Goal: Task Accomplishment & Management: Manage account settings

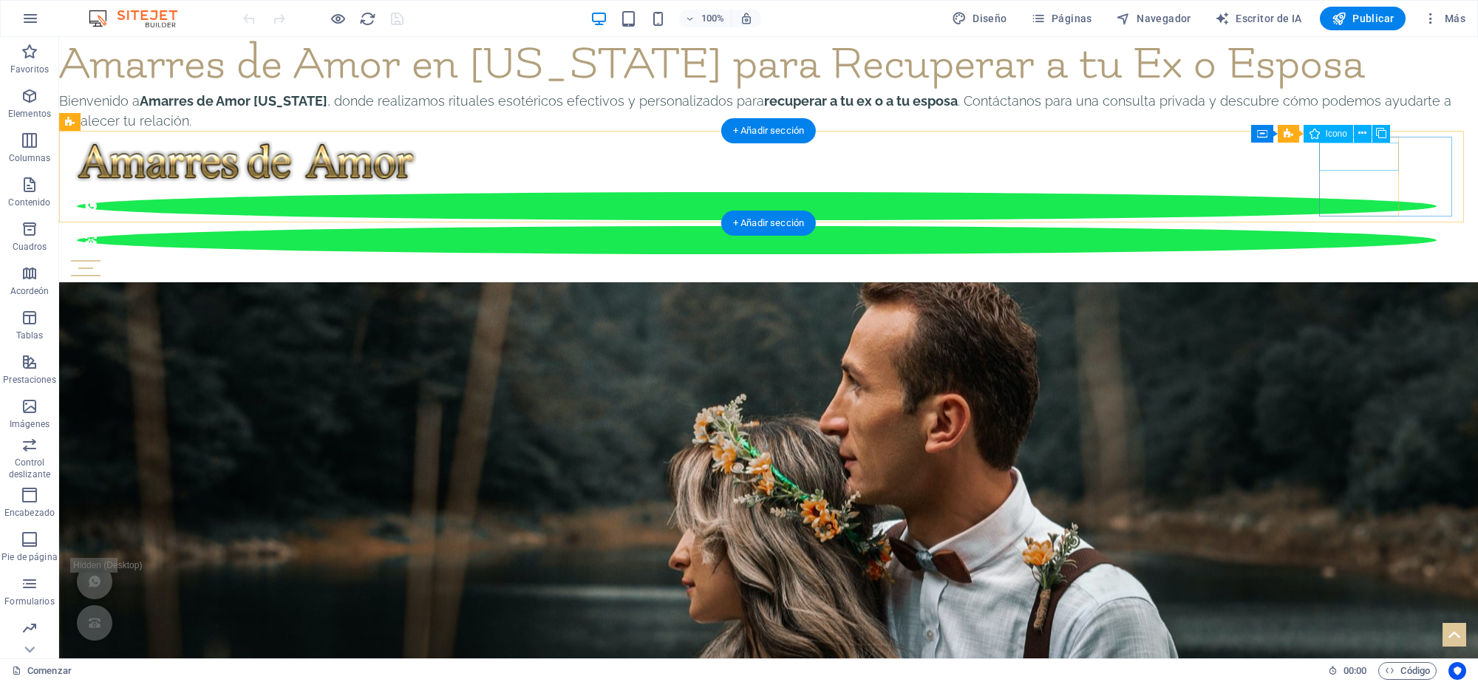
click at [1368, 192] on figure at bounding box center [757, 206] width 1360 height 28
select select "xMidYMid"
select select "px"
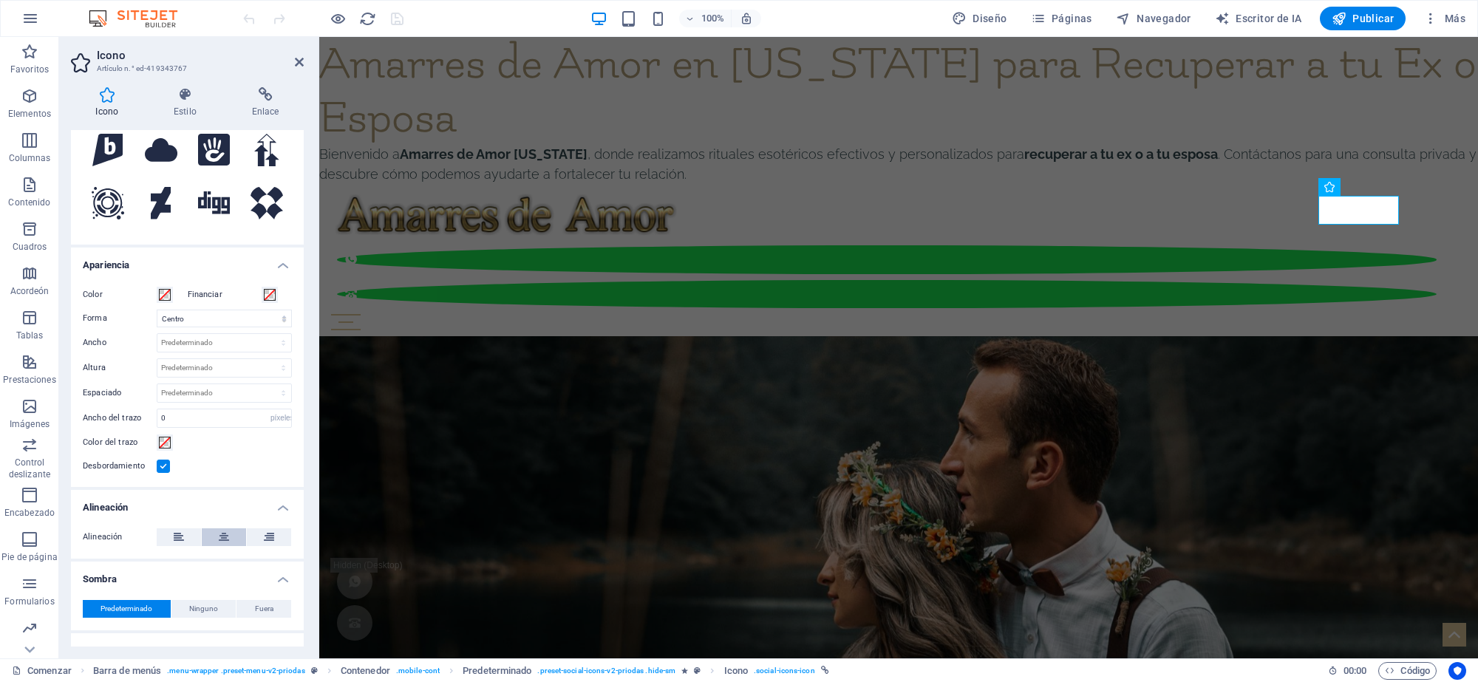
scroll to position [259, 0]
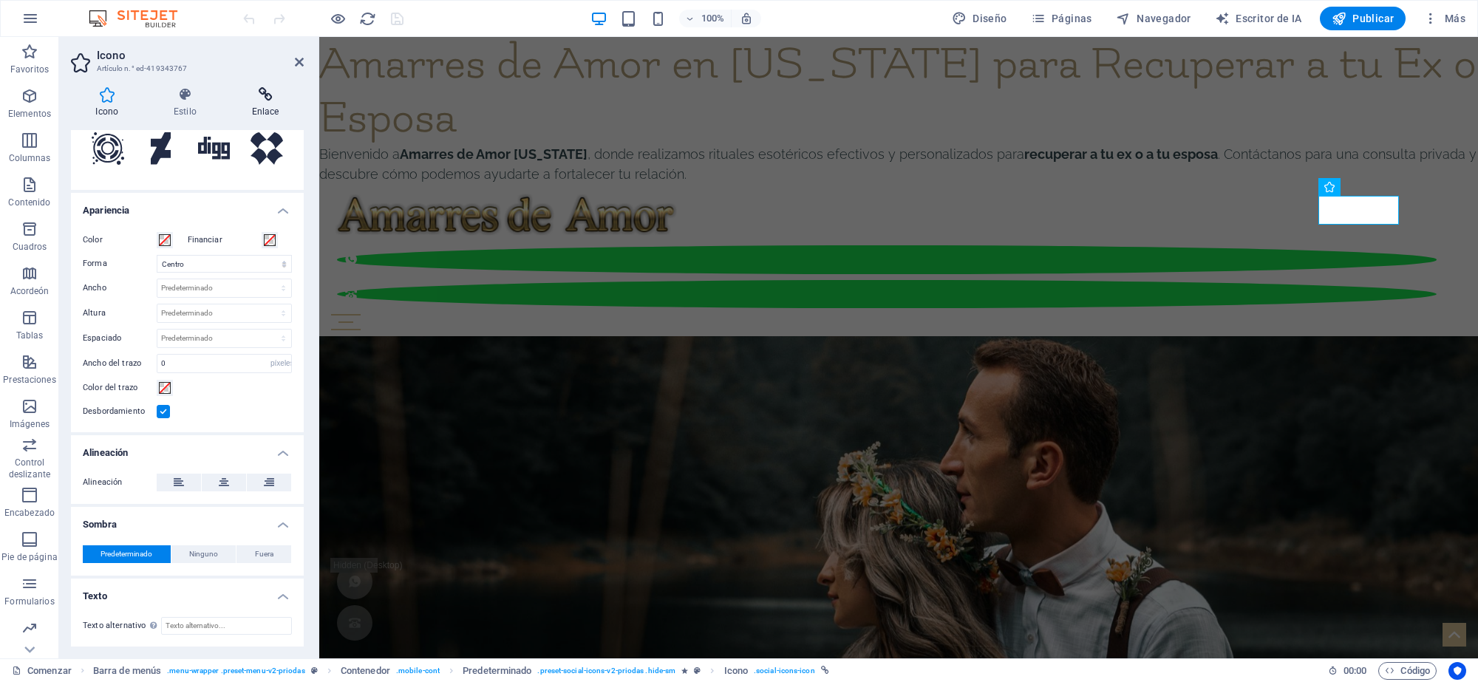
click at [270, 100] on icon at bounding box center [265, 94] width 77 height 15
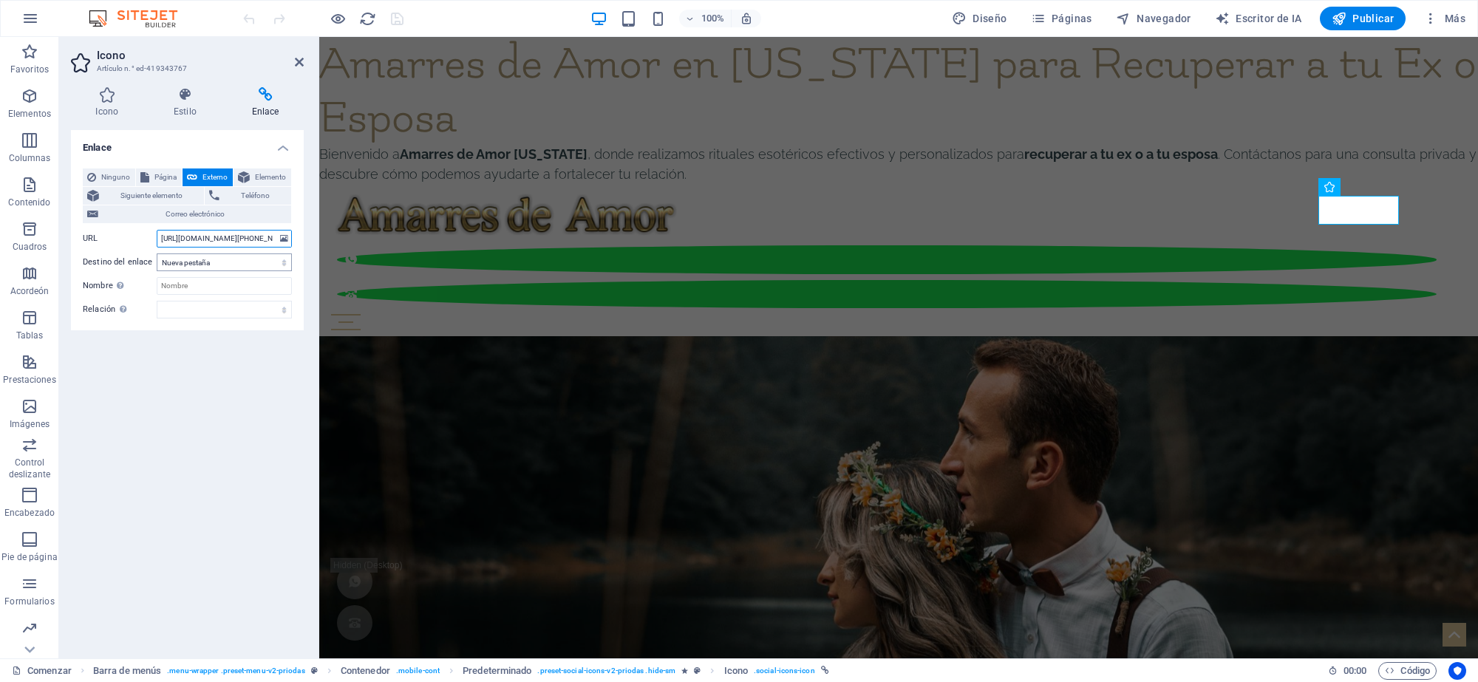
drag, startPoint x: 207, startPoint y: 240, endPoint x: 200, endPoint y: 257, distance: 18.2
click at [205, 240] on input "[URL][DOMAIN_NAME][PHONE_NUMBER]" at bounding box center [224, 239] width 135 height 18
type input "a"
paste input "[URL][DOMAIN_NAME][PHONE_NUMBER]"
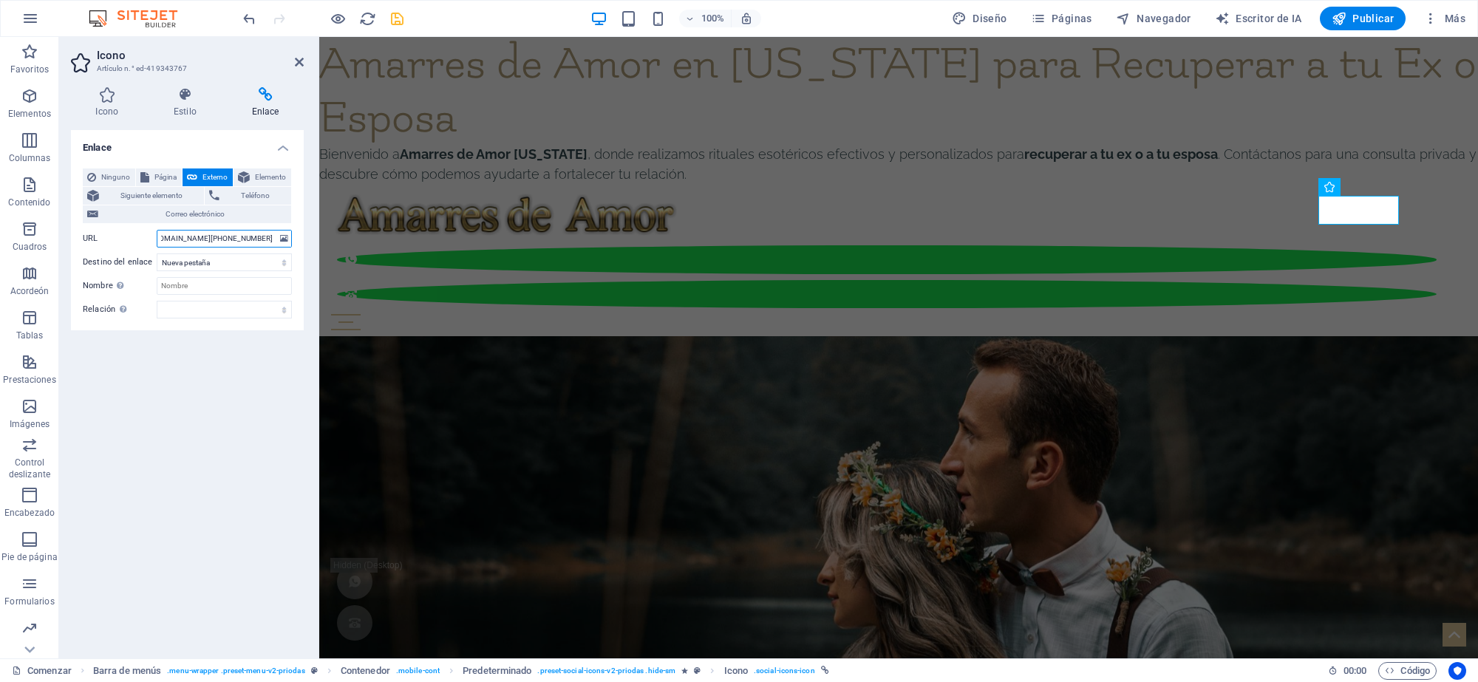
type input "[URL][DOMAIN_NAME][PHONE_NUMBER]"
click at [393, 18] on icon "ahorrar" at bounding box center [397, 18] width 17 height 17
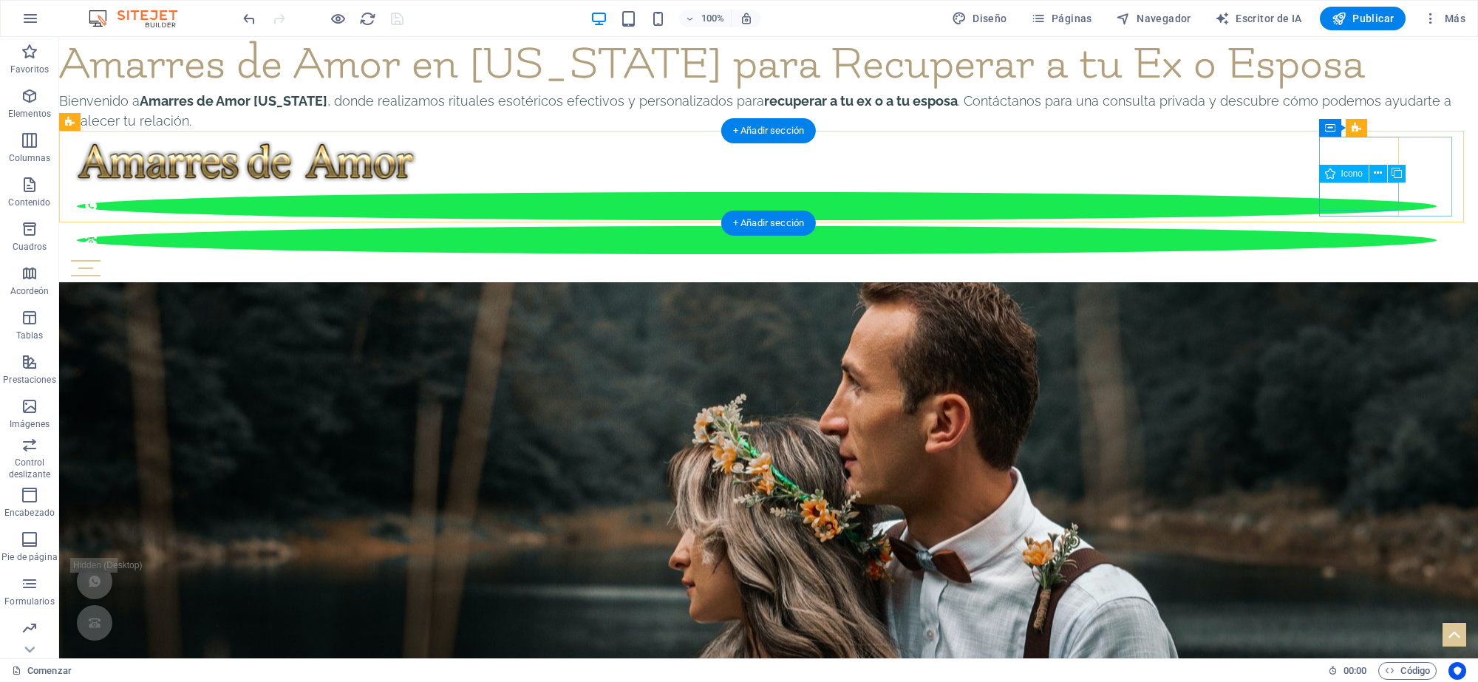
click at [1369, 226] on figure at bounding box center [757, 240] width 1360 height 28
select select "xMidYMid"
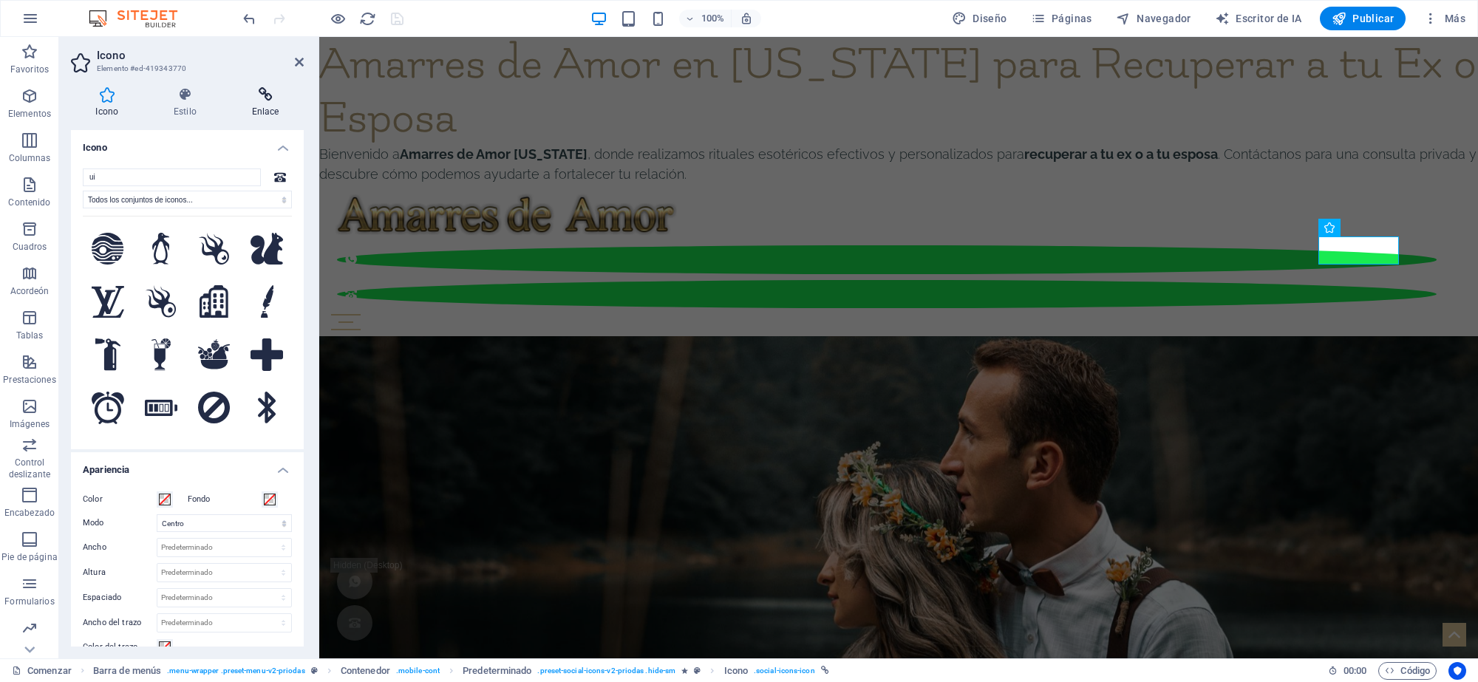
click at [263, 96] on icon at bounding box center [265, 94] width 77 height 15
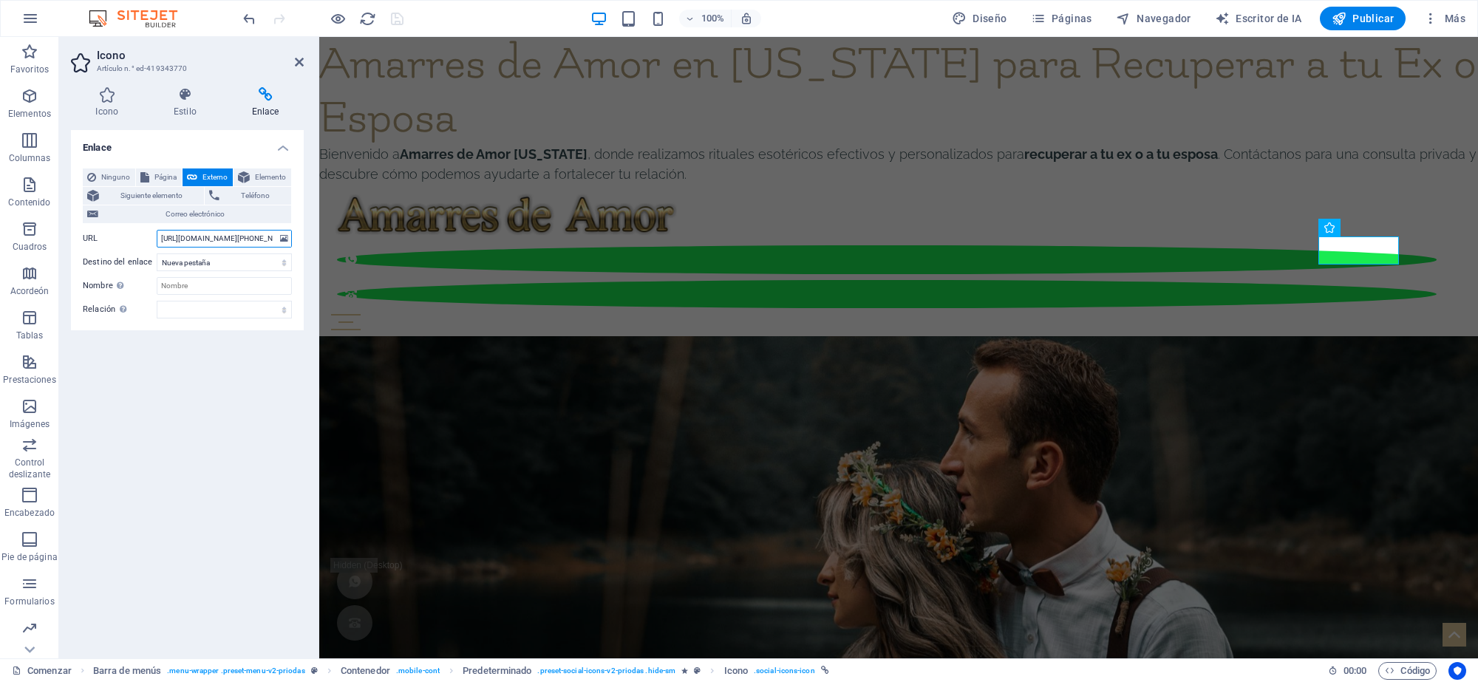
click at [159, 237] on input "[URL][DOMAIN_NAME][PHONE_NUMBER]" at bounding box center [224, 239] width 135 height 18
type input "a"
paste input "[URL][DOMAIN_NAME][PHONE_NUMBER]"
type input "[URL][DOMAIN_NAME][PHONE_NUMBER]"
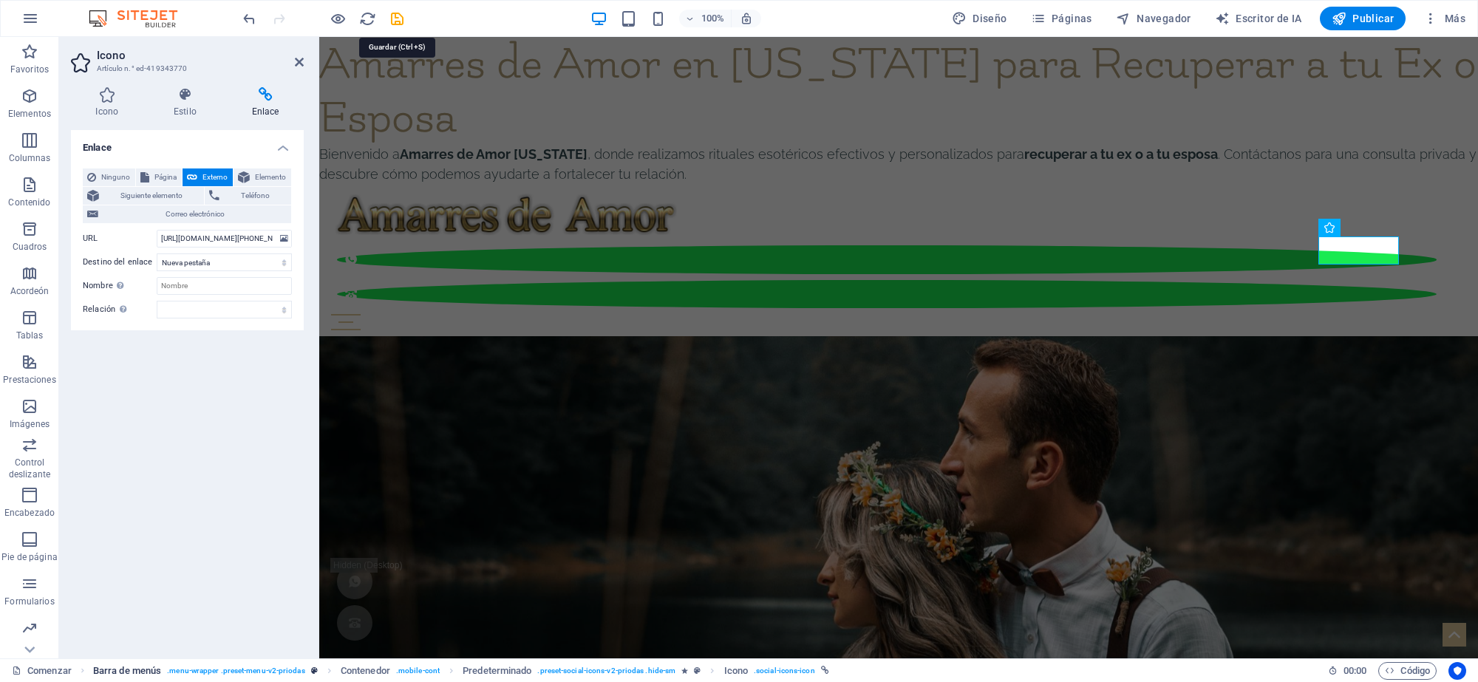
drag, startPoint x: 397, startPoint y: 19, endPoint x: 233, endPoint y: 678, distance: 679.2
click at [397, 20] on icon "ahorrar" at bounding box center [397, 18] width 17 height 17
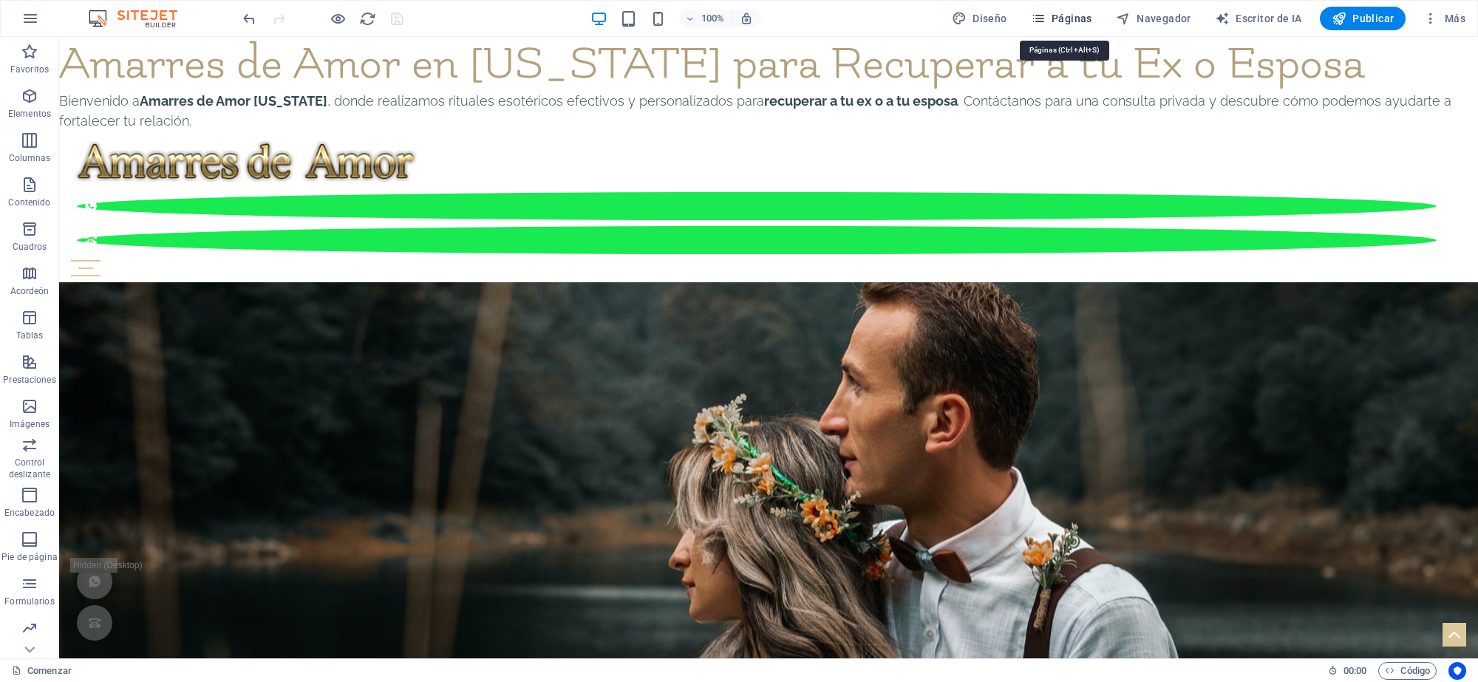
click at [1065, 23] on span "Páginas" at bounding box center [1061, 18] width 61 height 15
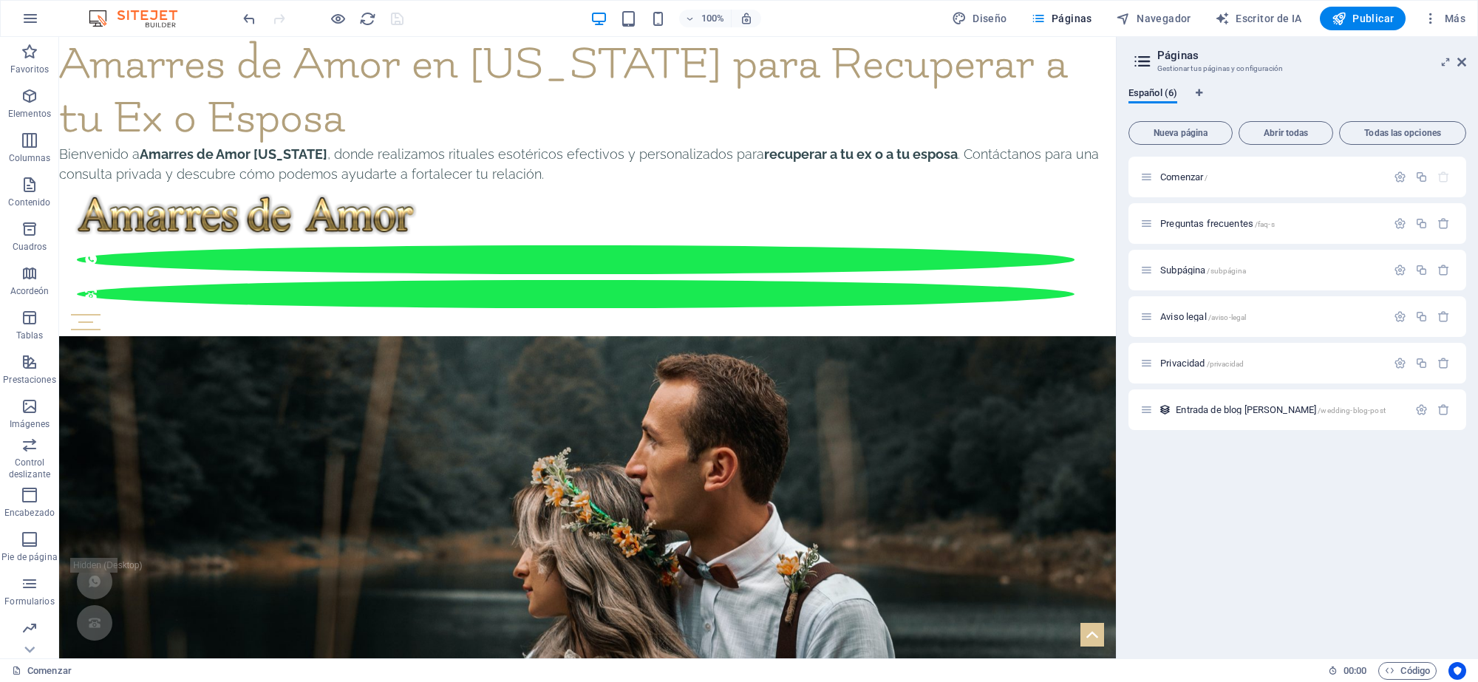
drag, startPoint x: 689, startPoint y: 112, endPoint x: 567, endPoint y: 338, distance: 256.6
click at [689, 115] on h1 "Amarres de Amor en [US_STATE] para Recuperar a tu Ex o Esposa" at bounding box center [587, 90] width 1057 height 107
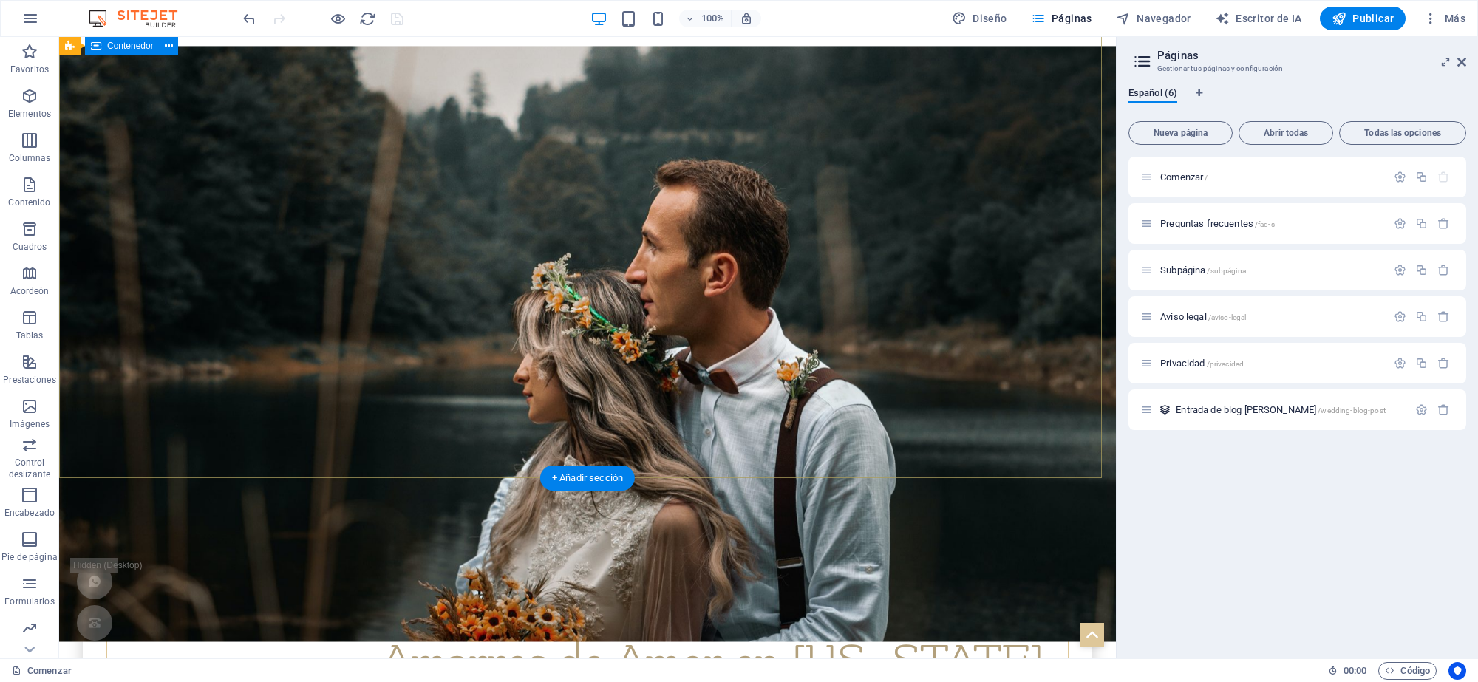
scroll to position [462, 0]
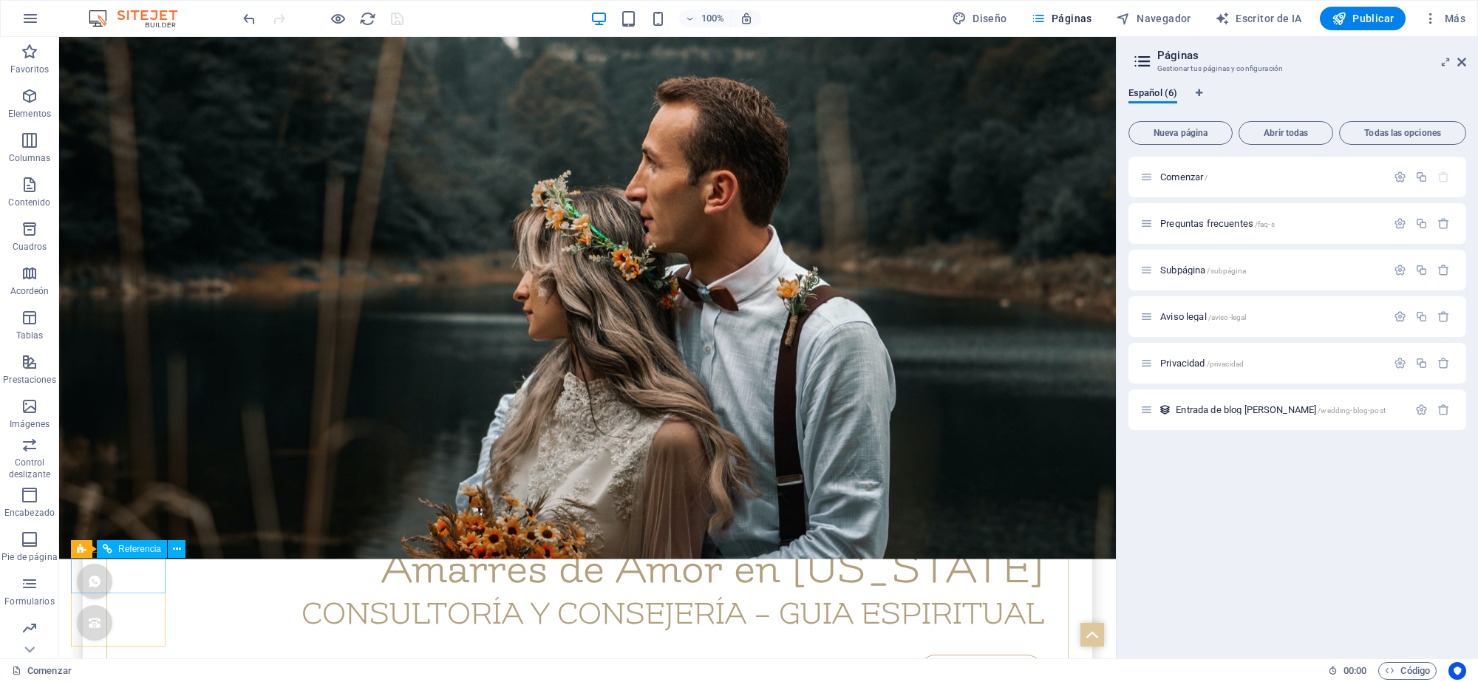
click at [112, 575] on div at bounding box center [94, 581] width 35 height 35
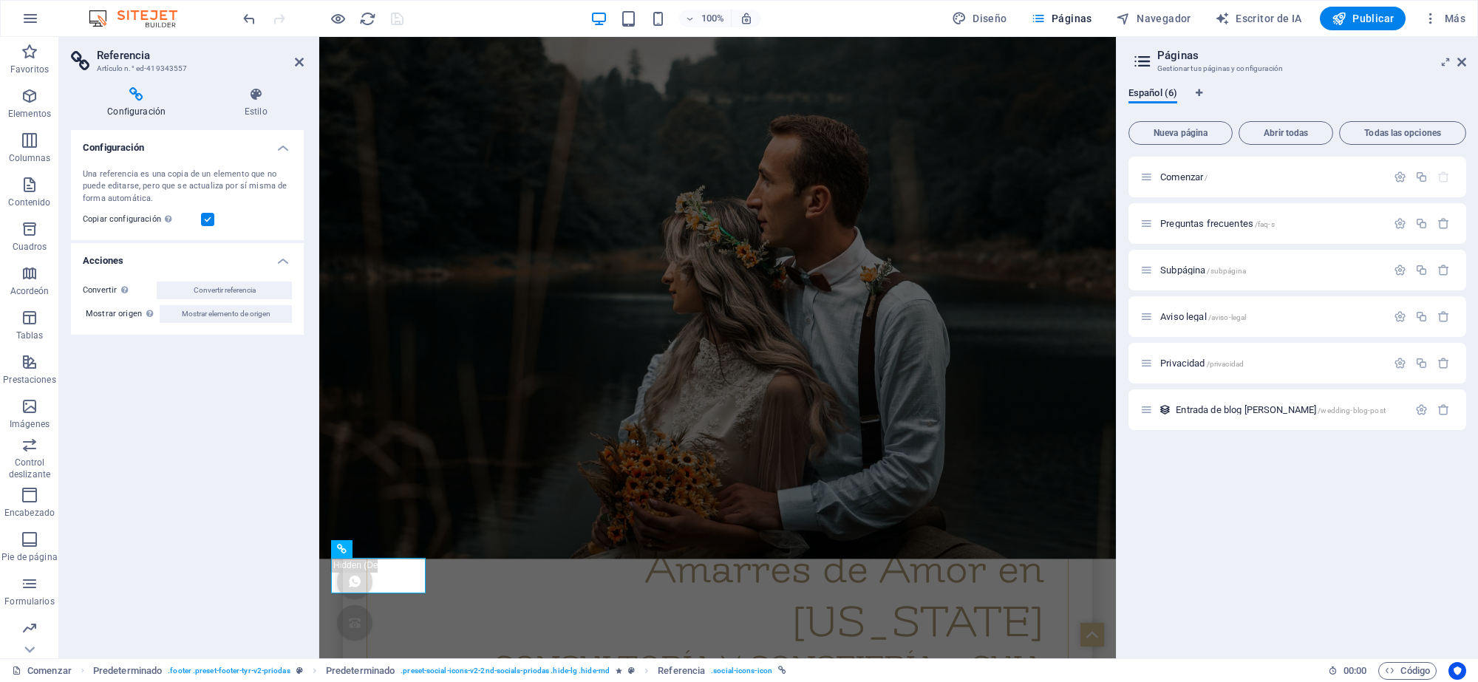
click at [130, 102] on h4 "Configuración" at bounding box center [139, 102] width 137 height 31
click at [370, 576] on div at bounding box center [354, 581] width 35 height 35
click at [134, 89] on icon at bounding box center [136, 94] width 131 height 15
click at [137, 102] on h4 "Configuración" at bounding box center [139, 102] width 137 height 31
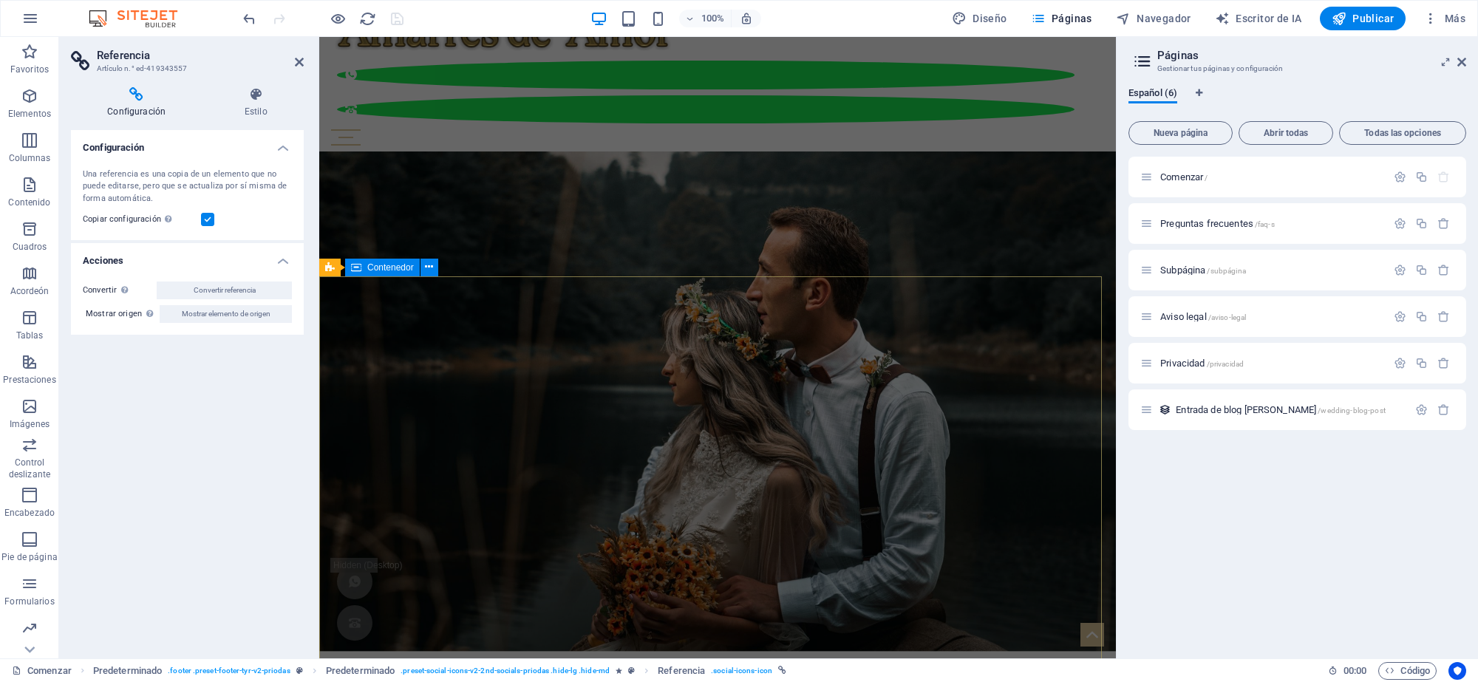
scroll to position [0, 0]
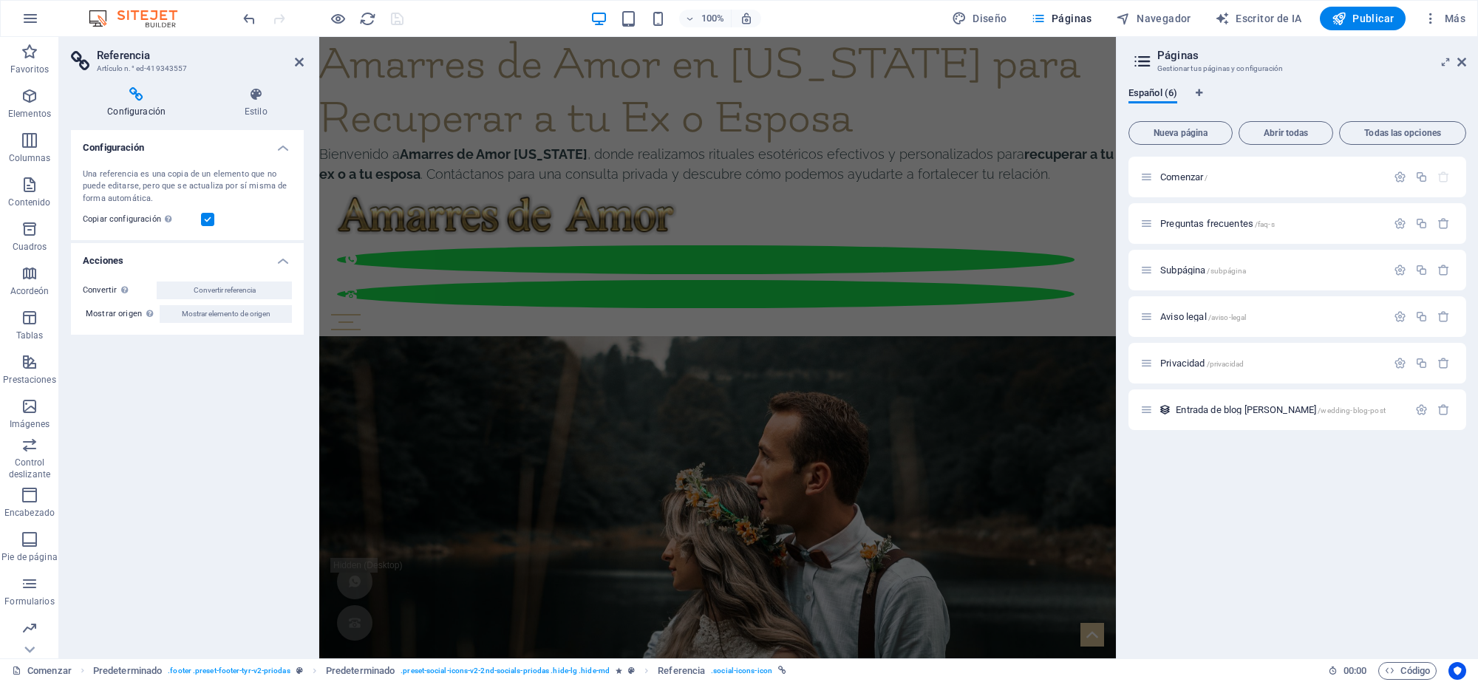
click at [260, 528] on div "Configuración Una referencia es una copia de un elemento que no puede editarse,…" at bounding box center [187, 388] width 233 height 516
click at [528, 135] on h1 "Amarres de Amor en [US_STATE] para Recuperar a tu Ex o Esposa" at bounding box center [717, 90] width 796 height 107
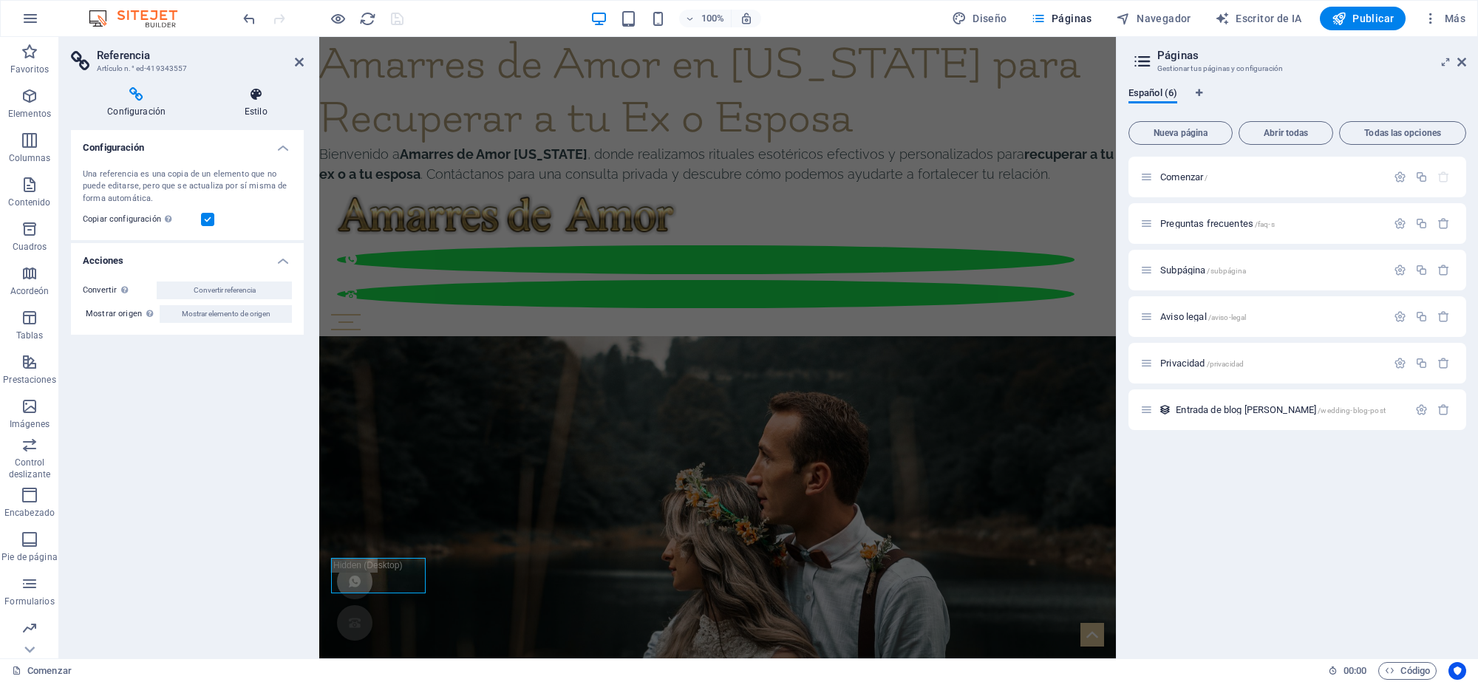
click at [257, 105] on h4 "Estilo" at bounding box center [256, 102] width 96 height 31
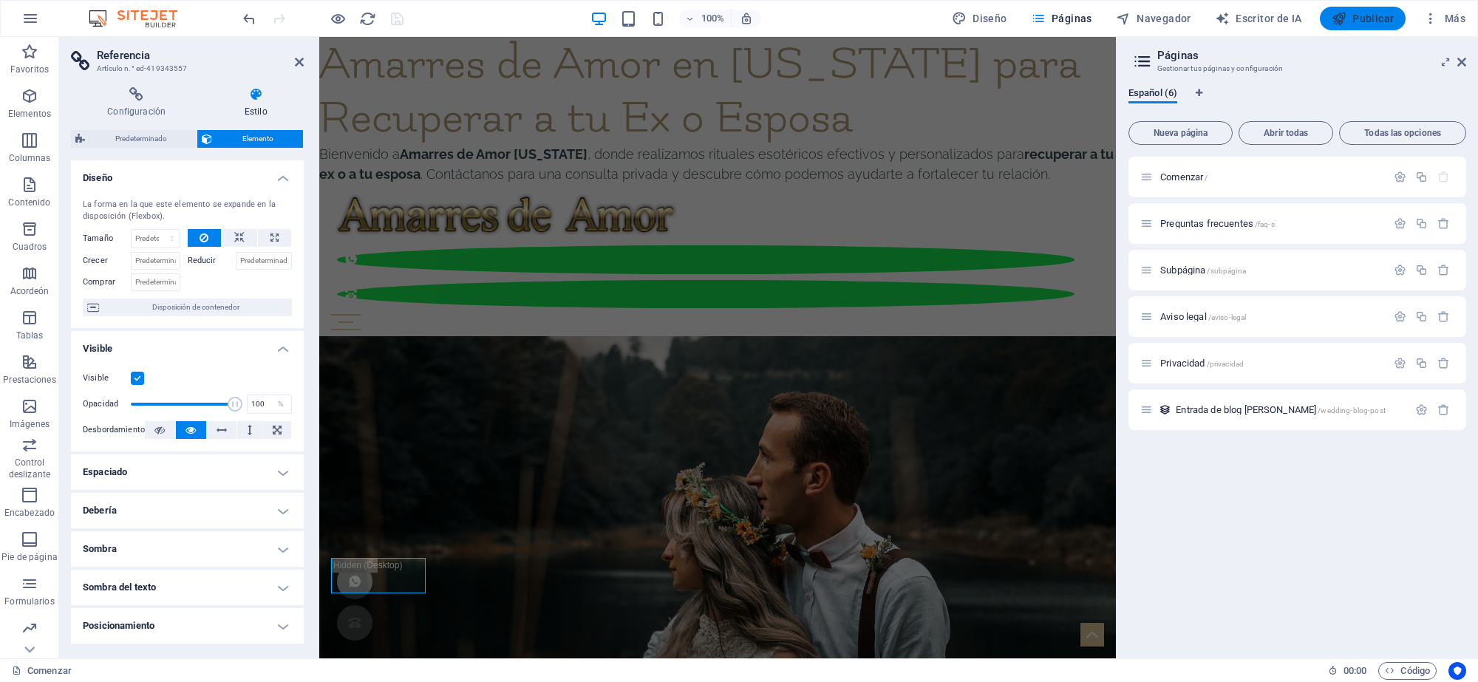
click at [1384, 20] on span "Publicar" at bounding box center [1362, 18] width 63 height 15
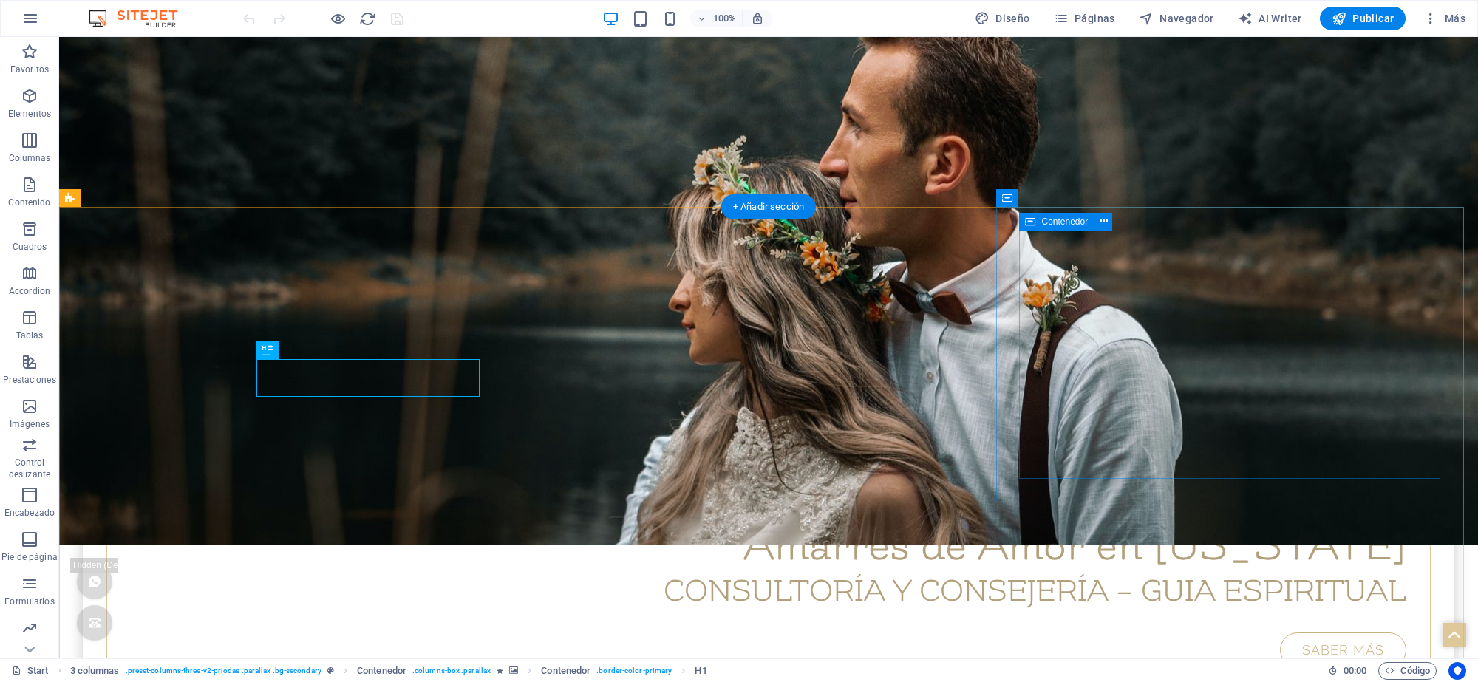
scroll to position [409, 0]
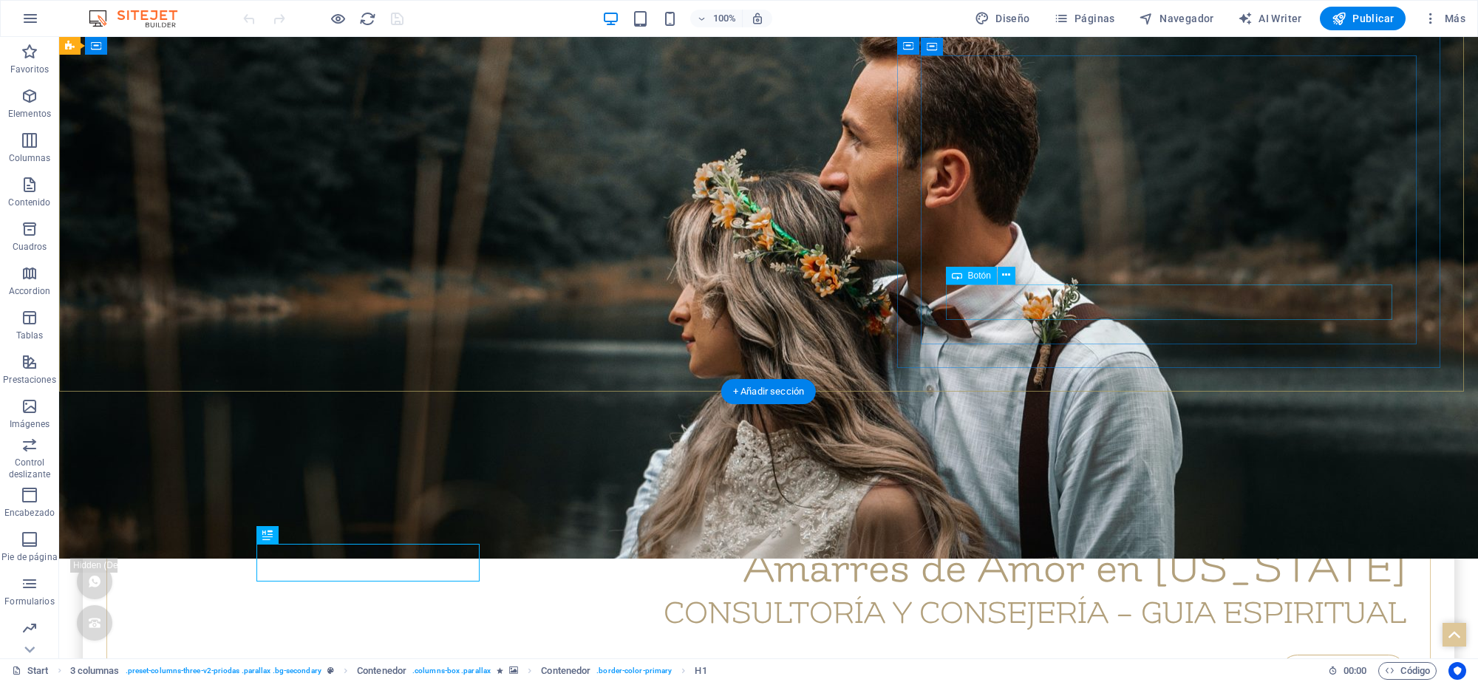
click at [1330, 655] on div "Saber más" at bounding box center [768, 672] width 1275 height 35
click at [1306, 655] on div "Saber más" at bounding box center [768, 672] width 1275 height 35
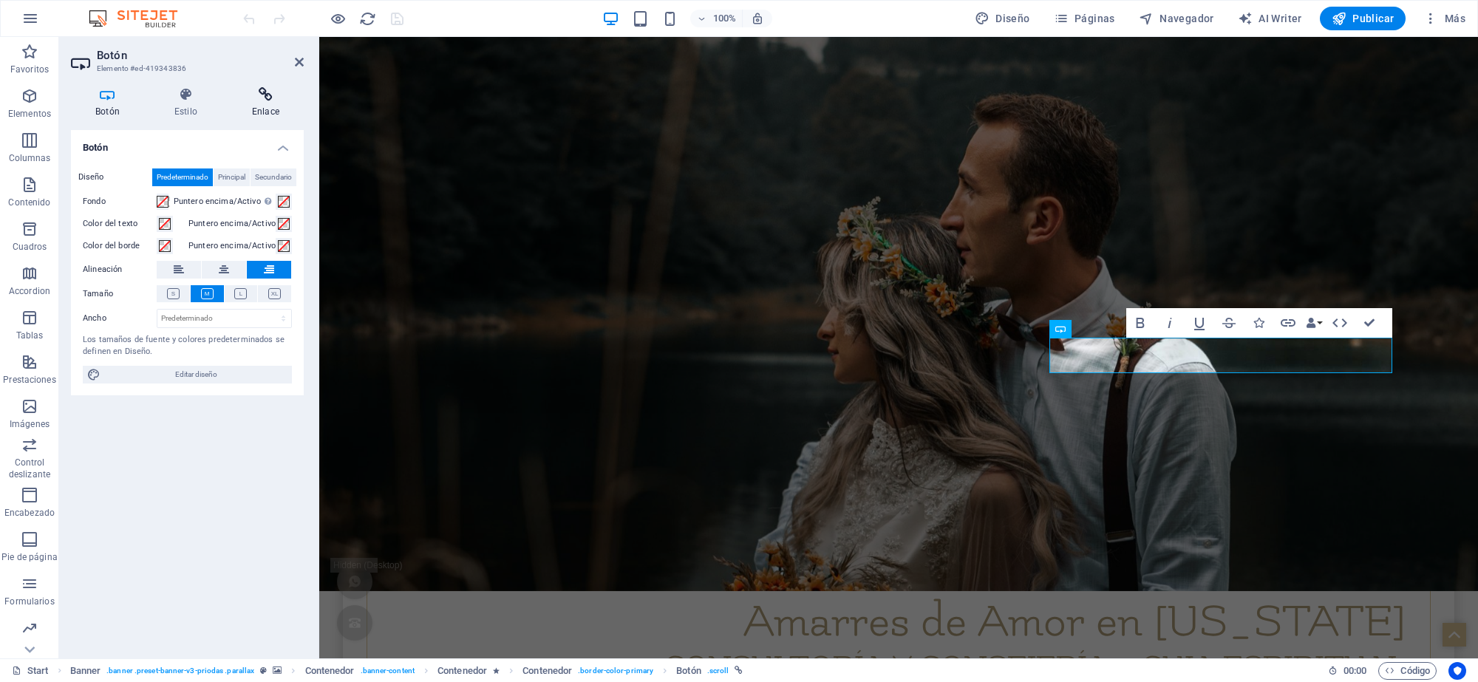
click at [267, 100] on icon at bounding box center [266, 94] width 76 height 15
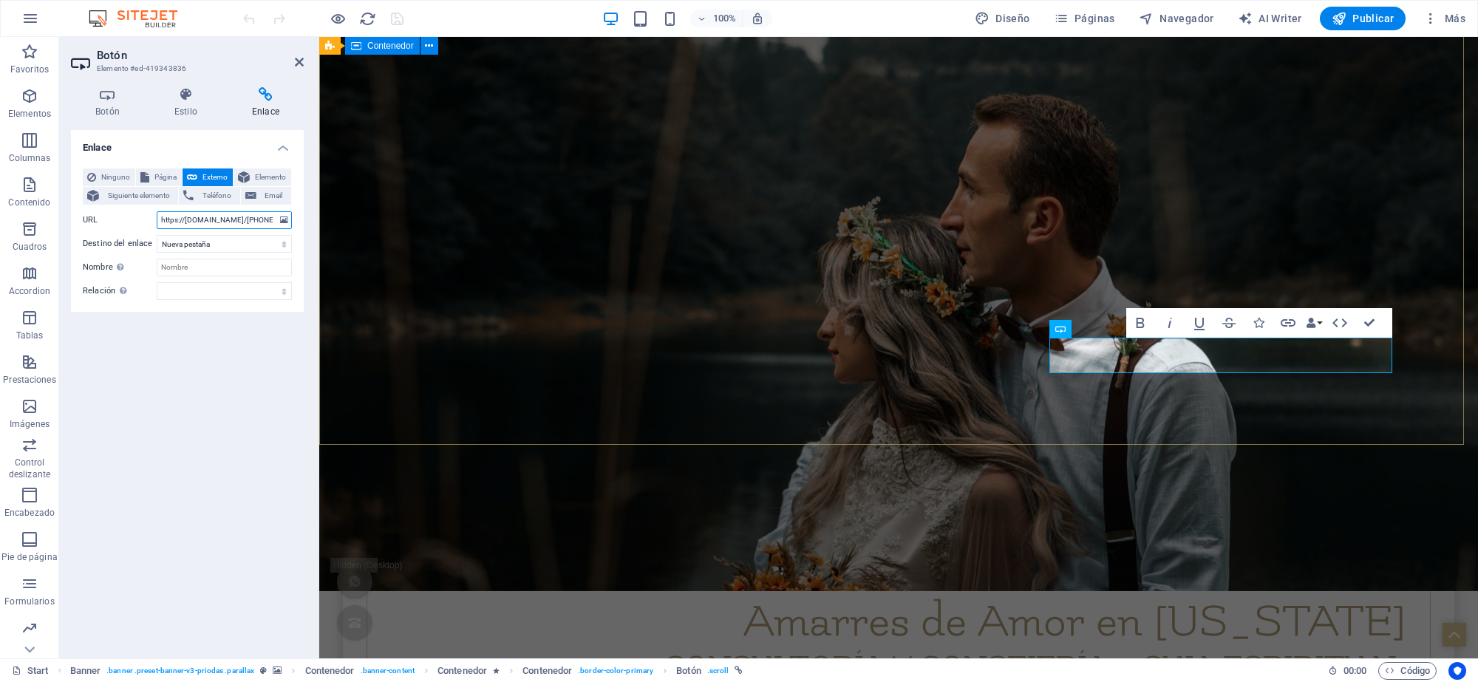
scroll to position [0, 242]
drag, startPoint x: 479, startPoint y: 255, endPoint x: 605, endPoint y: 278, distance: 128.4
click at [160, 220] on input "https://wa.me/+17863420154?text=Deseo%20ayuda%20inmediata%señores%de%amarresdea…" at bounding box center [224, 220] width 135 height 18
type input "n"
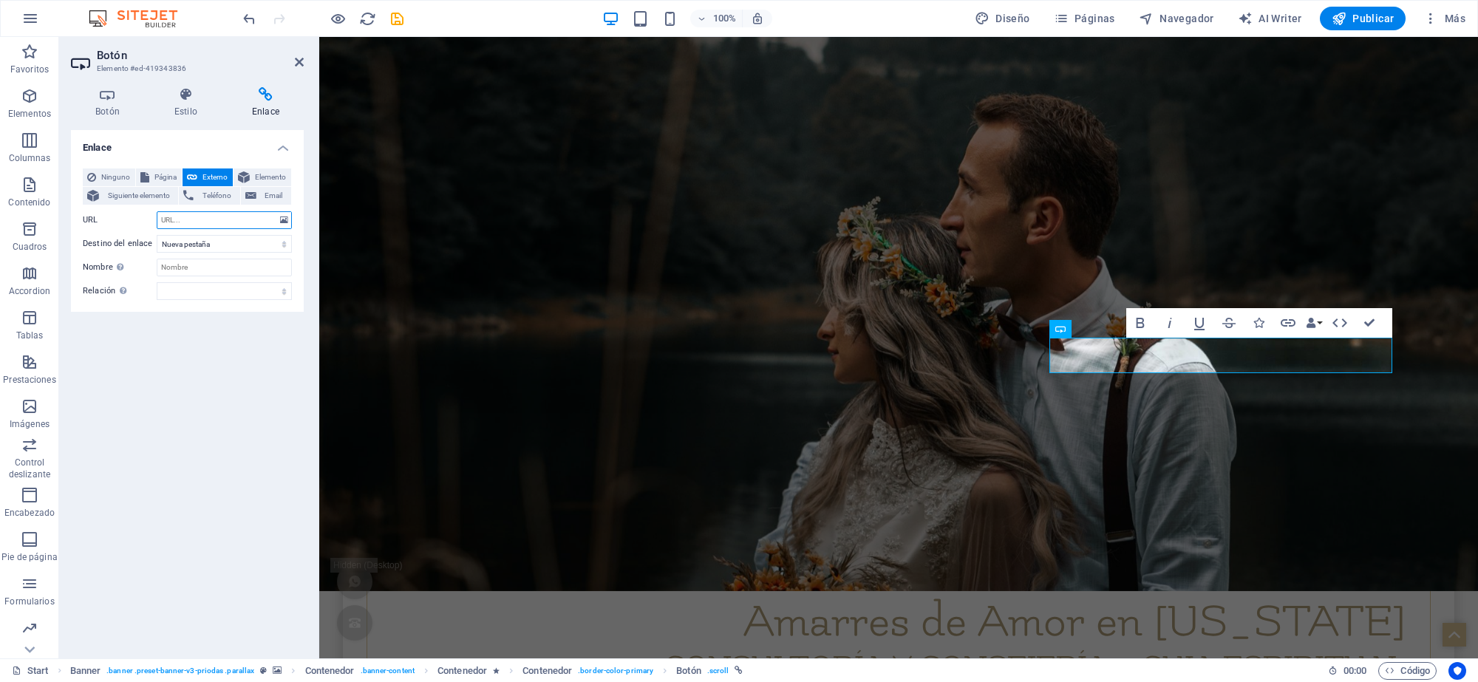
paste input "[URL][DOMAIN_NAME][PHONE_NUMBER]"
type input "[URL][DOMAIN_NAME][PHONE_NUMBER]"
click at [397, 17] on icon "save" at bounding box center [397, 18] width 17 height 17
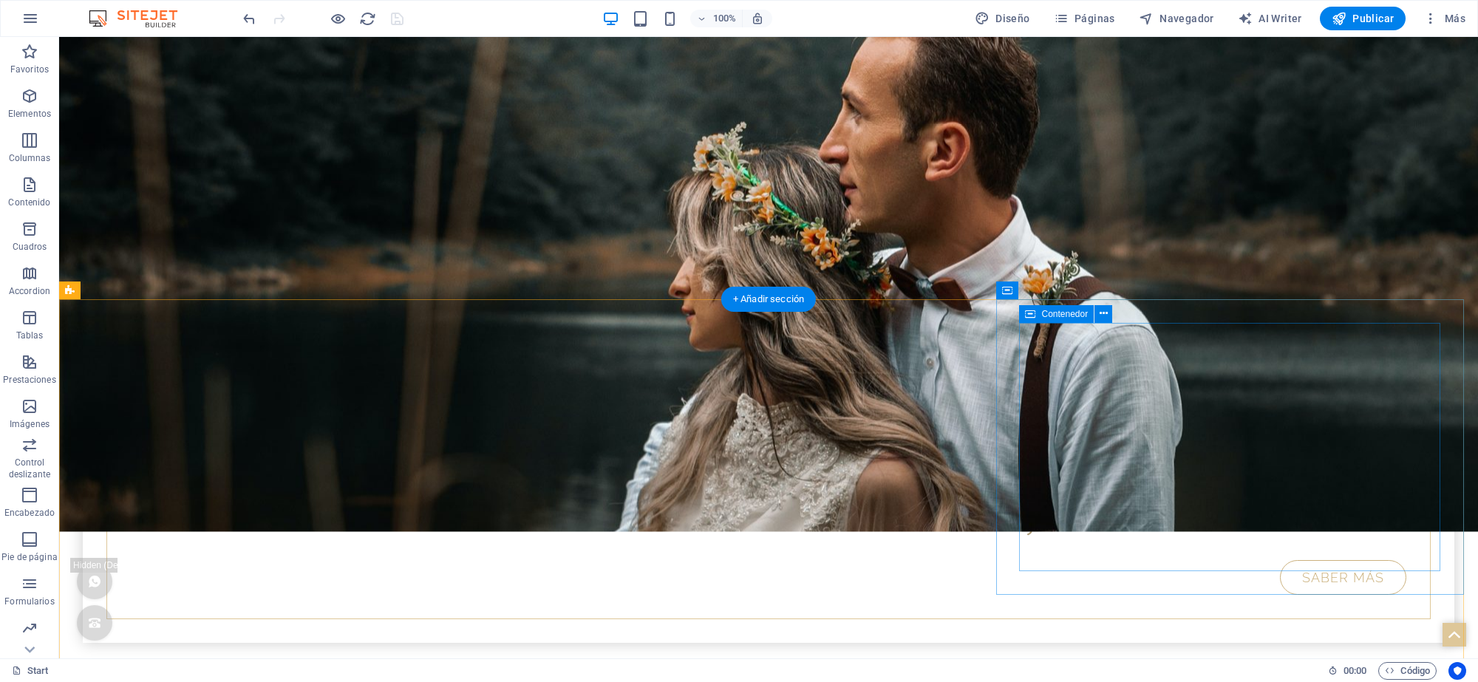
scroll to position [686, 0]
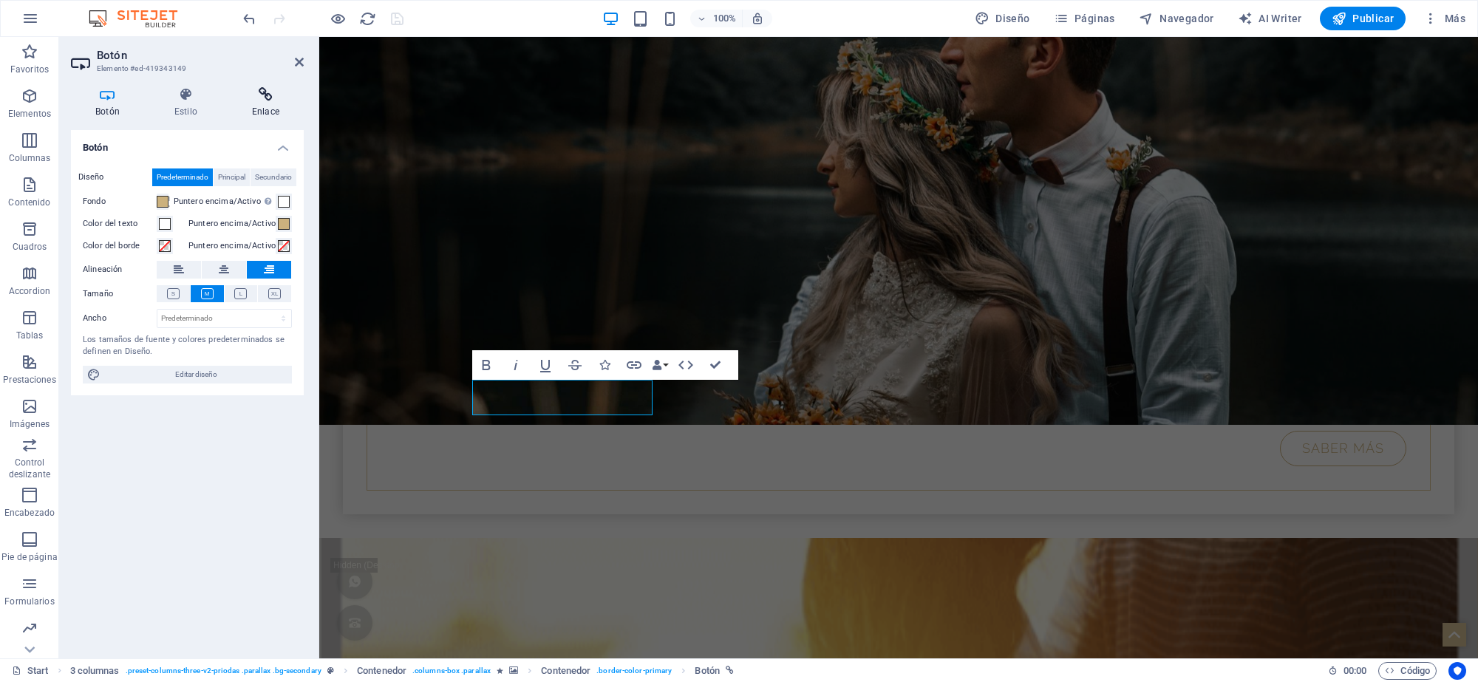
click at [272, 98] on icon at bounding box center [266, 94] width 76 height 15
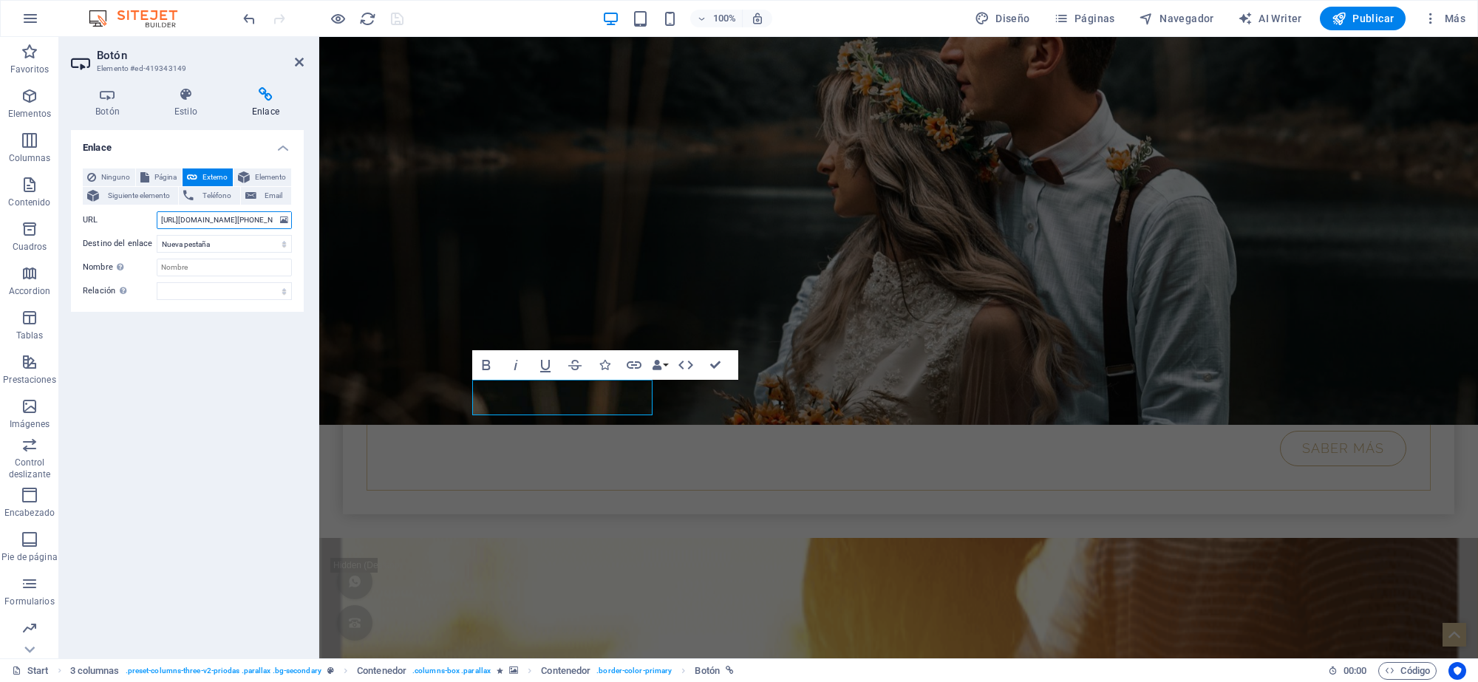
click at [160, 216] on input "[URL][DOMAIN_NAME][PHONE_NUMBER]" at bounding box center [224, 220] width 135 height 18
type input "a"
paste input "[URL][DOMAIN_NAME][PHONE_NUMBER]"
type input "[URL][DOMAIN_NAME][PHONE_NUMBER]"
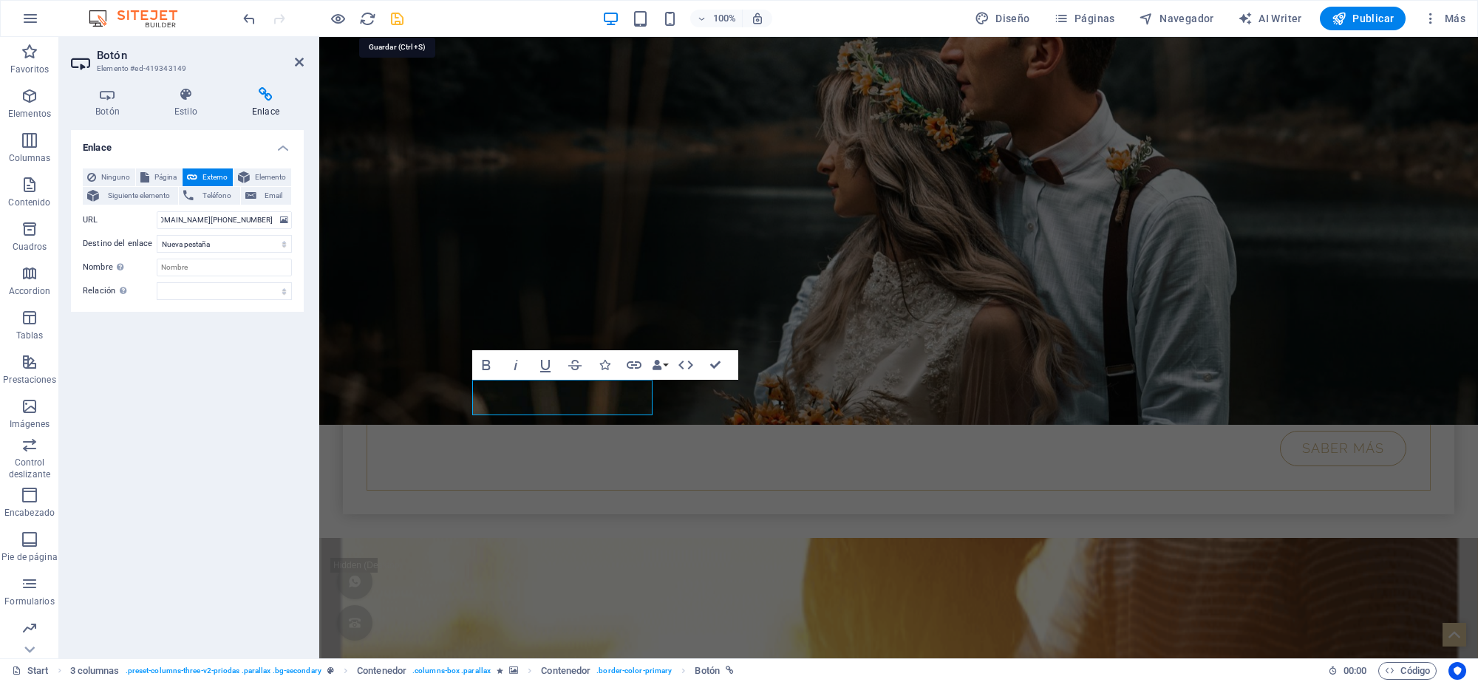
click at [396, 24] on icon "save" at bounding box center [397, 18] width 17 height 17
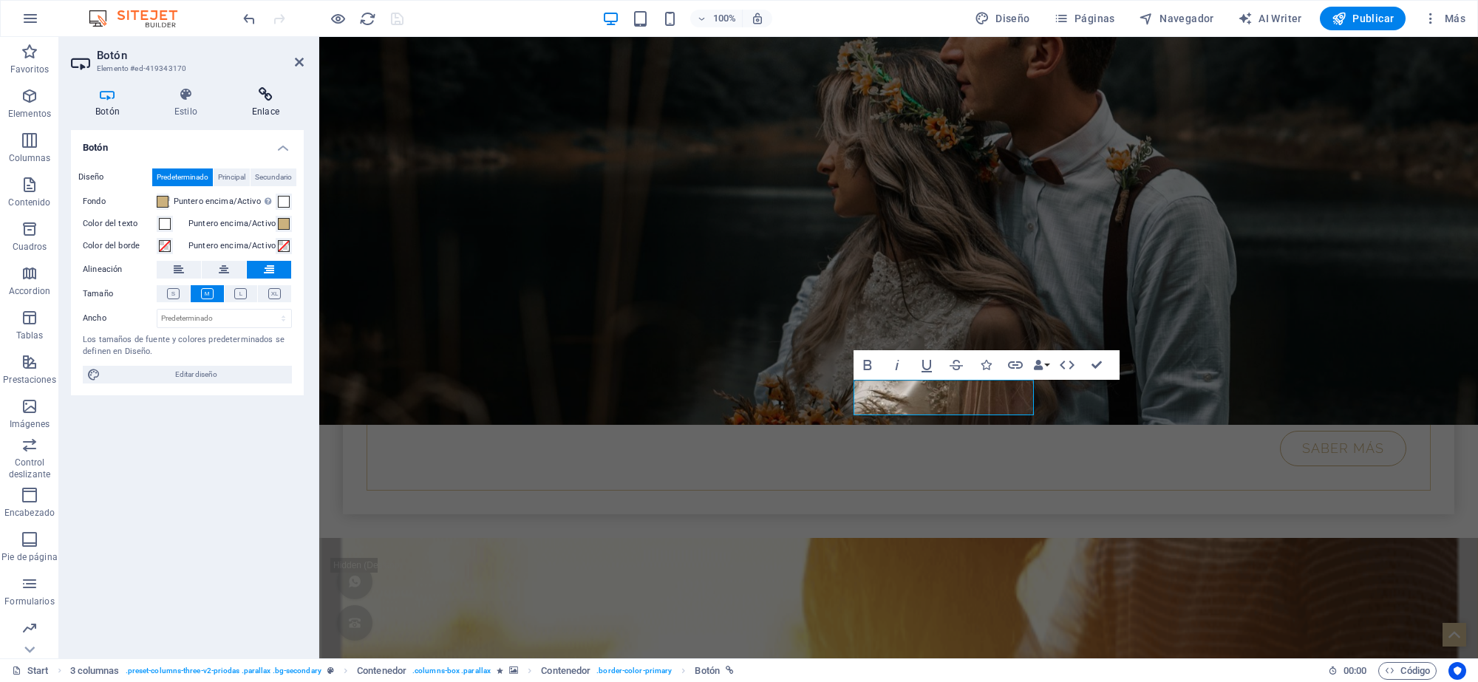
click at [265, 89] on icon at bounding box center [266, 94] width 76 height 15
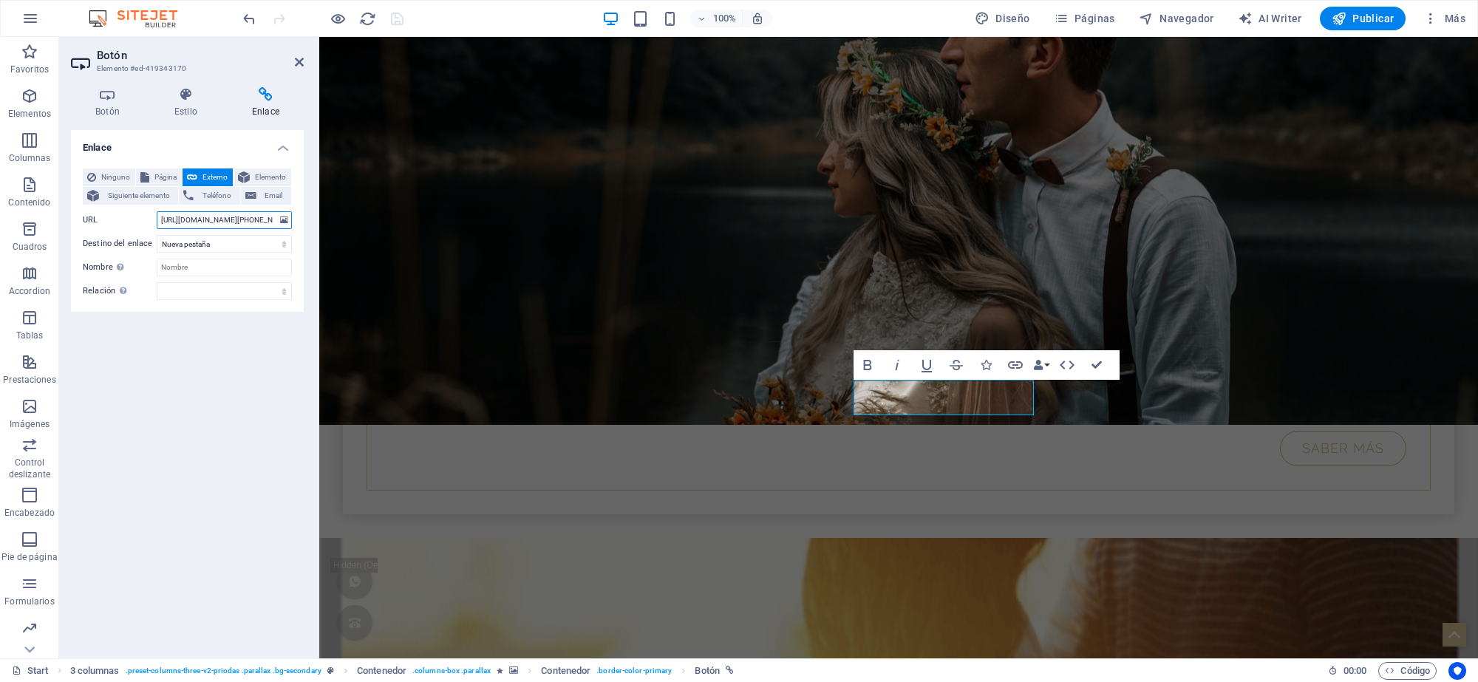
drag, startPoint x: 163, startPoint y: 216, endPoint x: 166, endPoint y: 225, distance: 9.6
click at [163, 218] on input "[URL][DOMAIN_NAME][PHONE_NUMBER]" at bounding box center [224, 220] width 135 height 18
type input "a"
paste input "[URL][DOMAIN_NAME][PHONE_NUMBER]"
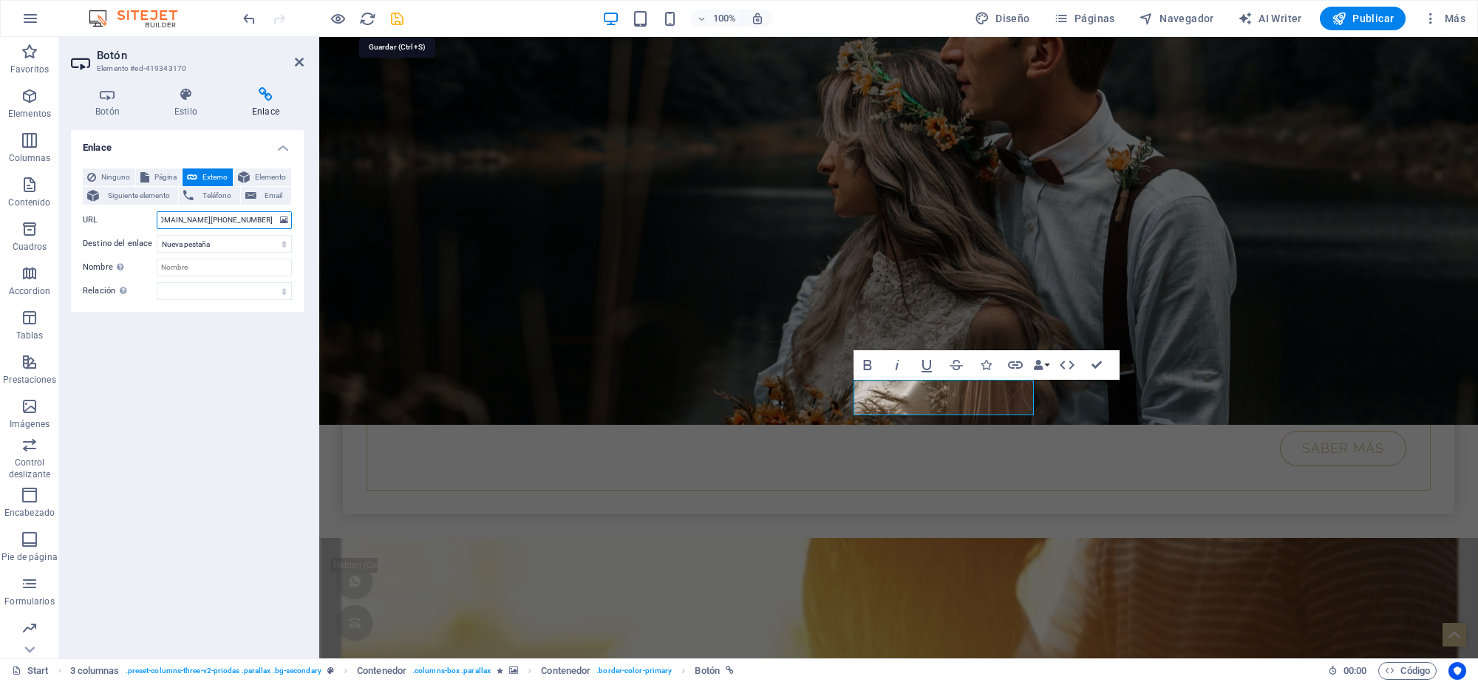
type input "[URL][DOMAIN_NAME][PHONE_NUMBER]"
click at [400, 16] on icon "save" at bounding box center [397, 18] width 17 height 17
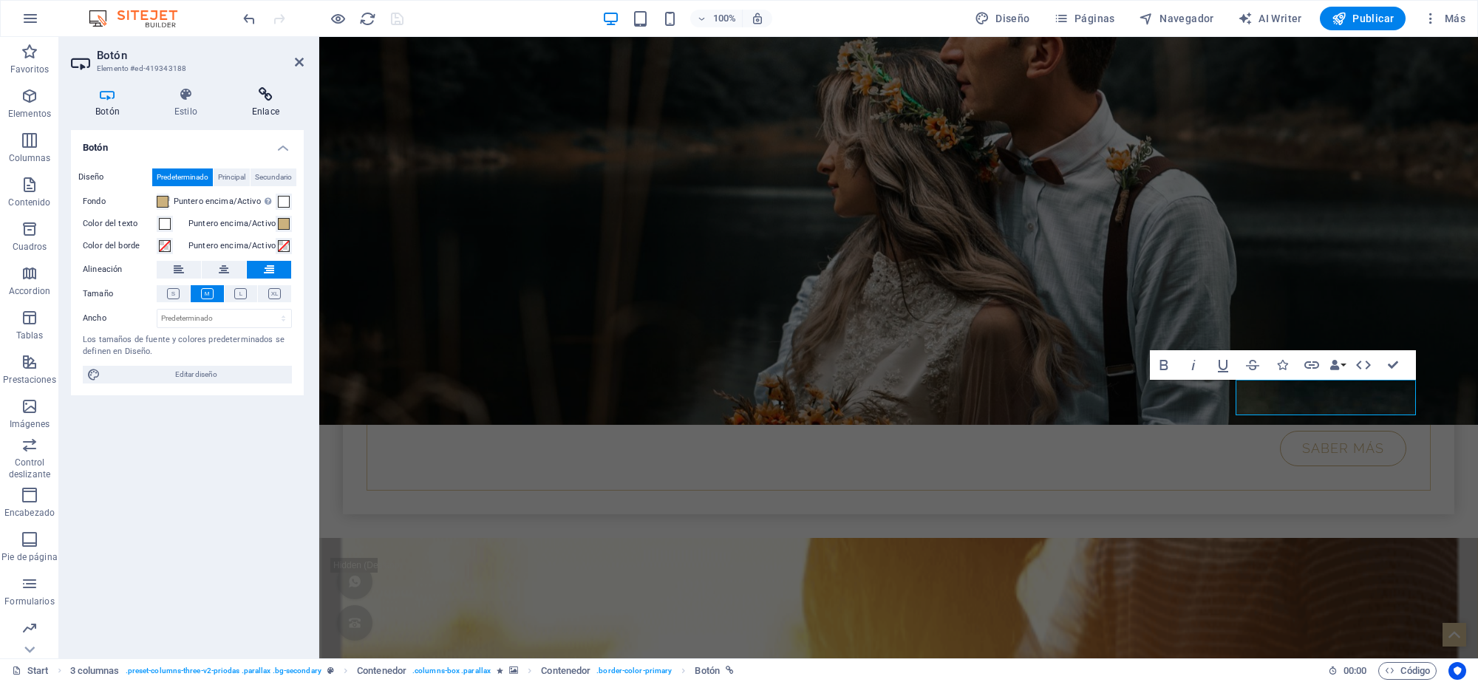
click at [270, 90] on icon at bounding box center [266, 94] width 76 height 15
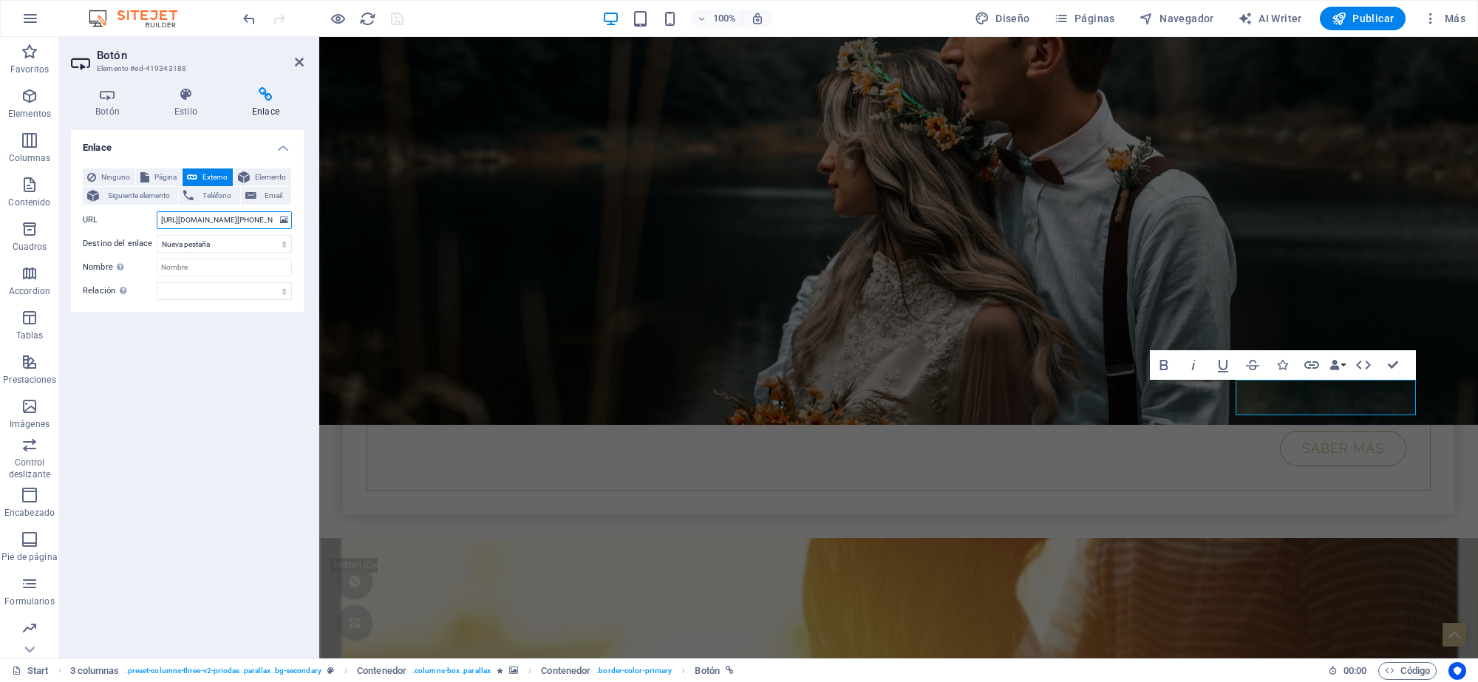
click at [165, 220] on input "[URL][DOMAIN_NAME][PHONE_NUMBER]" at bounding box center [224, 220] width 135 height 18
type input "a"
paste input "[URL][DOMAIN_NAME][PHONE_NUMBER]"
type input "[URL][DOMAIN_NAME][PHONE_NUMBER]"
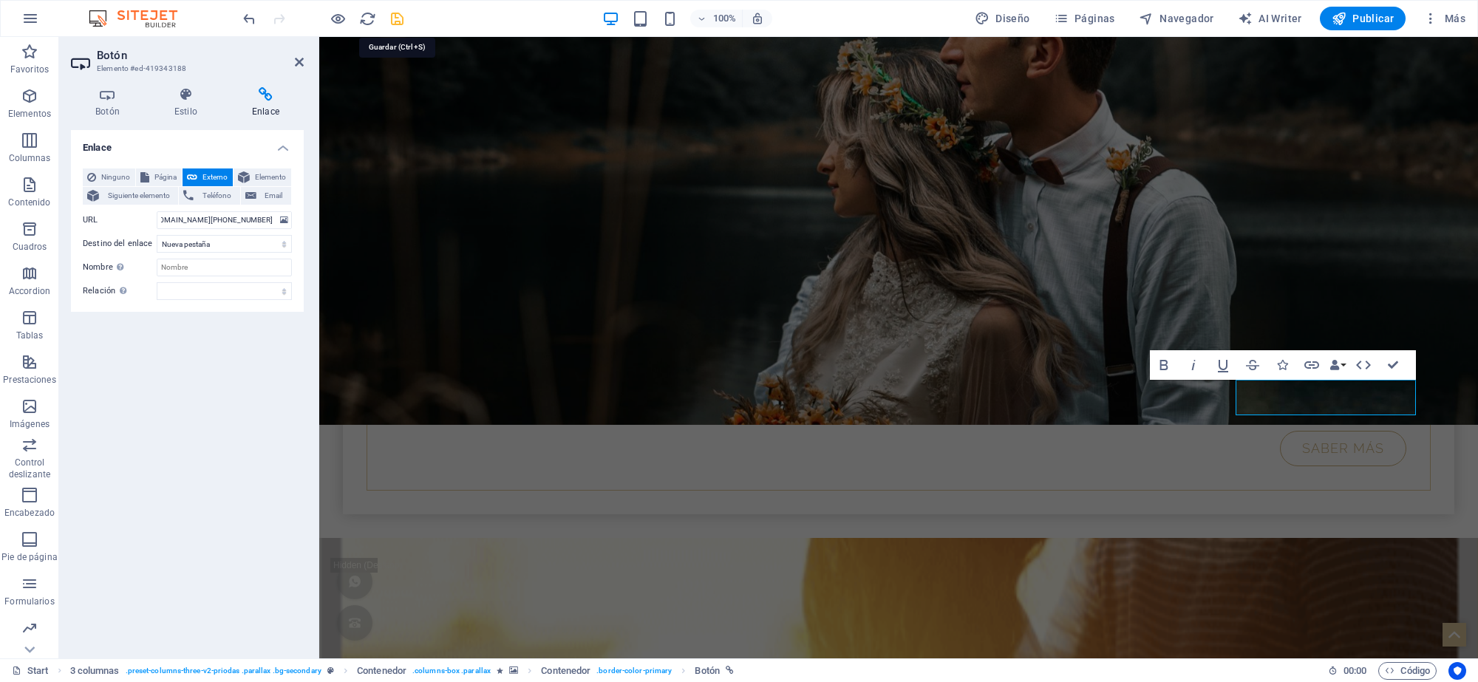
click at [395, 16] on icon "save" at bounding box center [397, 18] width 17 height 17
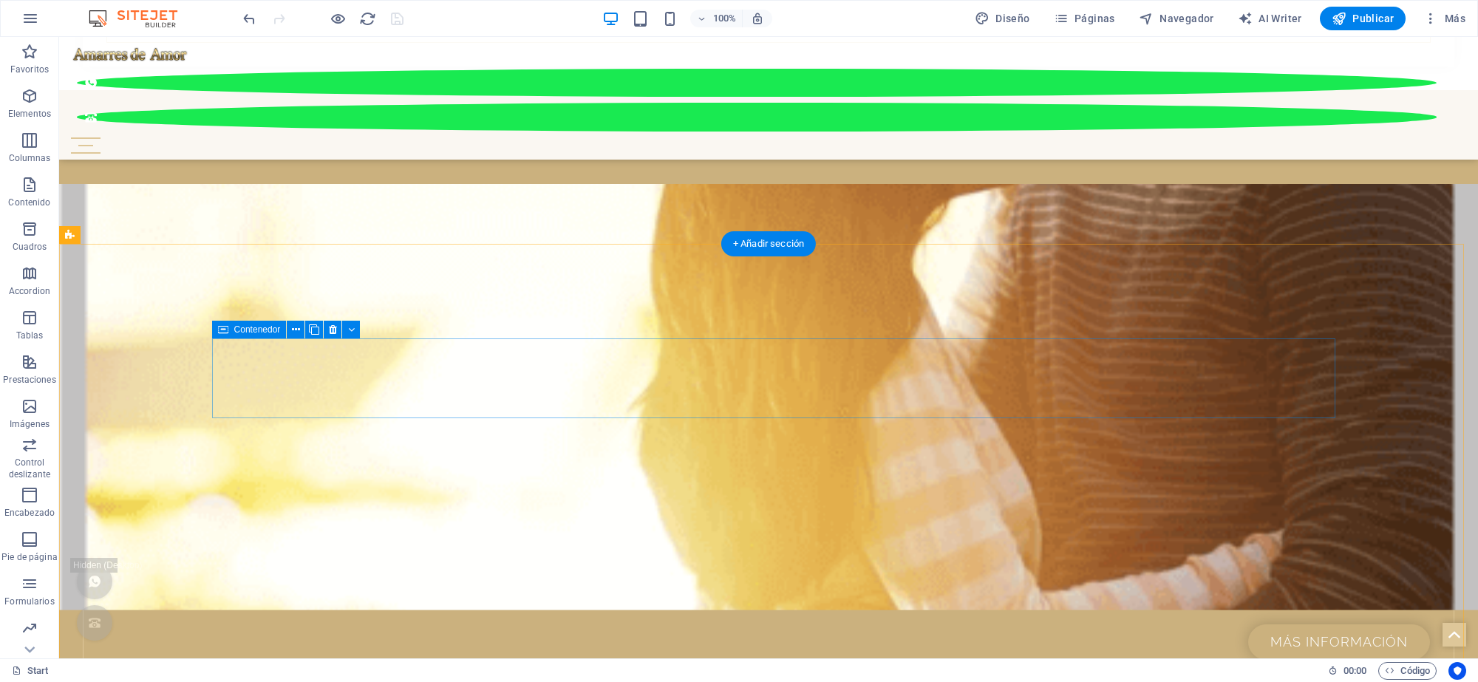
scroll to position [963, 0]
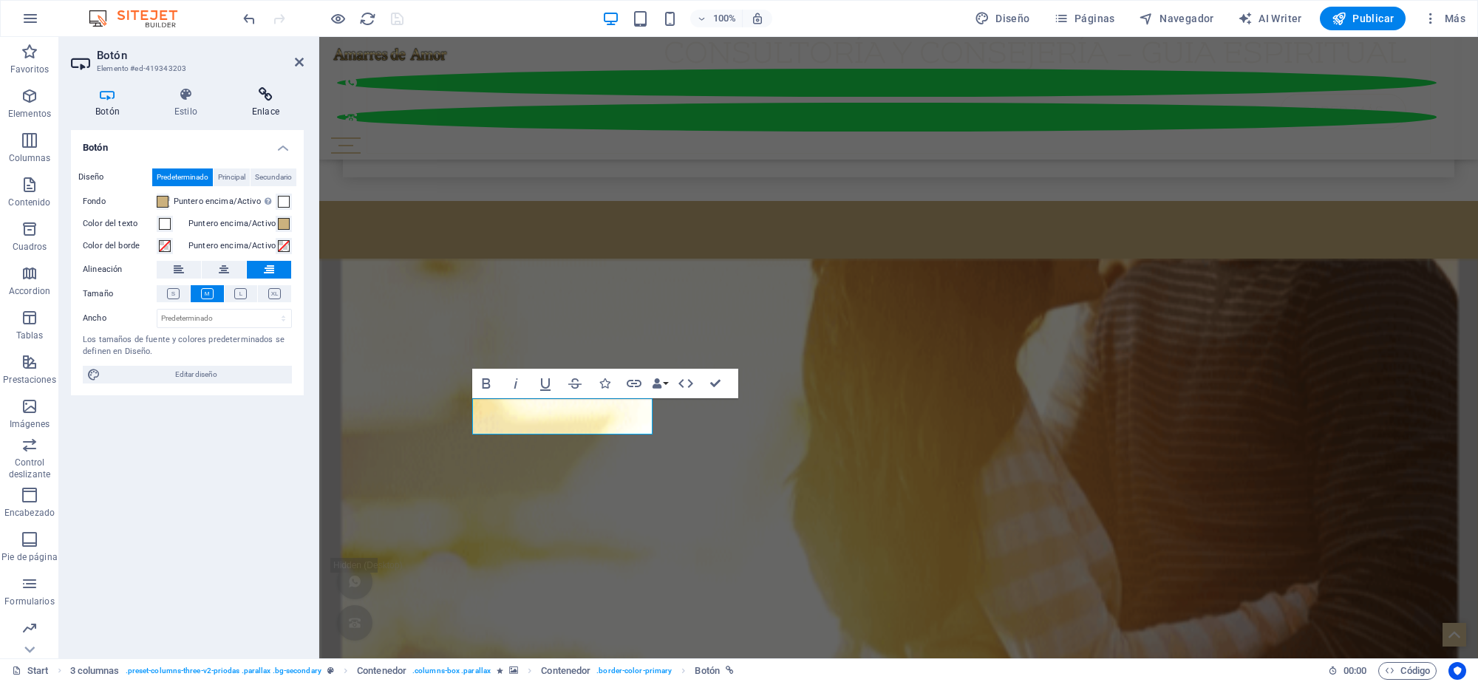
click at [270, 95] on icon at bounding box center [266, 94] width 76 height 15
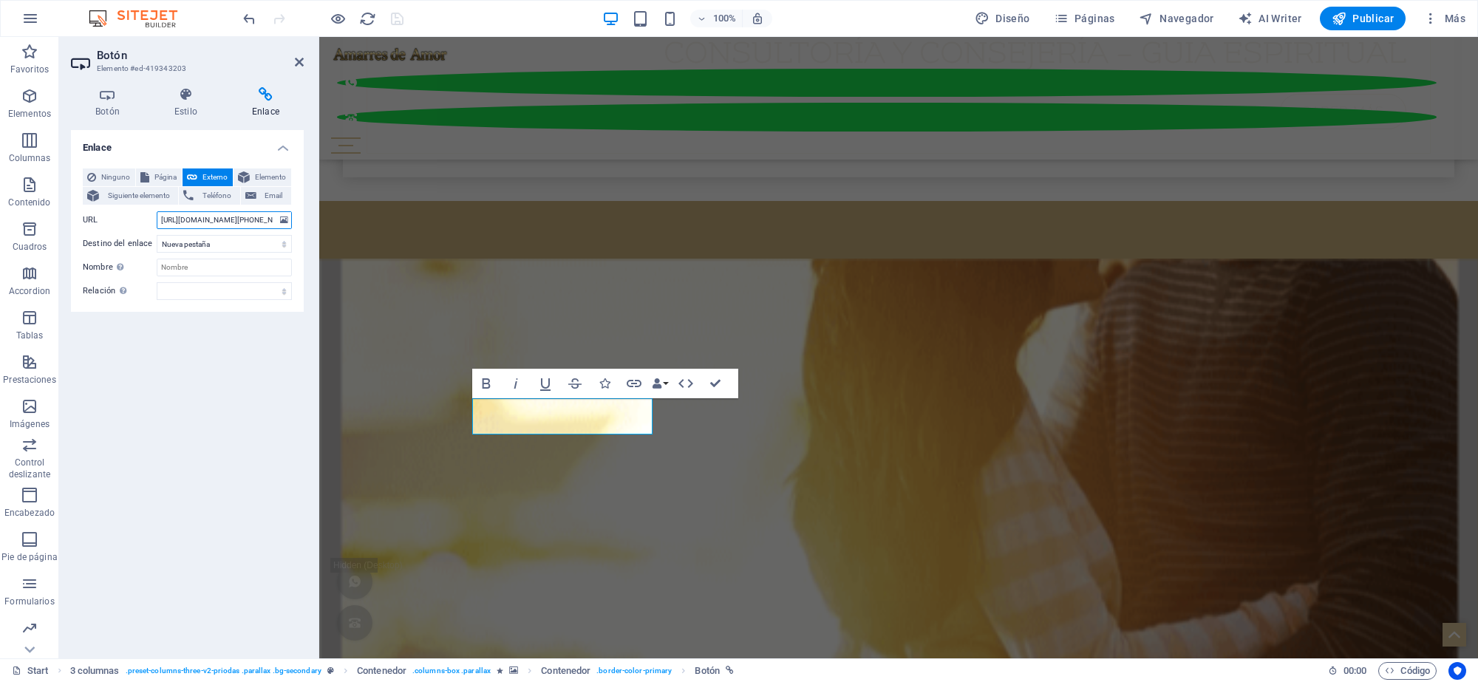
click at [163, 219] on input "[URL][DOMAIN_NAME][PHONE_NUMBER]" at bounding box center [224, 220] width 135 height 18
type input "a"
paste input "[URL][DOMAIN_NAME][PHONE_NUMBER]"
type input "[URL][DOMAIN_NAME][PHONE_NUMBER]"
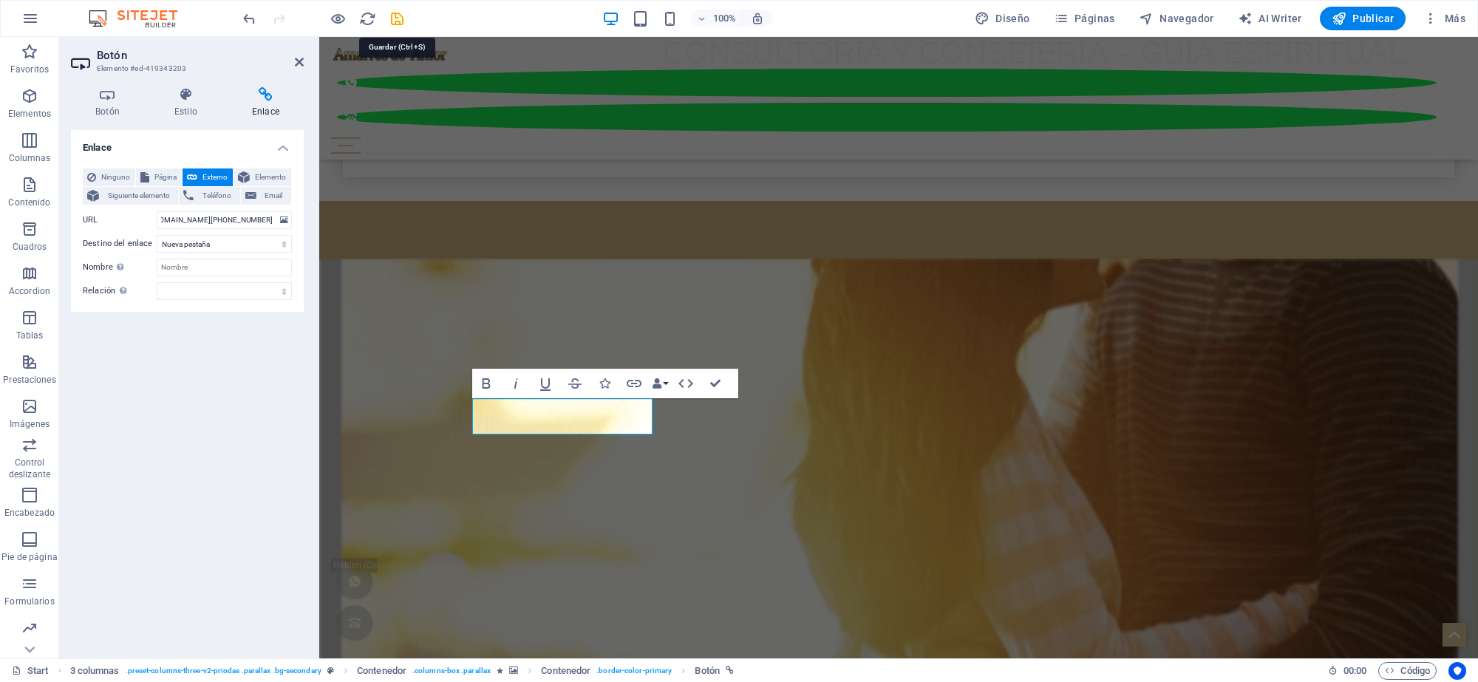
scroll to position [0, 0]
click at [393, 18] on icon "save" at bounding box center [397, 18] width 17 height 17
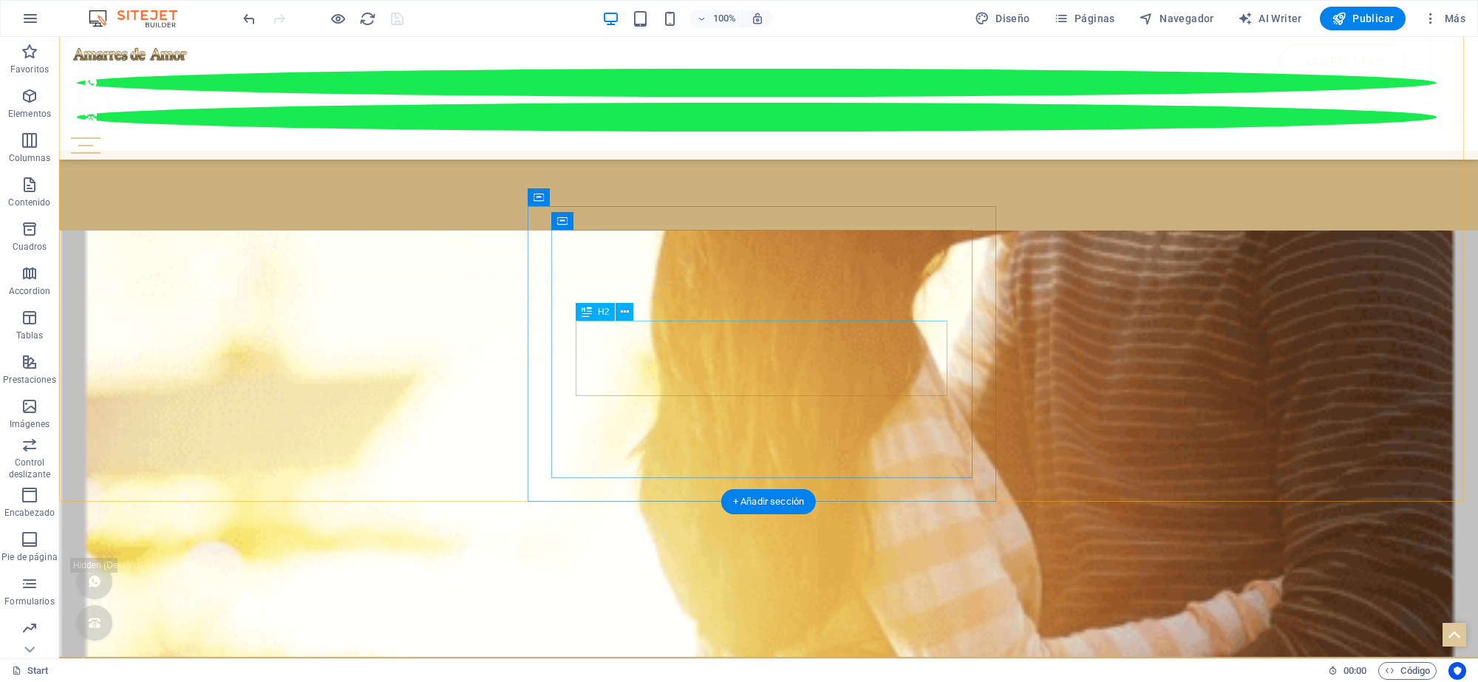
scroll to position [963, 0]
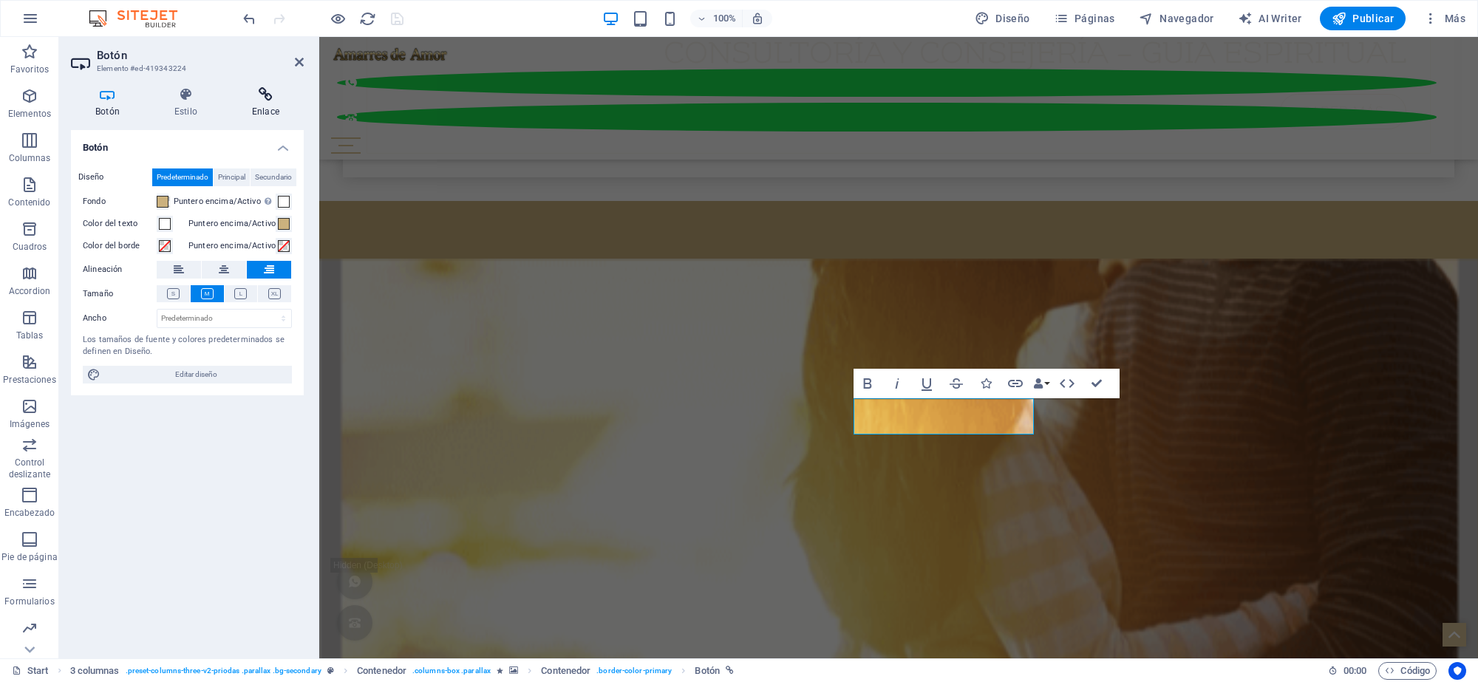
click at [271, 96] on icon at bounding box center [266, 94] width 76 height 15
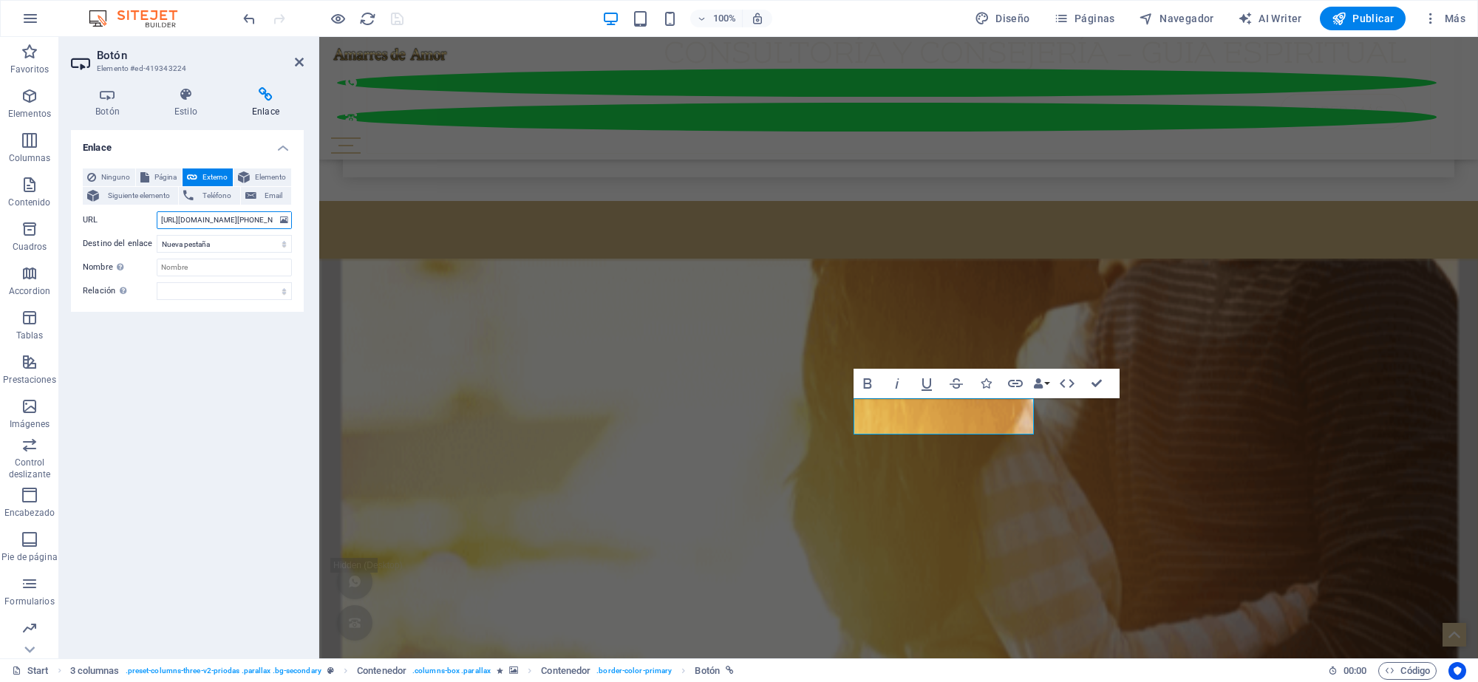
drag, startPoint x: 163, startPoint y: 219, endPoint x: 163, endPoint y: 325, distance: 105.7
click at [163, 222] on input "[URL][DOMAIN_NAME][PHONE_NUMBER]" at bounding box center [224, 220] width 135 height 18
type input "a"
paste input "[URL][DOMAIN_NAME][PHONE_NUMBER]"
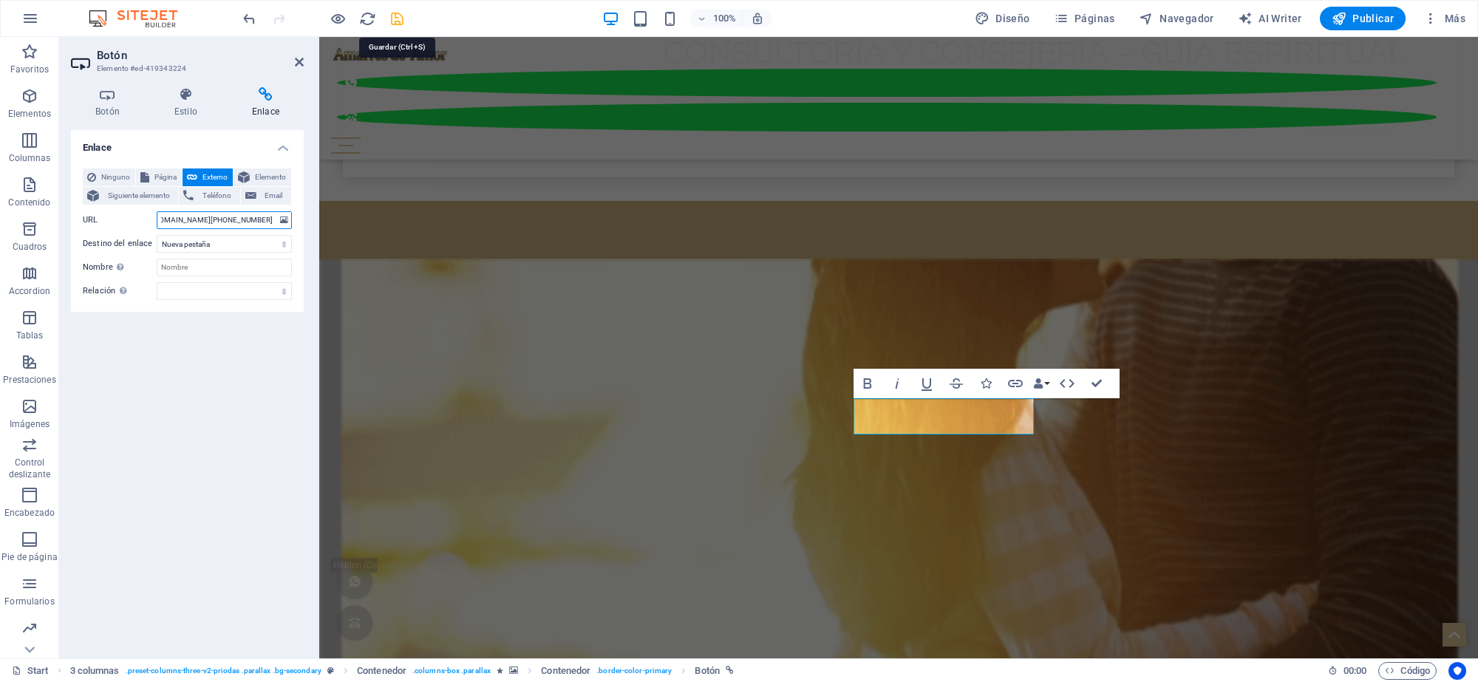
type input "[URL][DOMAIN_NAME][PHONE_NUMBER]"
drag, startPoint x: 311, startPoint y: 355, endPoint x: 398, endPoint y: 20, distance: 345.7
click at [398, 20] on icon "save" at bounding box center [397, 18] width 17 height 17
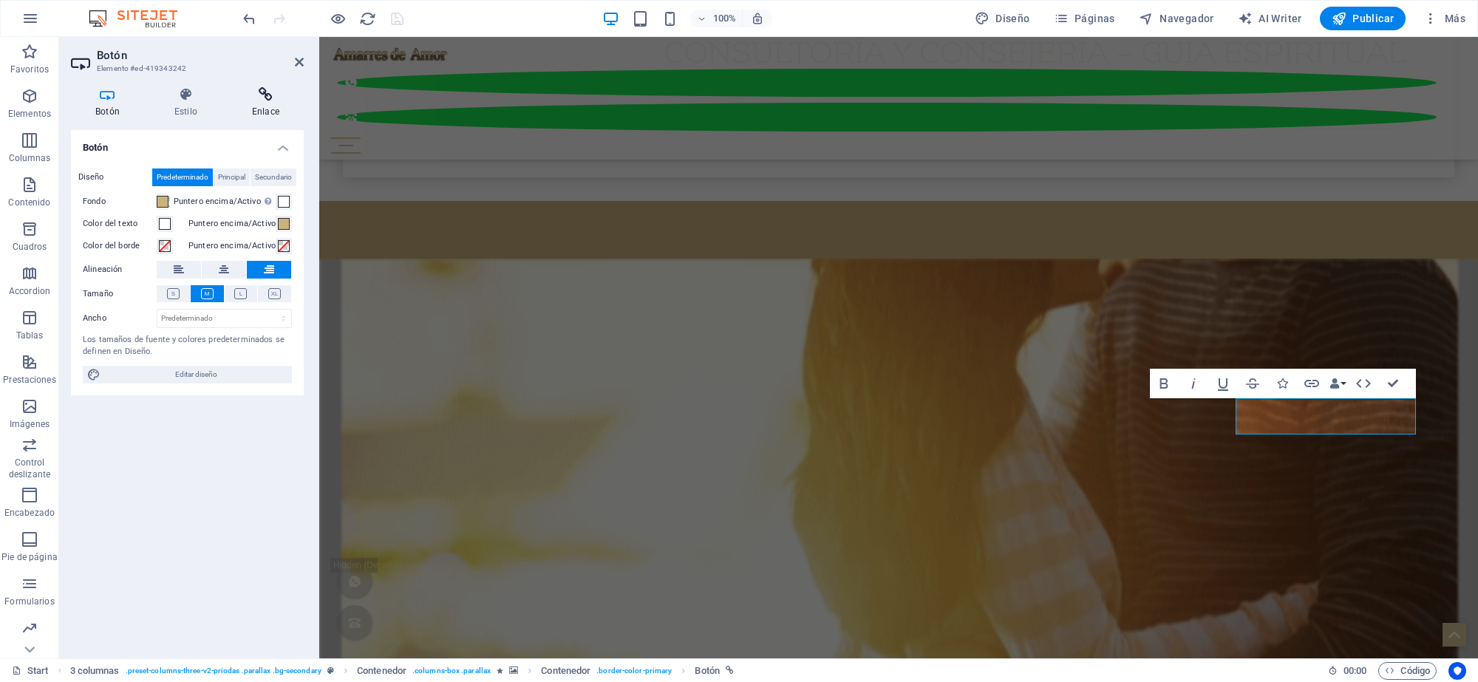
drag, startPoint x: 275, startPoint y: 94, endPoint x: 248, endPoint y: 115, distance: 34.2
click at [273, 95] on icon at bounding box center [266, 94] width 76 height 15
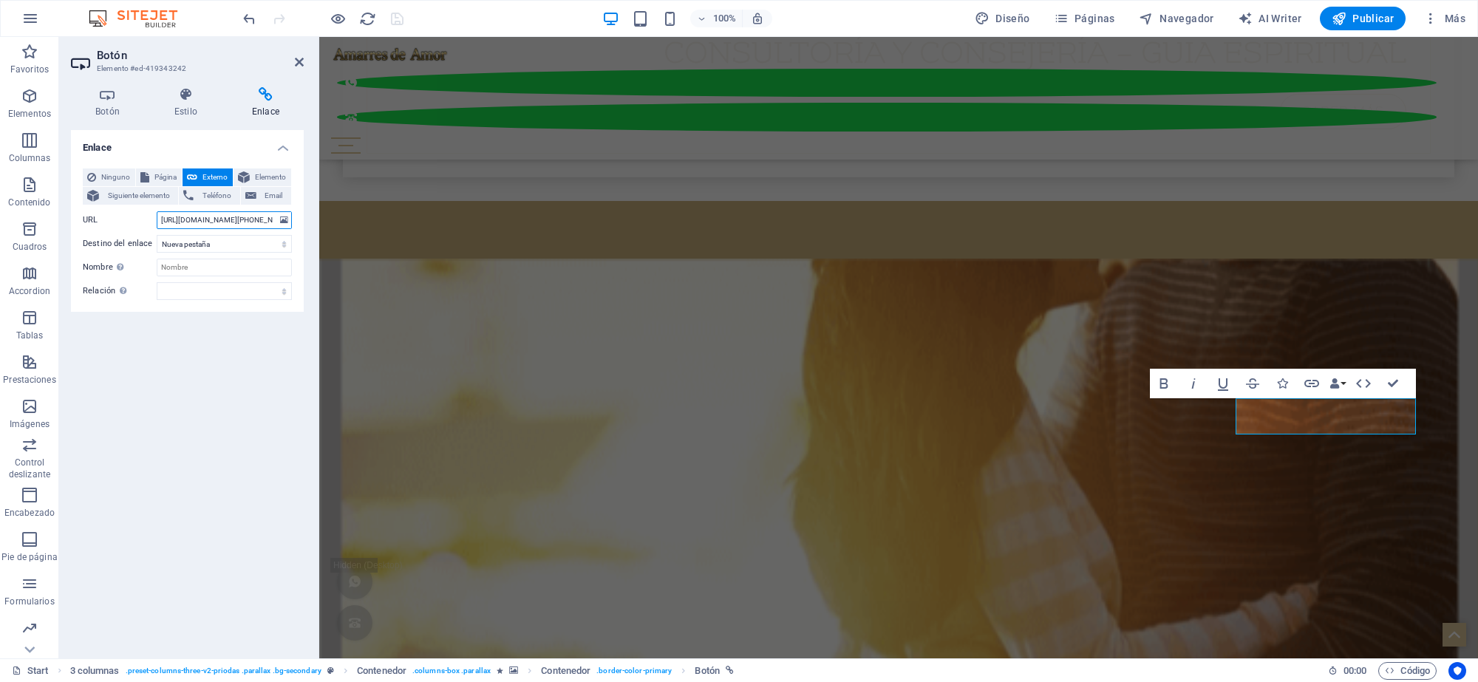
click at [166, 223] on input "[URL][DOMAIN_NAME][PHONE_NUMBER]" at bounding box center [224, 220] width 135 height 18
type input "a"
paste input "[URL][DOMAIN_NAME][PHONE_NUMBER]"
type input "[URL][DOMAIN_NAME][PHONE_NUMBER]"
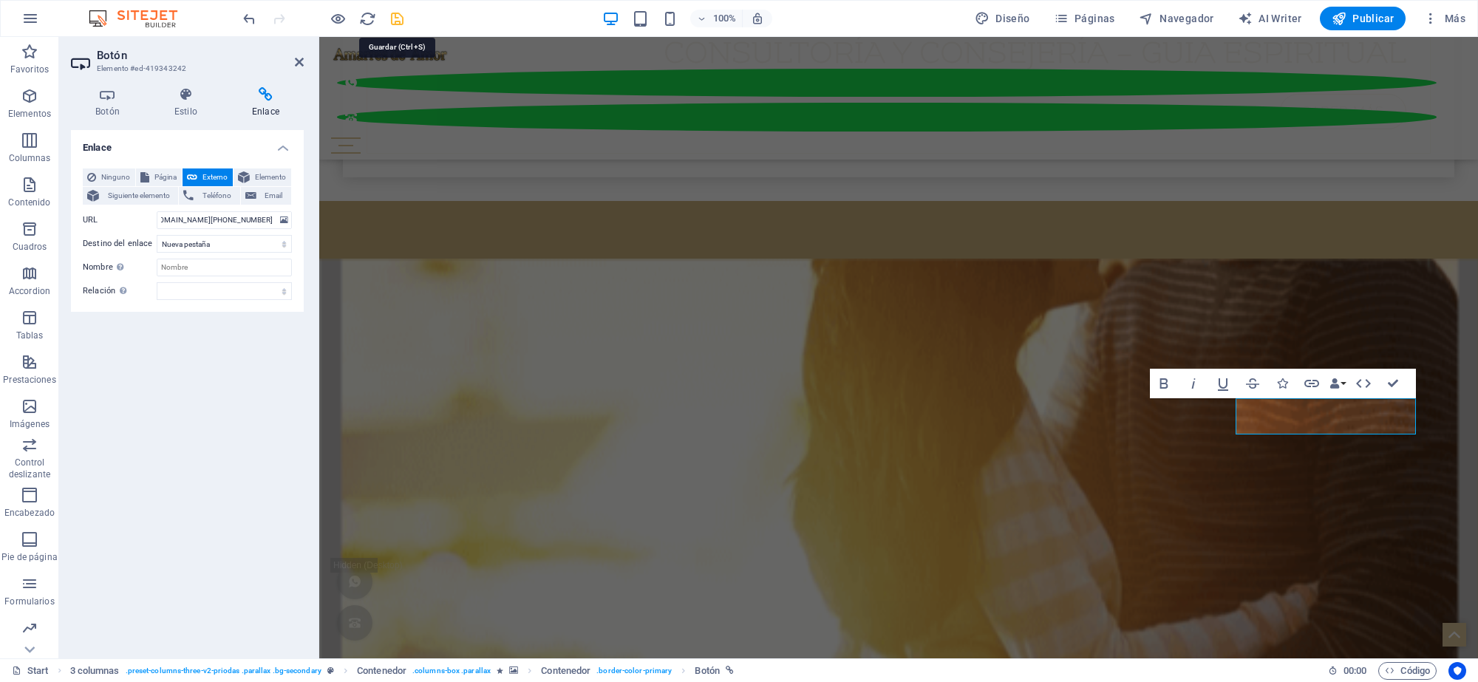
scroll to position [0, 0]
click at [397, 24] on icon "save" at bounding box center [397, 18] width 17 height 17
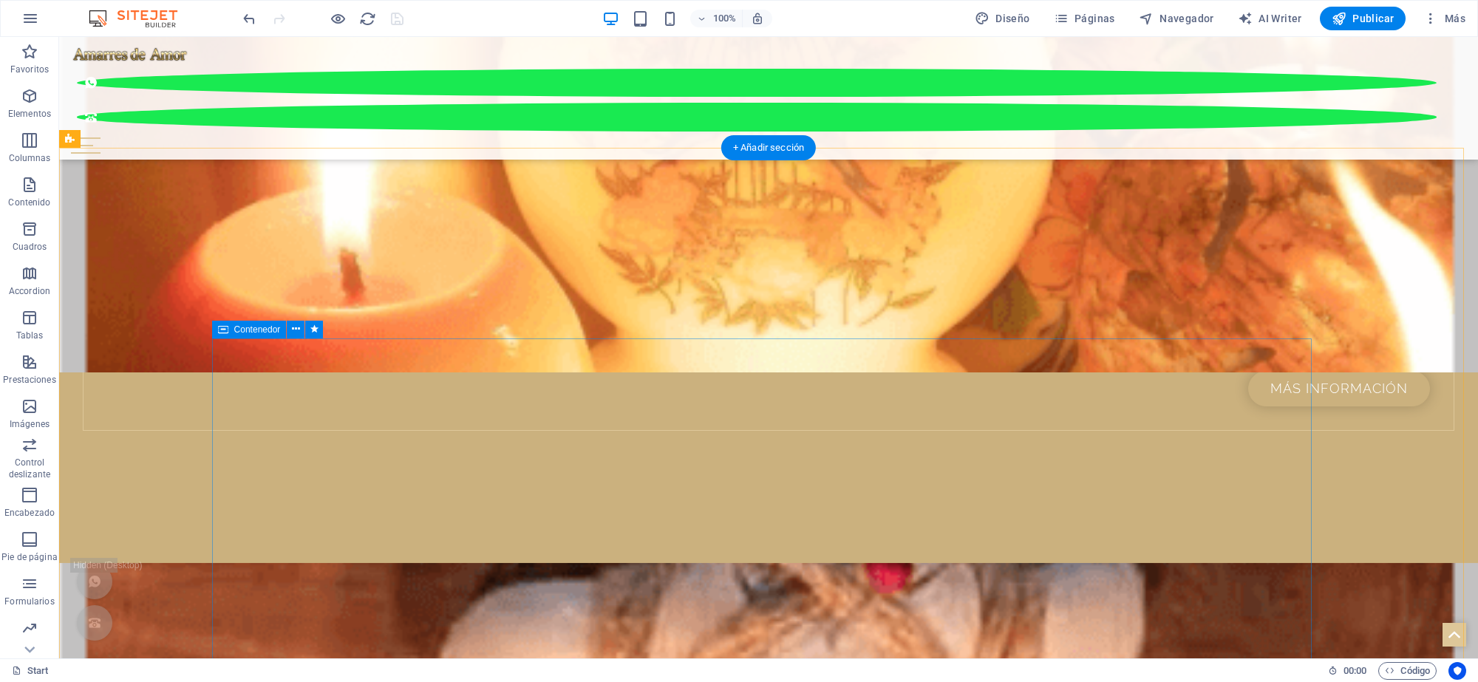
scroll to position [1979, 0]
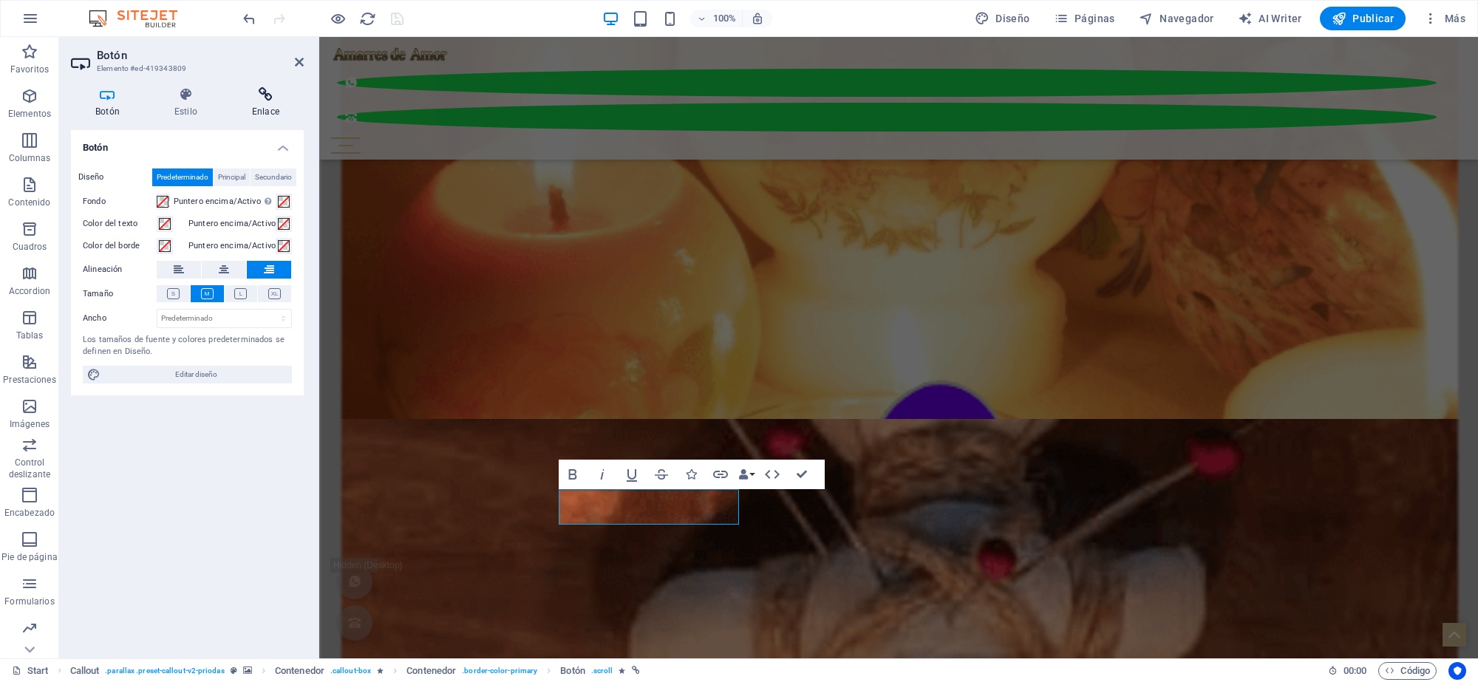
click at [264, 100] on icon at bounding box center [266, 94] width 76 height 15
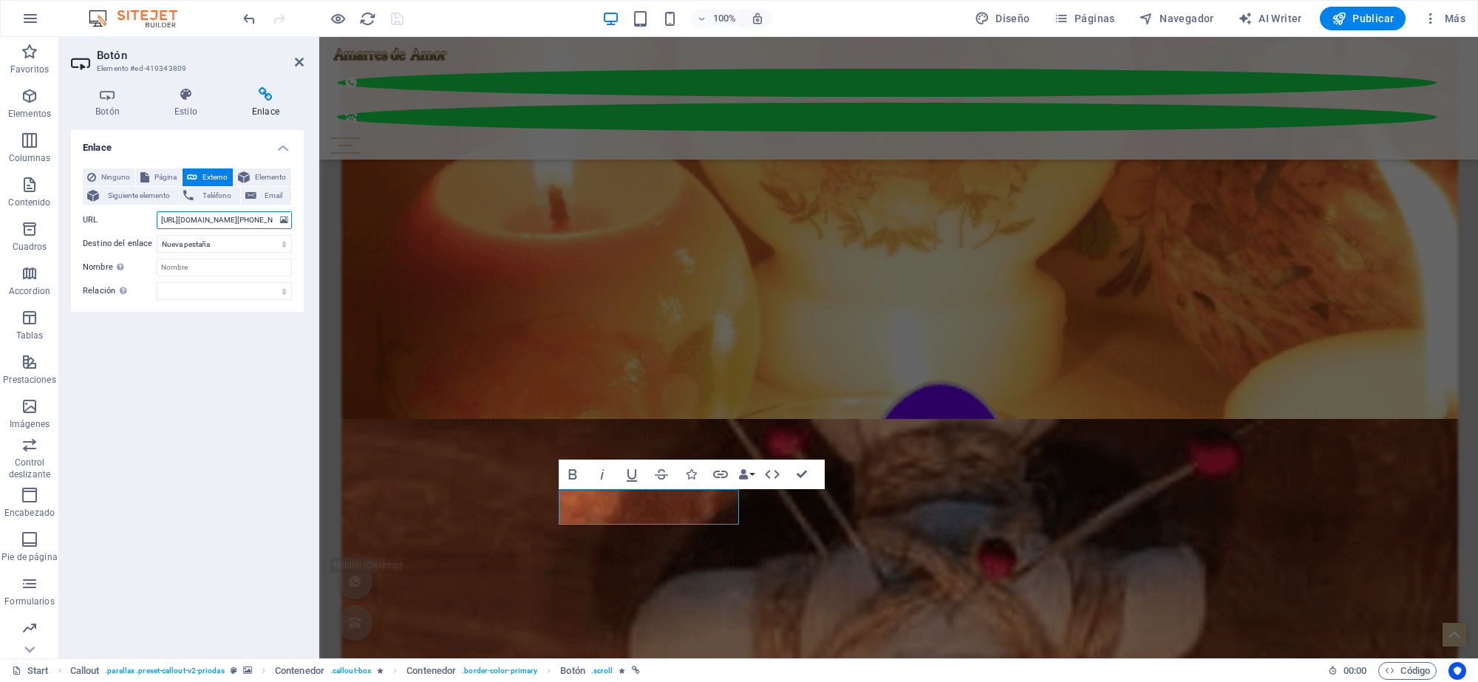
click at [164, 219] on input "[URL][DOMAIN_NAME][PHONE_NUMBER]" at bounding box center [224, 220] width 135 height 18
type input "a"
paste input "[URL][DOMAIN_NAME][PHONE_NUMBER]"
type input "[URL][DOMAIN_NAME][PHONE_NUMBER]"
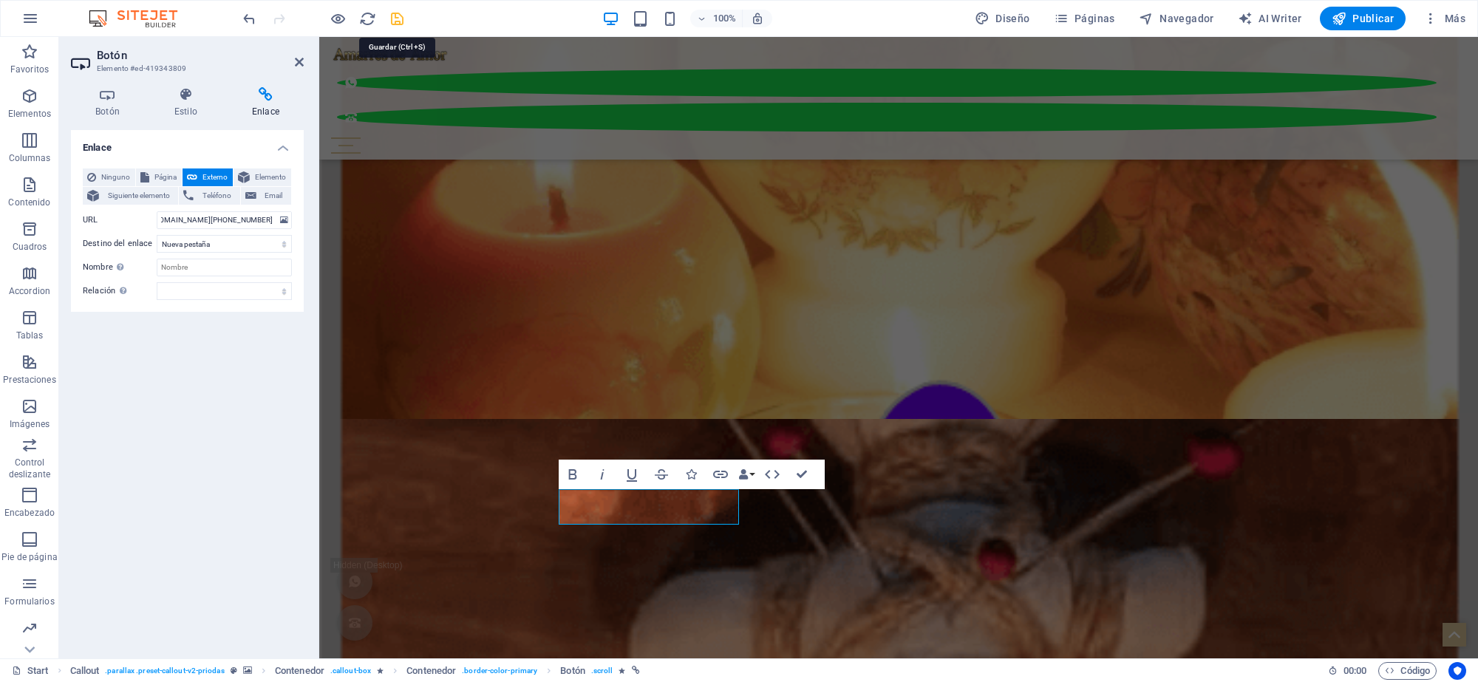
click at [396, 18] on icon "save" at bounding box center [397, 18] width 17 height 17
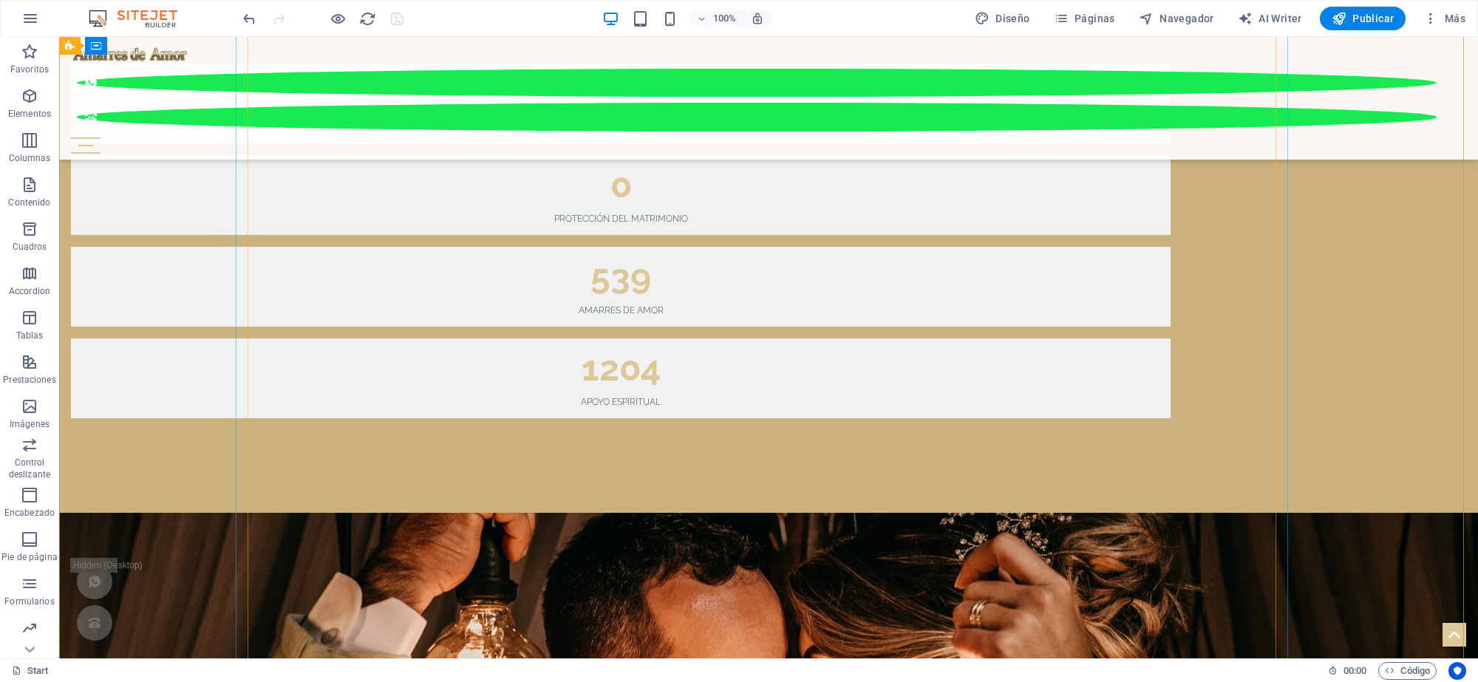
scroll to position [4881, 0]
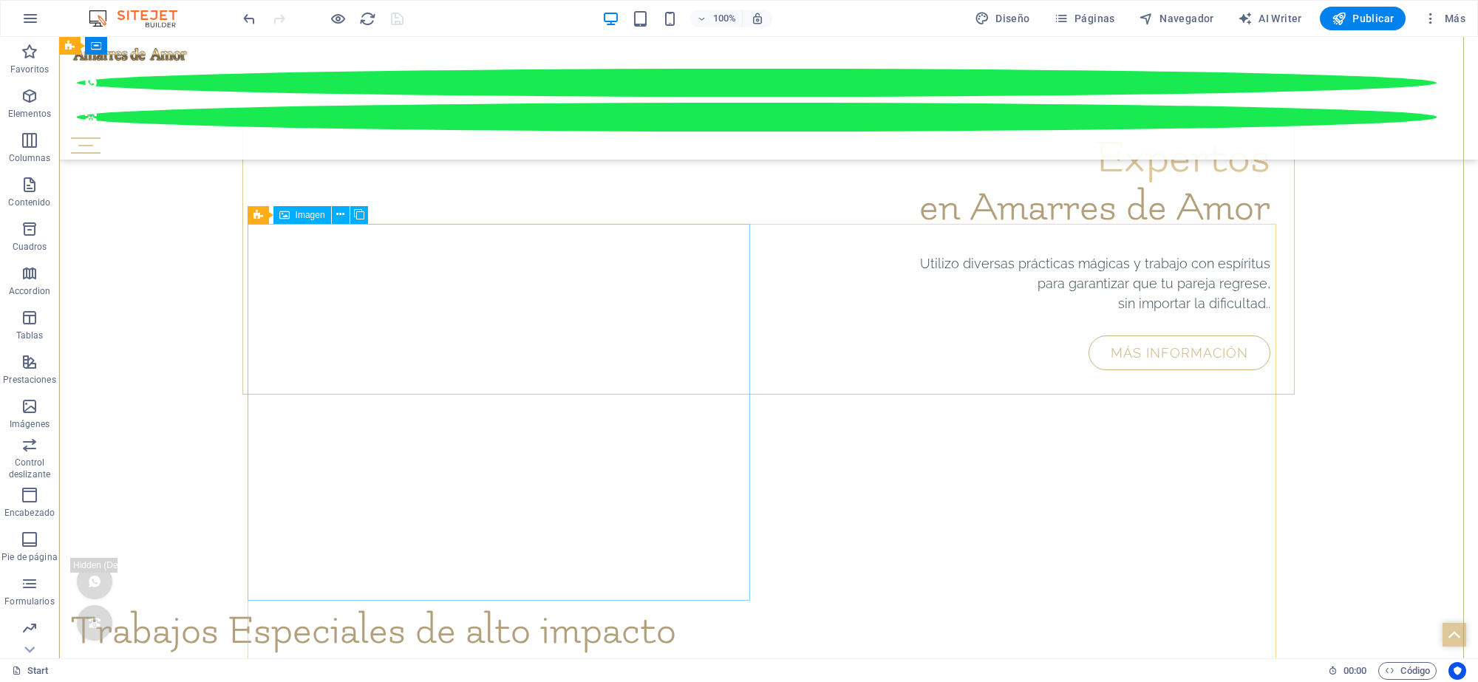
scroll to position [5897, 0]
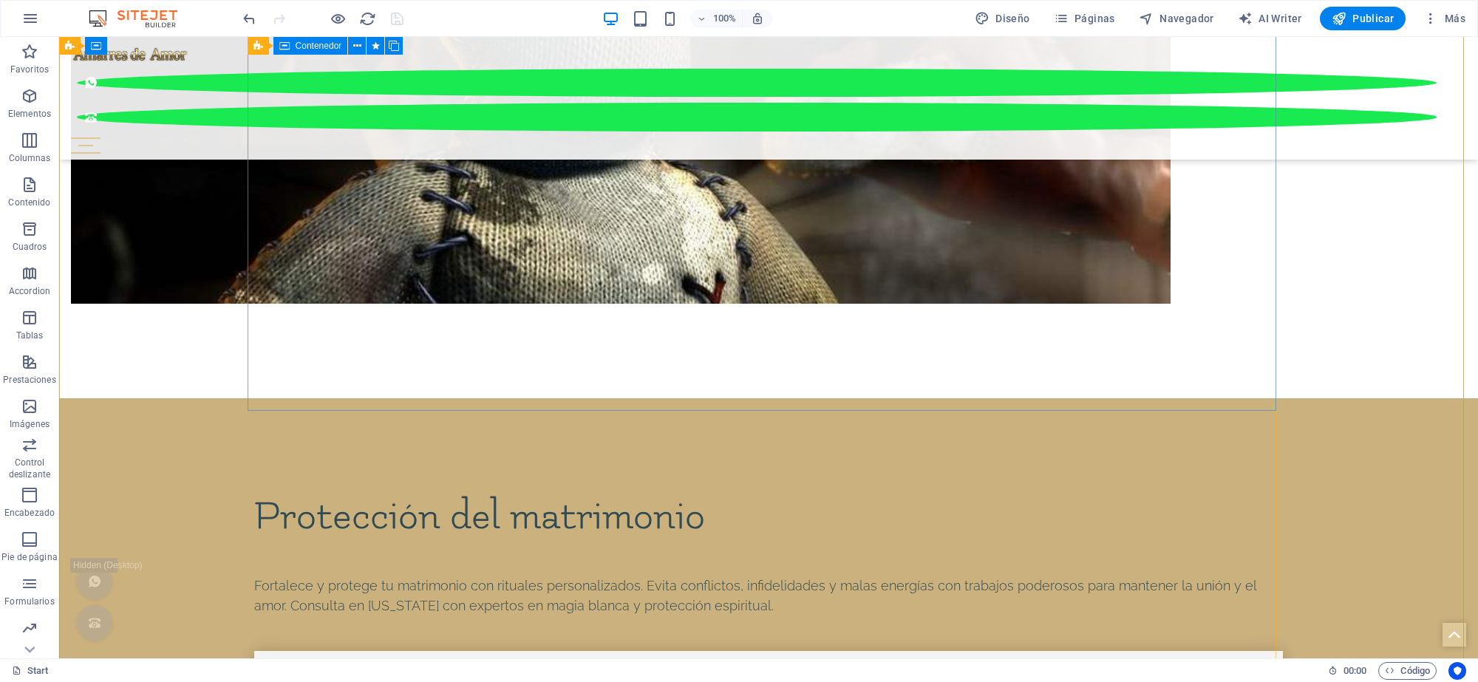
scroll to position [6913, 0]
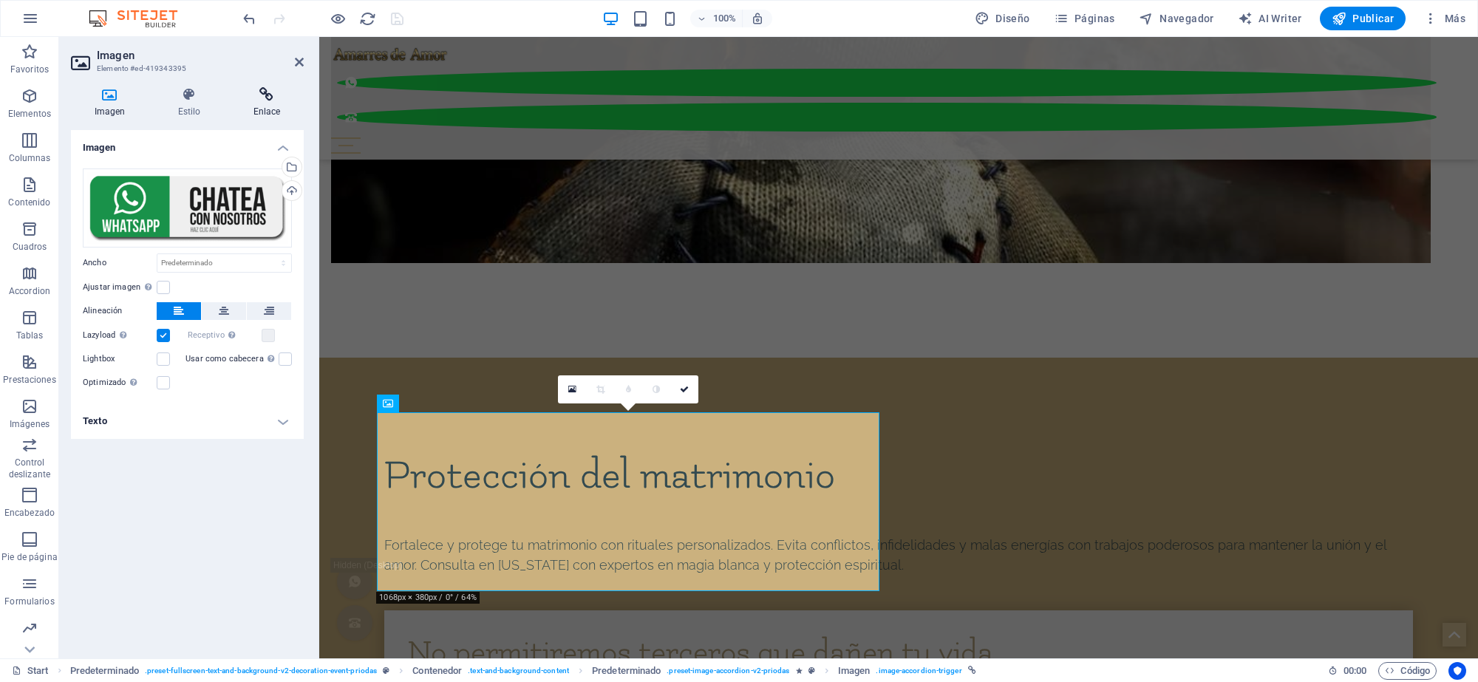
click at [271, 96] on icon at bounding box center [267, 94] width 74 height 15
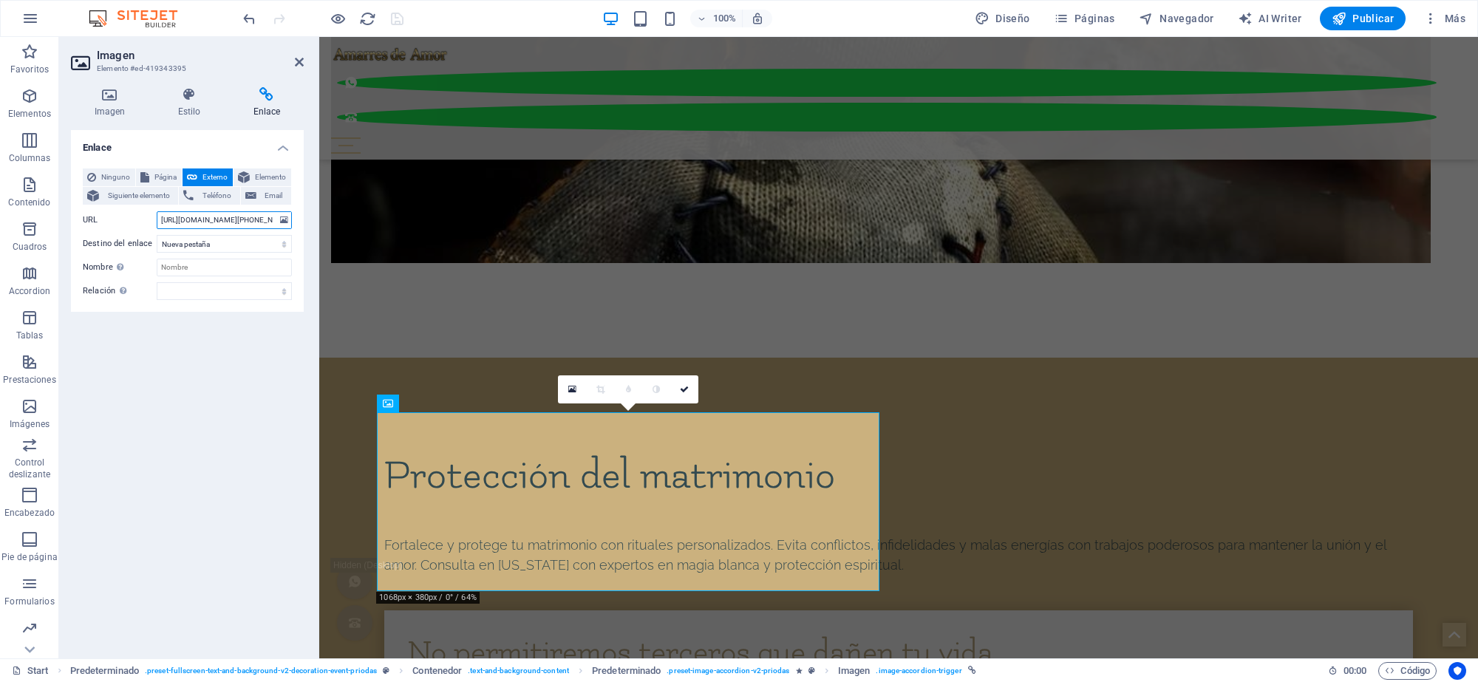
scroll to position [0, 108]
drag, startPoint x: 157, startPoint y: 219, endPoint x: 304, endPoint y: 233, distance: 148.4
click at [304, 233] on div "Imagen Estilo Enlace Imagen Arrastra archivos aquí, haz clic para escoger archi…" at bounding box center [187, 366] width 256 height 583
paste input "[URL][DOMAIN_NAME][PHONE_NUMBER]"
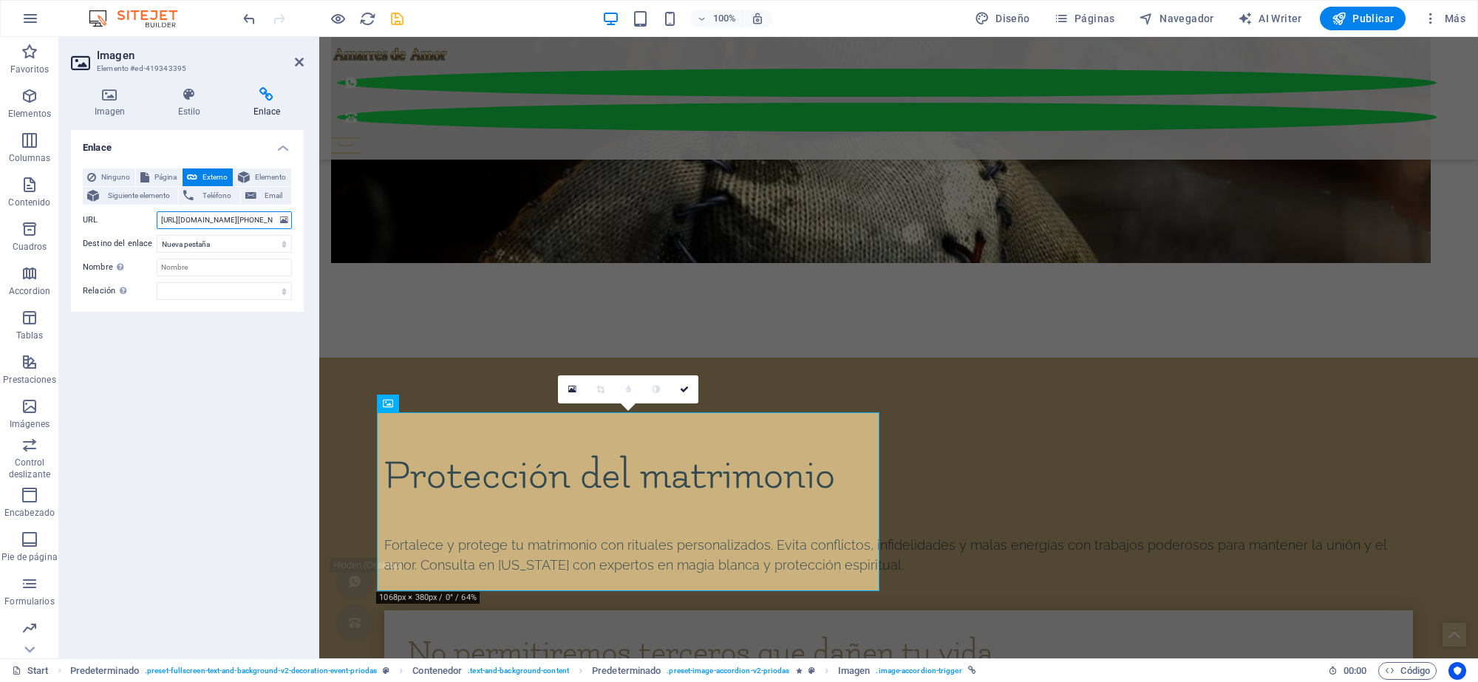
scroll to position [0, 108]
type input "[URL][DOMAIN_NAME][PHONE_NUMBER]"
click at [397, 20] on icon "save" at bounding box center [397, 18] width 17 height 17
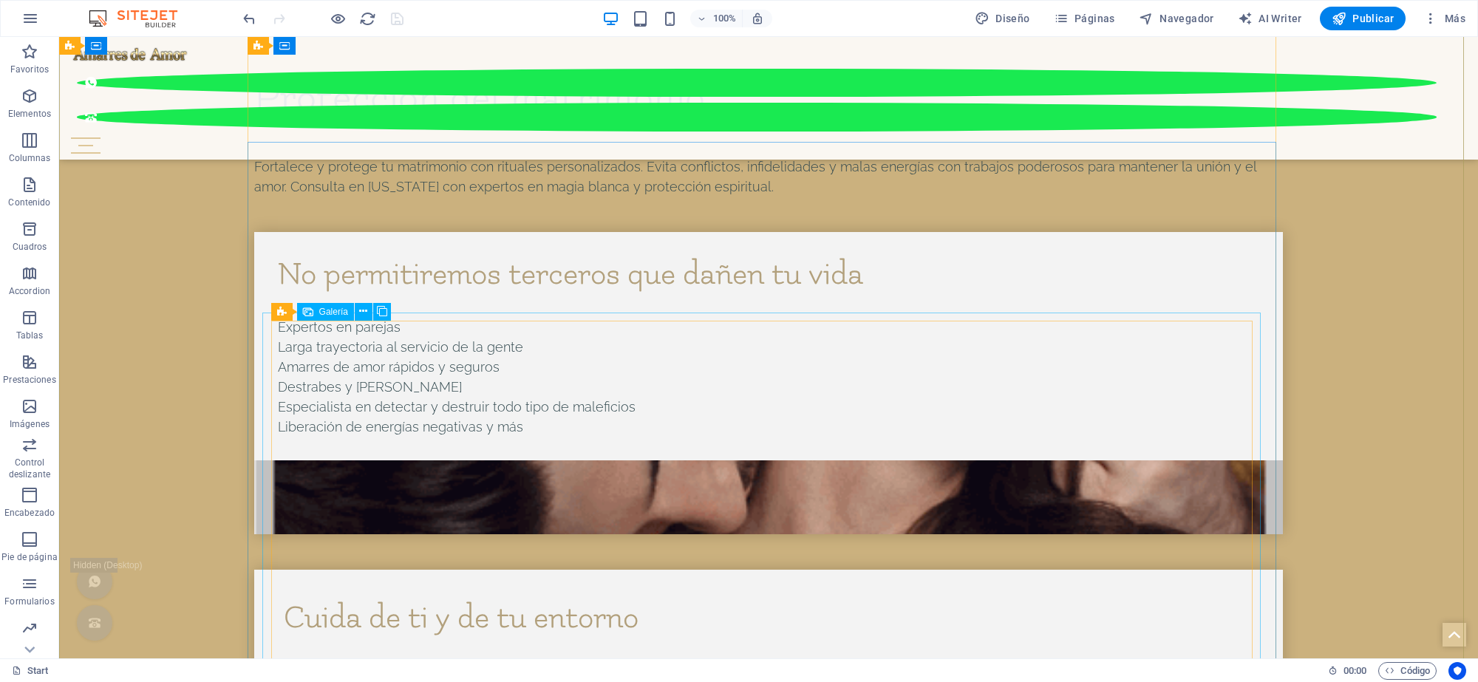
scroll to position [7282, 0]
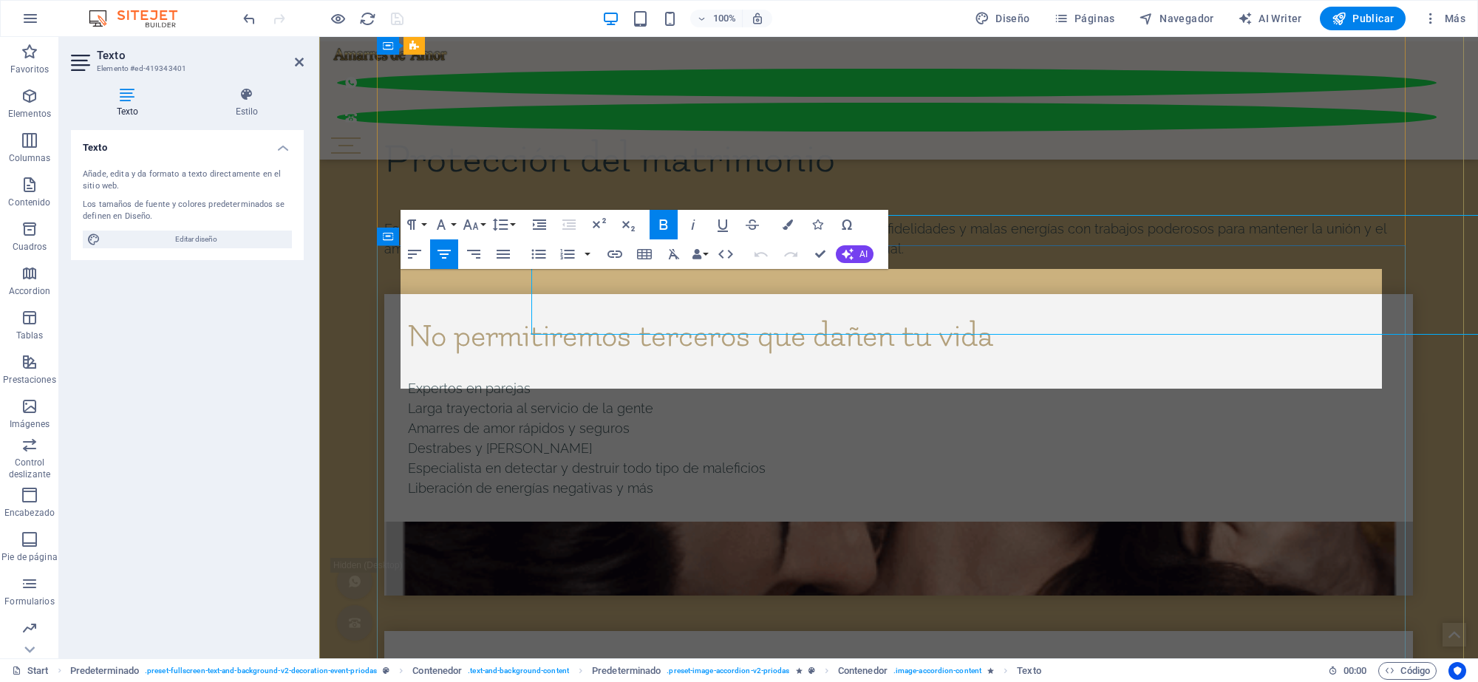
scroll to position [7335, 0]
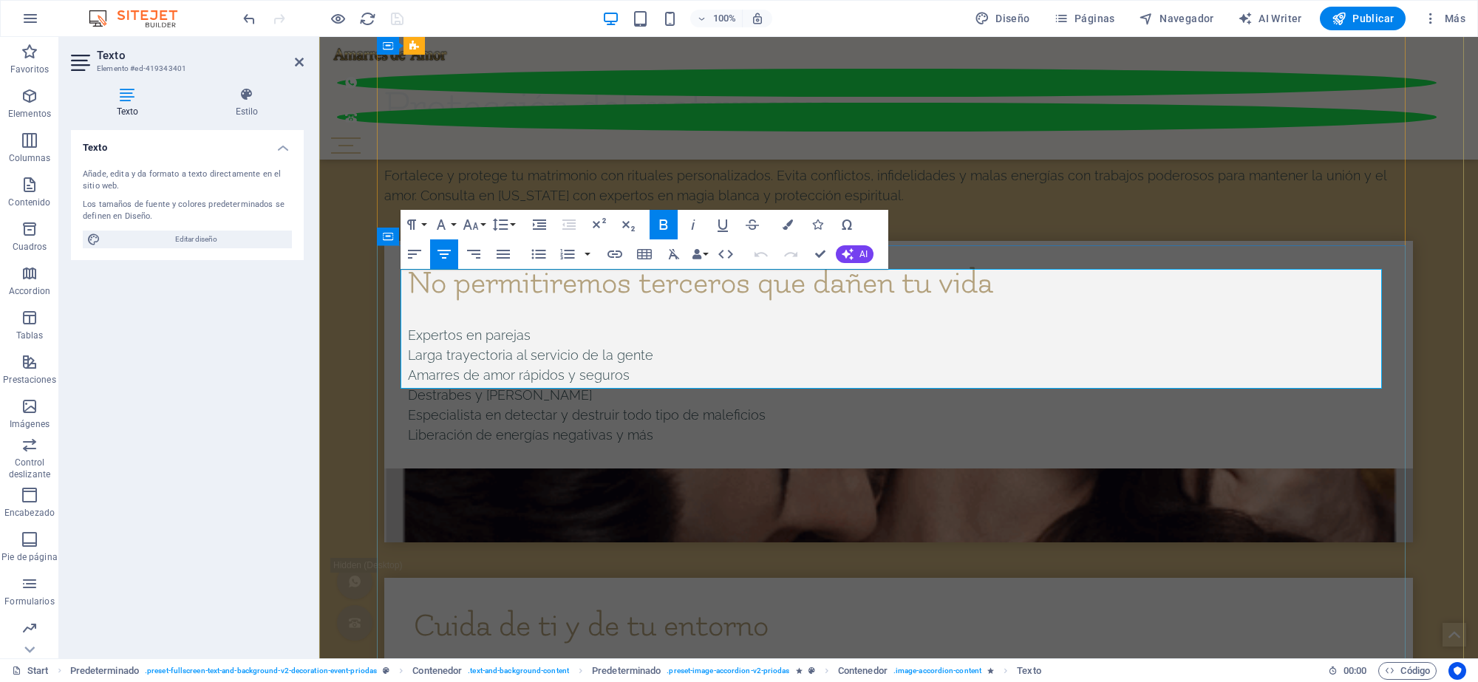
drag, startPoint x: 994, startPoint y: 345, endPoint x: 772, endPoint y: 338, distance: 221.8
click at [612, 259] on icon "button" at bounding box center [615, 254] width 18 height 18
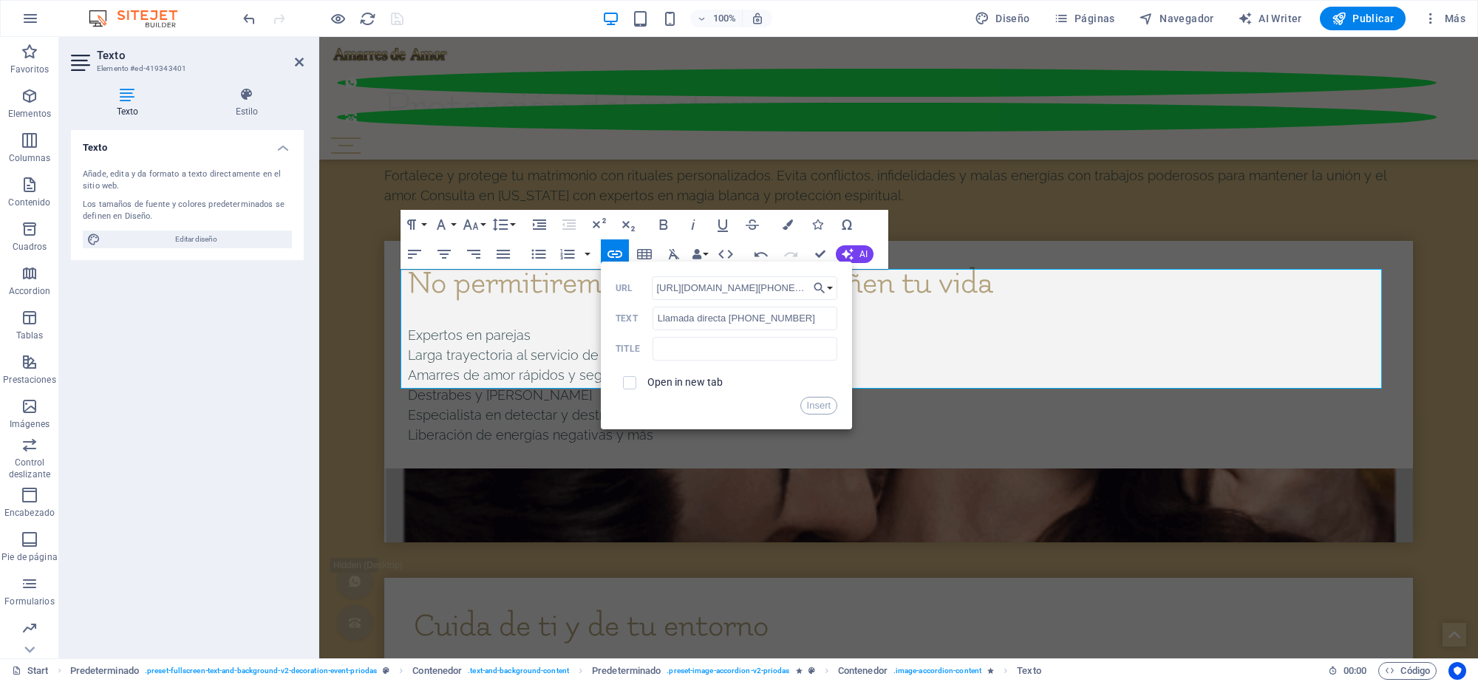
scroll to position [0, 135]
type input "[URL][DOMAIN_NAME][PHONE_NUMBER]"
click at [630, 386] on input "checkbox" at bounding box center [627, 380] width 13 height 13
checkbox input "true"
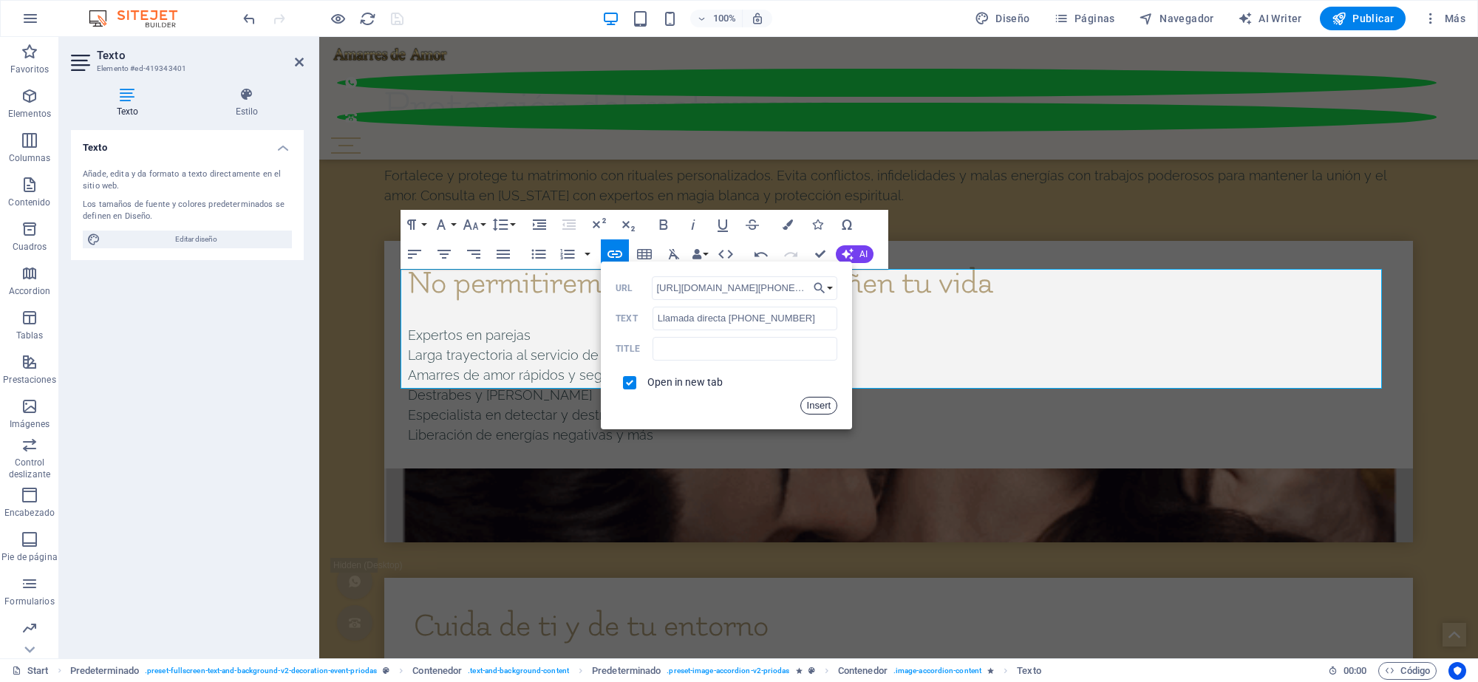
click at [811, 407] on button "Insert" at bounding box center [819, 406] width 38 height 18
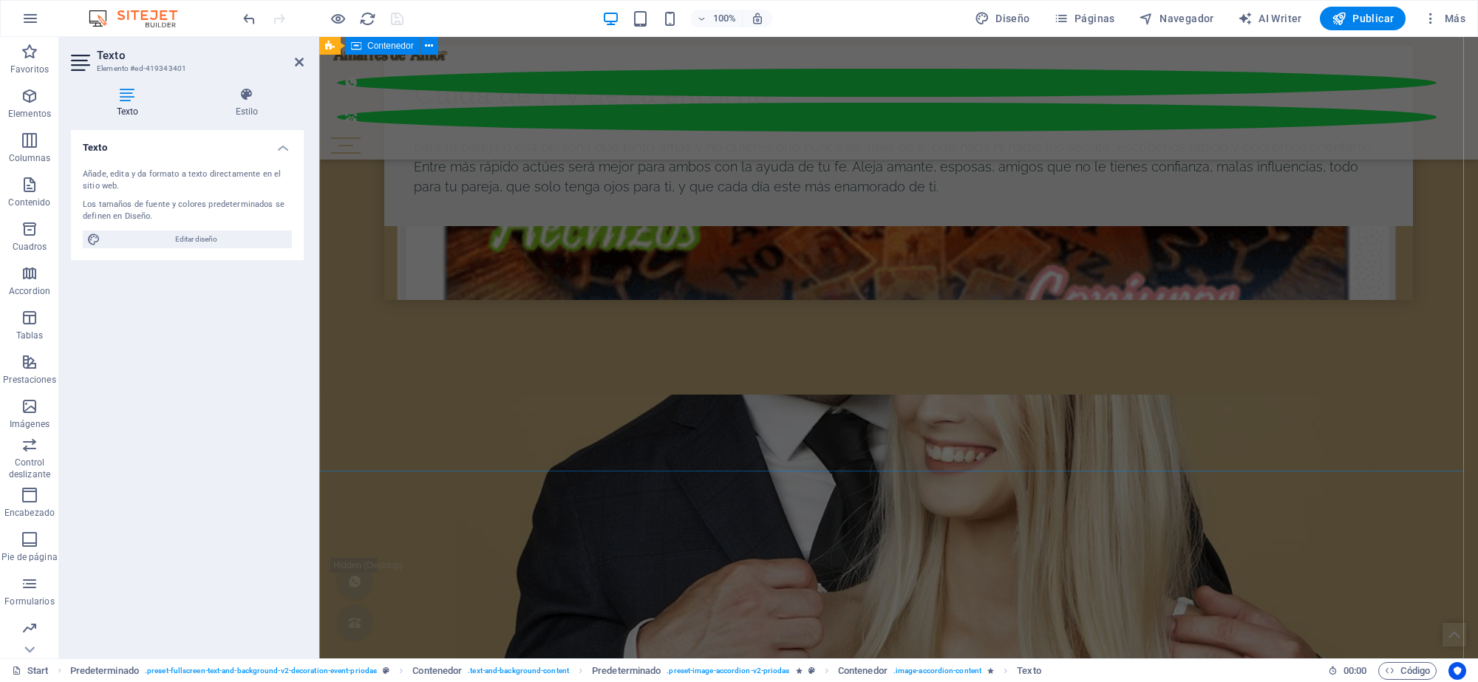
scroll to position [7428, 0]
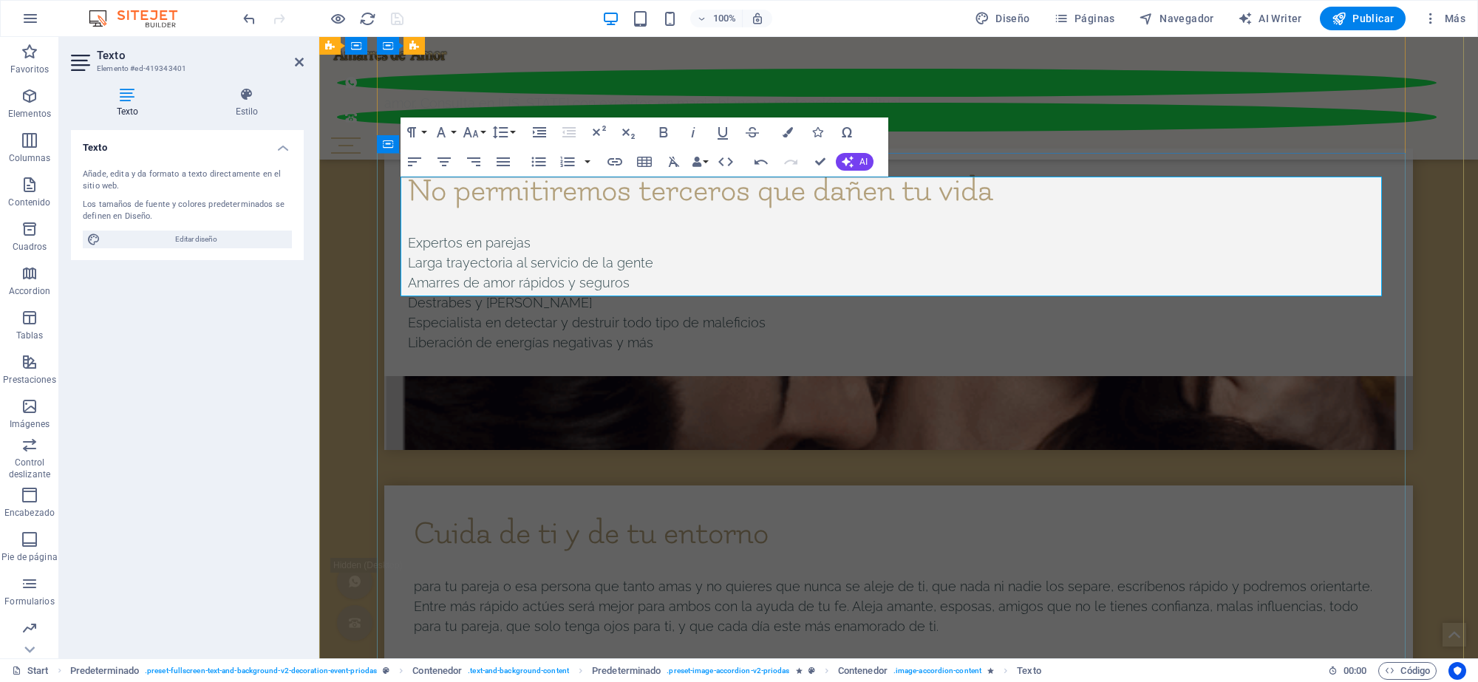
drag, startPoint x: 986, startPoint y: 249, endPoint x: 747, endPoint y: 242, distance: 239.5
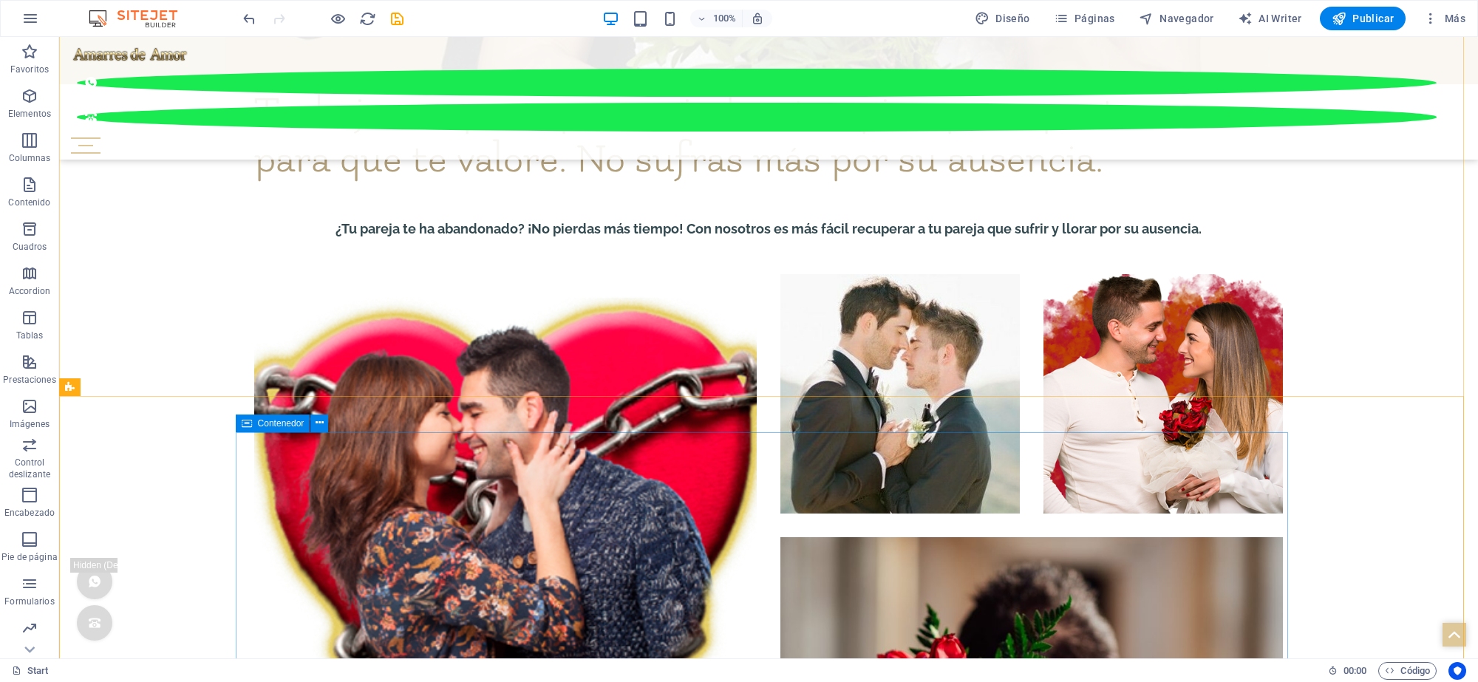
scroll to position [8723, 0]
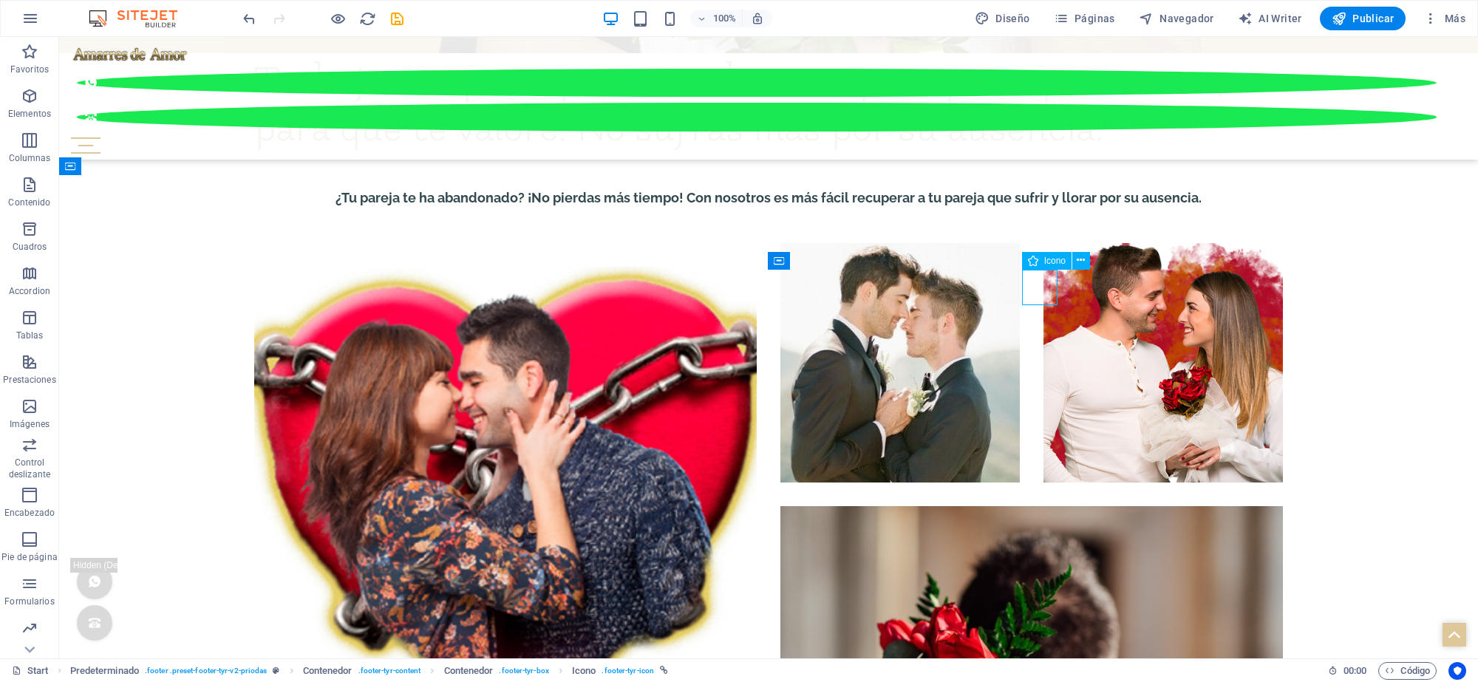
select select "xMidYMid"
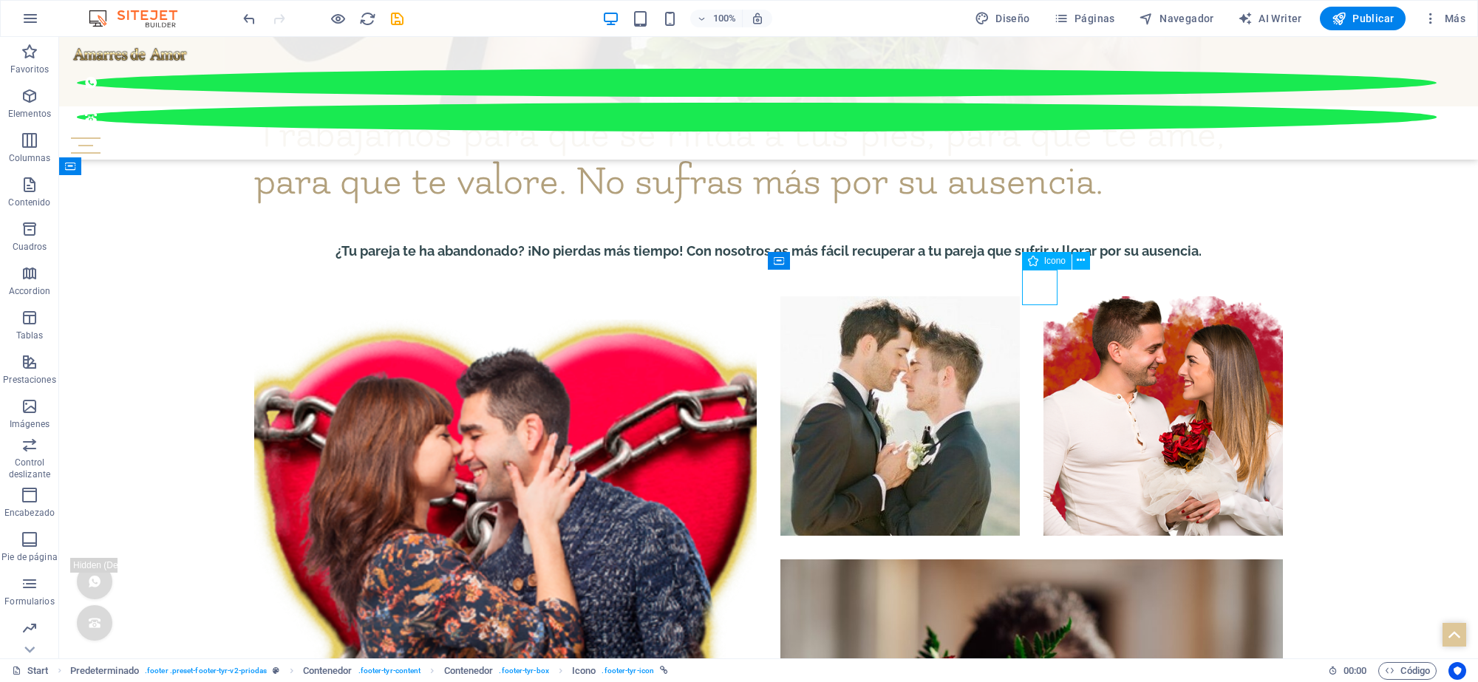
select select "xMidYMid"
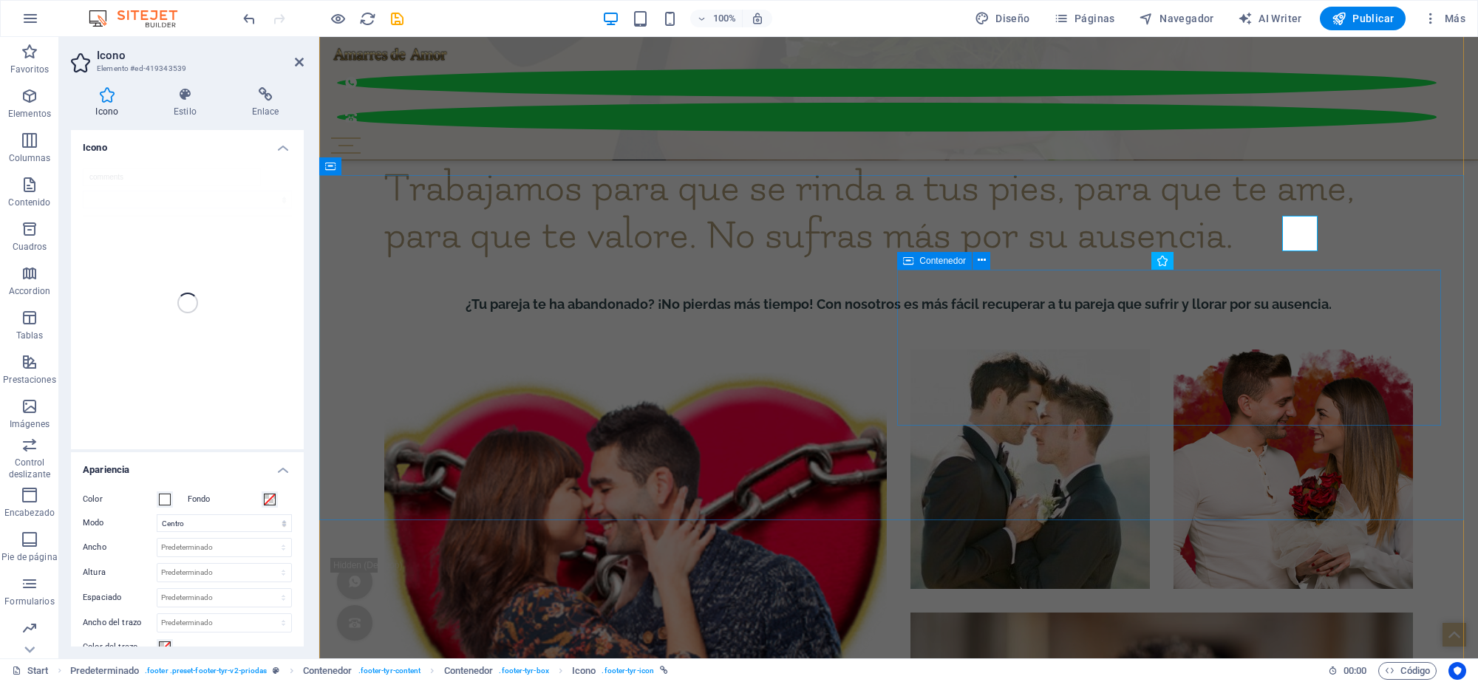
scroll to position [8776, 0]
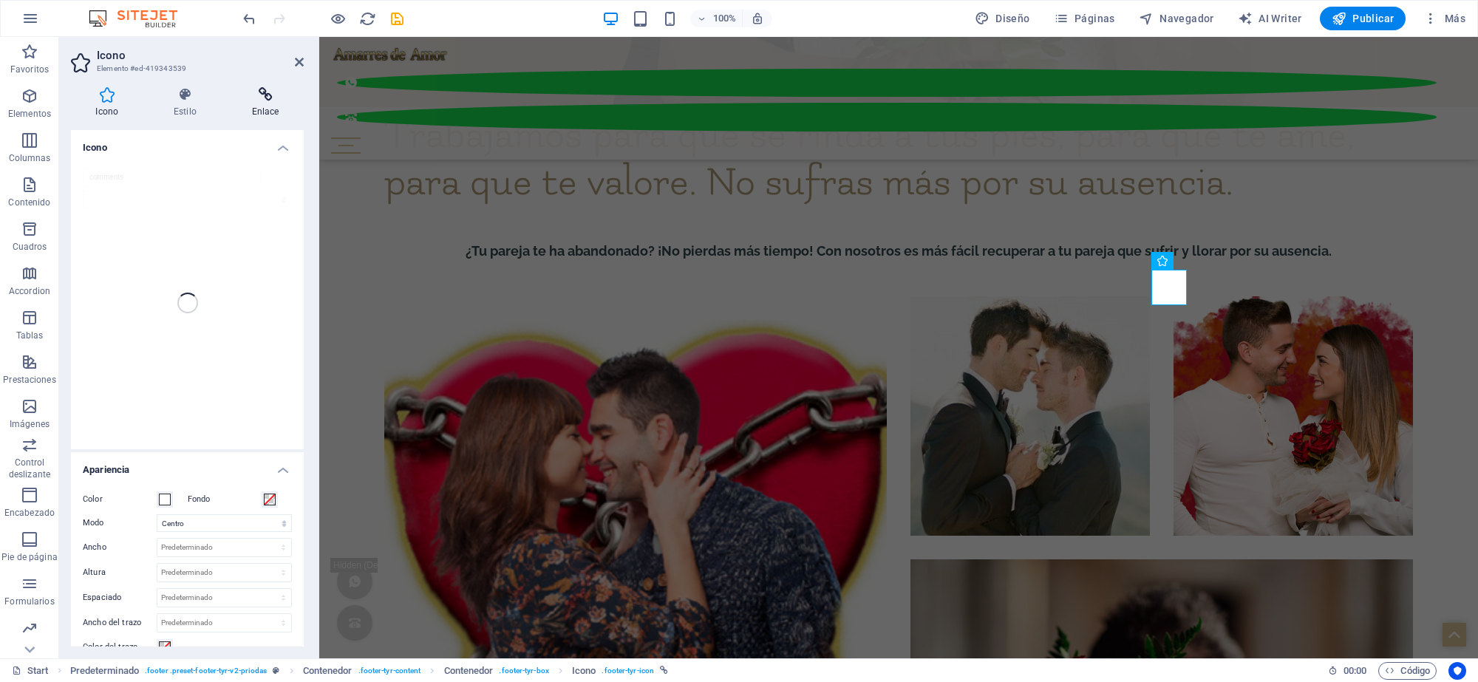
click at [259, 92] on icon at bounding box center [265, 94] width 77 height 15
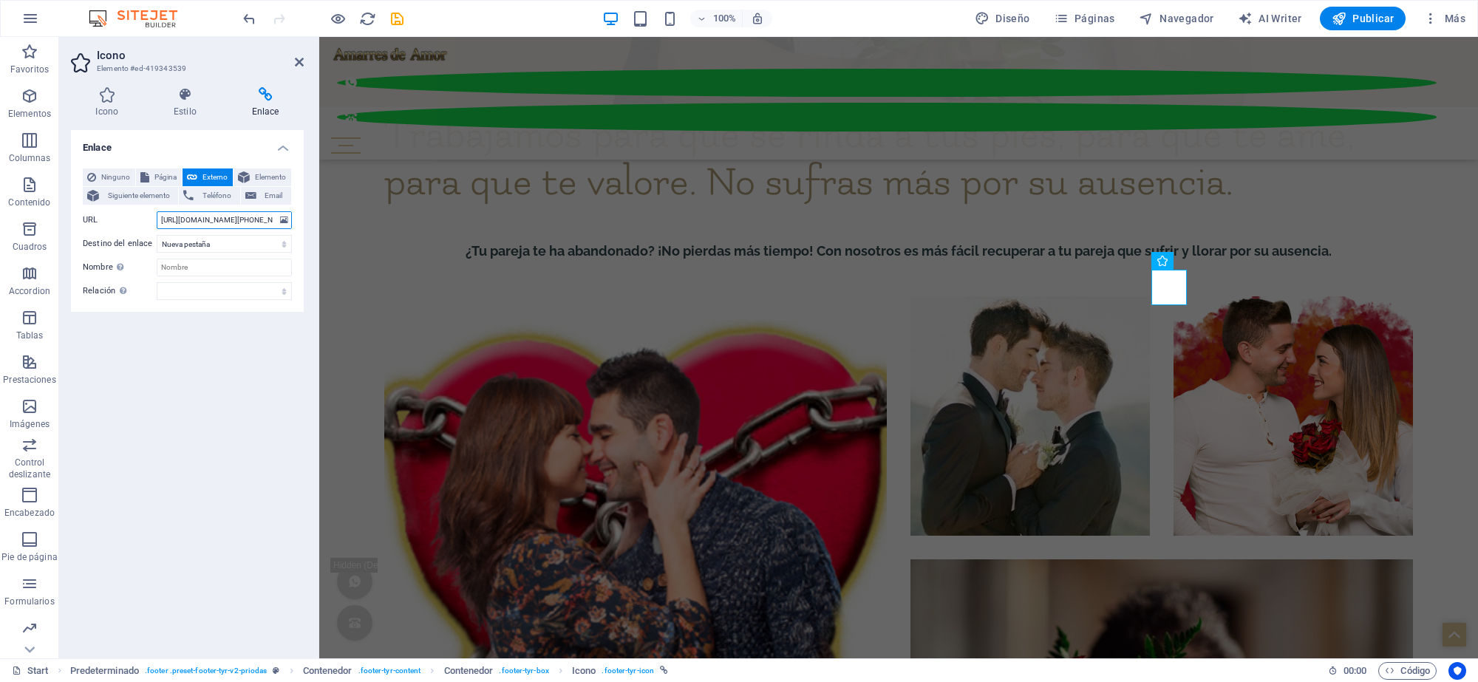
click at [157, 224] on input "[URL][DOMAIN_NAME][PHONE_NUMBER]" at bounding box center [224, 220] width 135 height 18
type input "a"
paste input "[URL][DOMAIN_NAME][PHONE_NUMBER]"
type input "[URL][DOMAIN_NAME][PHONE_NUMBER]"
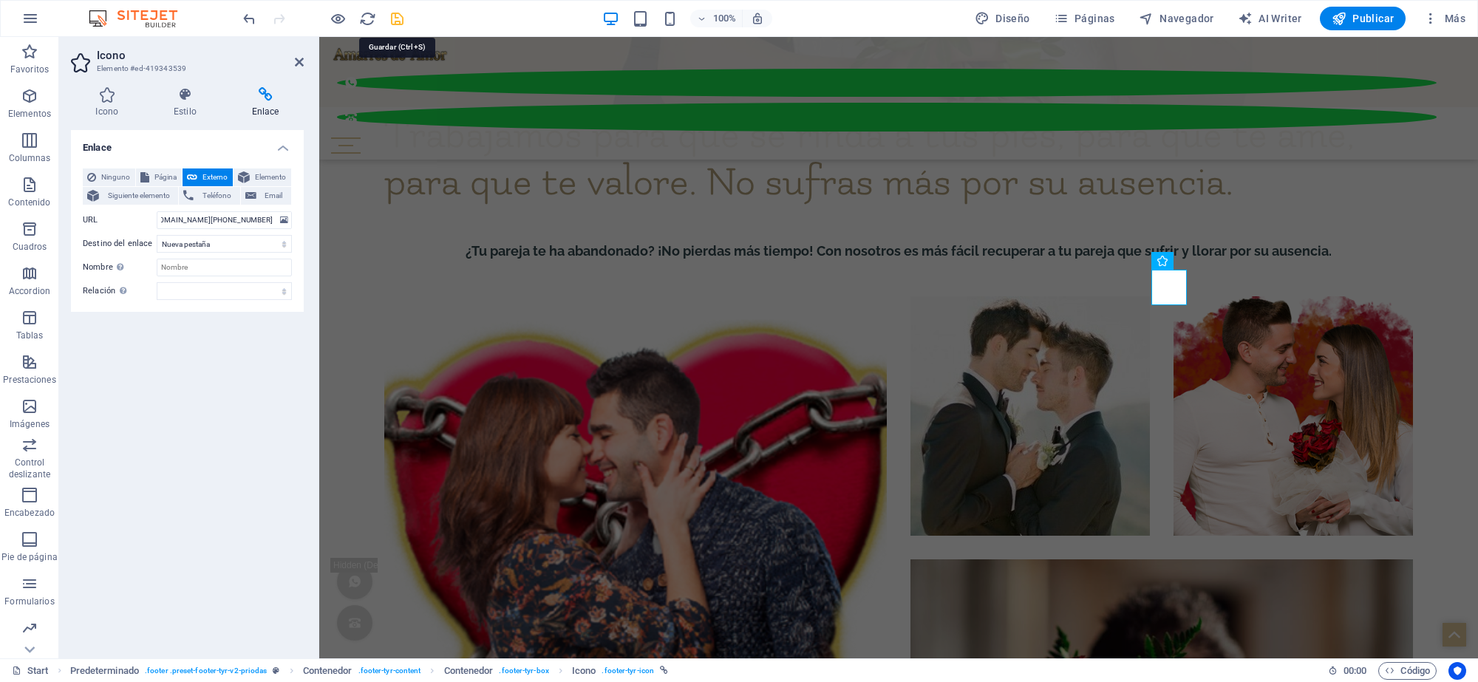
drag, startPoint x: 397, startPoint y: 19, endPoint x: 357, endPoint y: 7, distance: 41.6
click at [397, 19] on icon "save" at bounding box center [397, 18] width 17 height 17
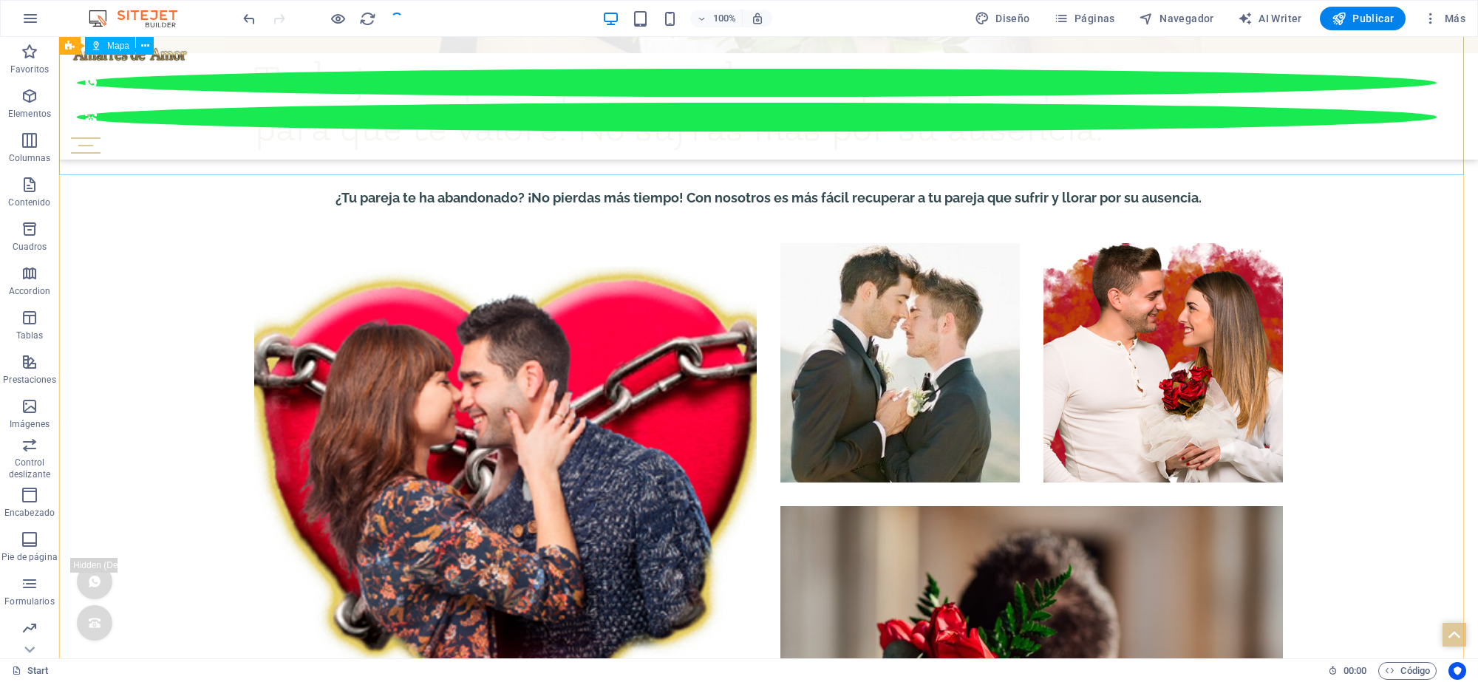
scroll to position [8723, 0]
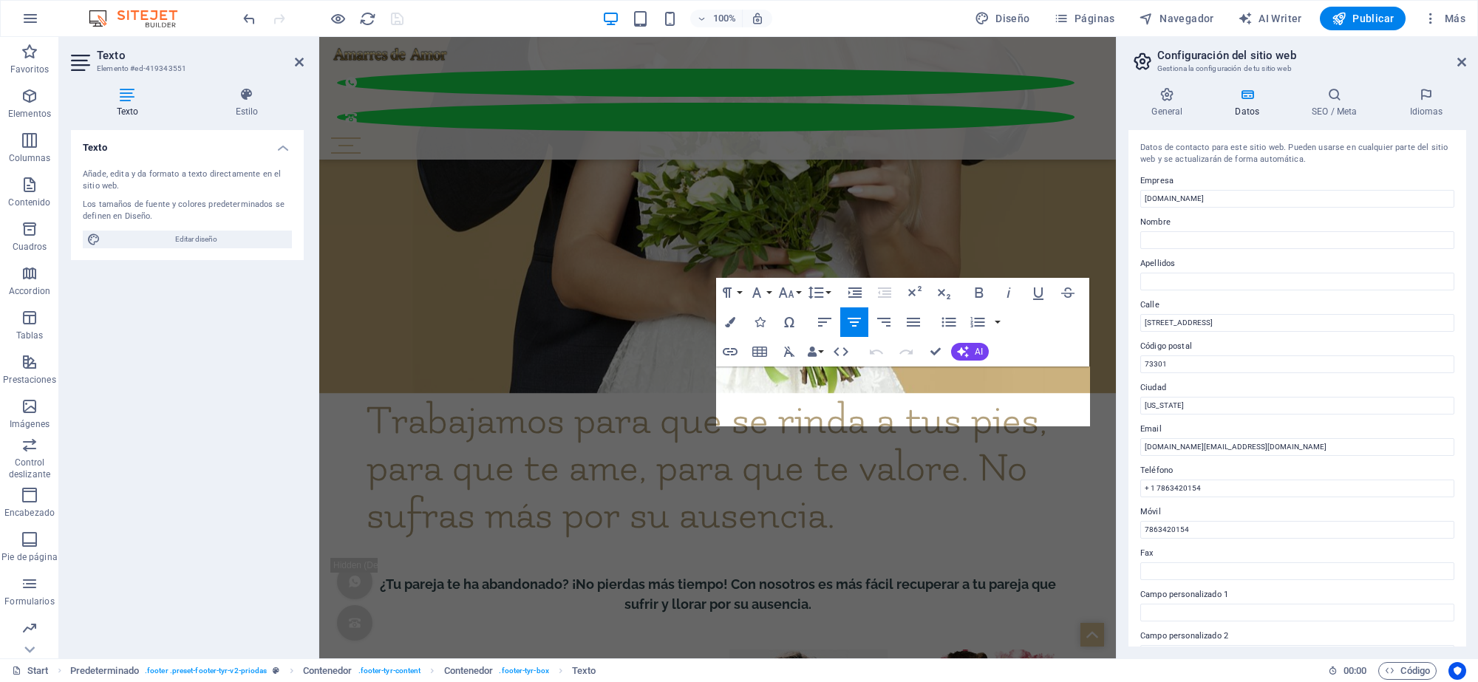
scroll to position [8204, 0]
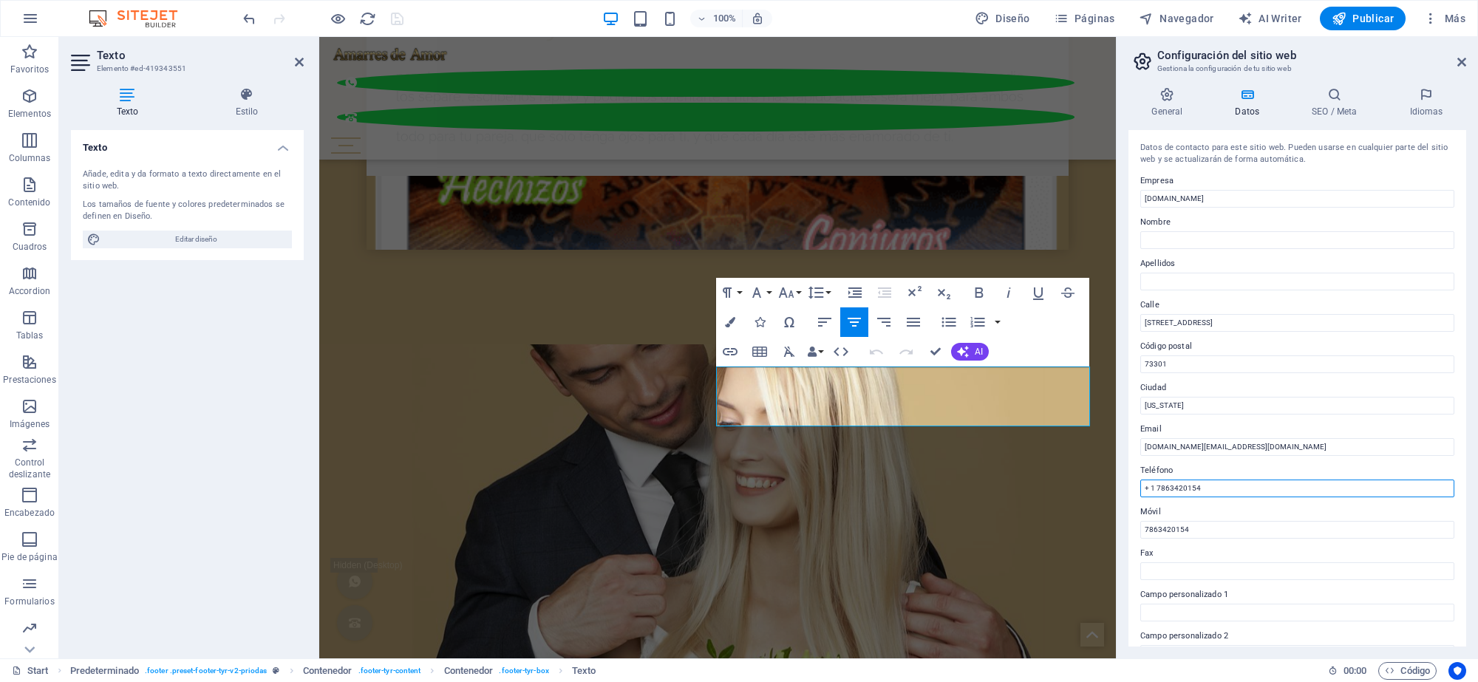
click at [1212, 489] on input "+ 1 7863420154" at bounding box center [1297, 489] width 314 height 18
type input "+ 1 613 663 2260"
click at [1210, 528] on input "7863420154" at bounding box center [1297, 530] width 314 height 18
type input "7"
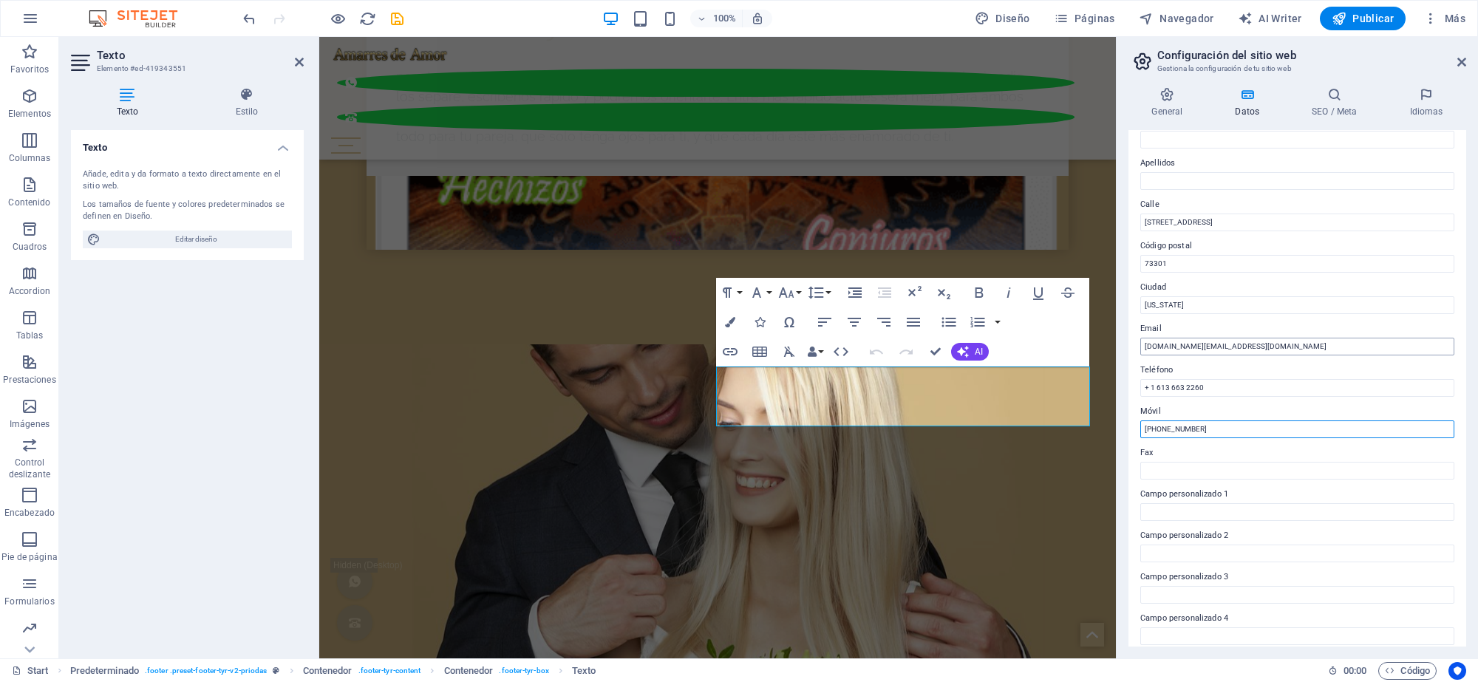
scroll to position [0, 0]
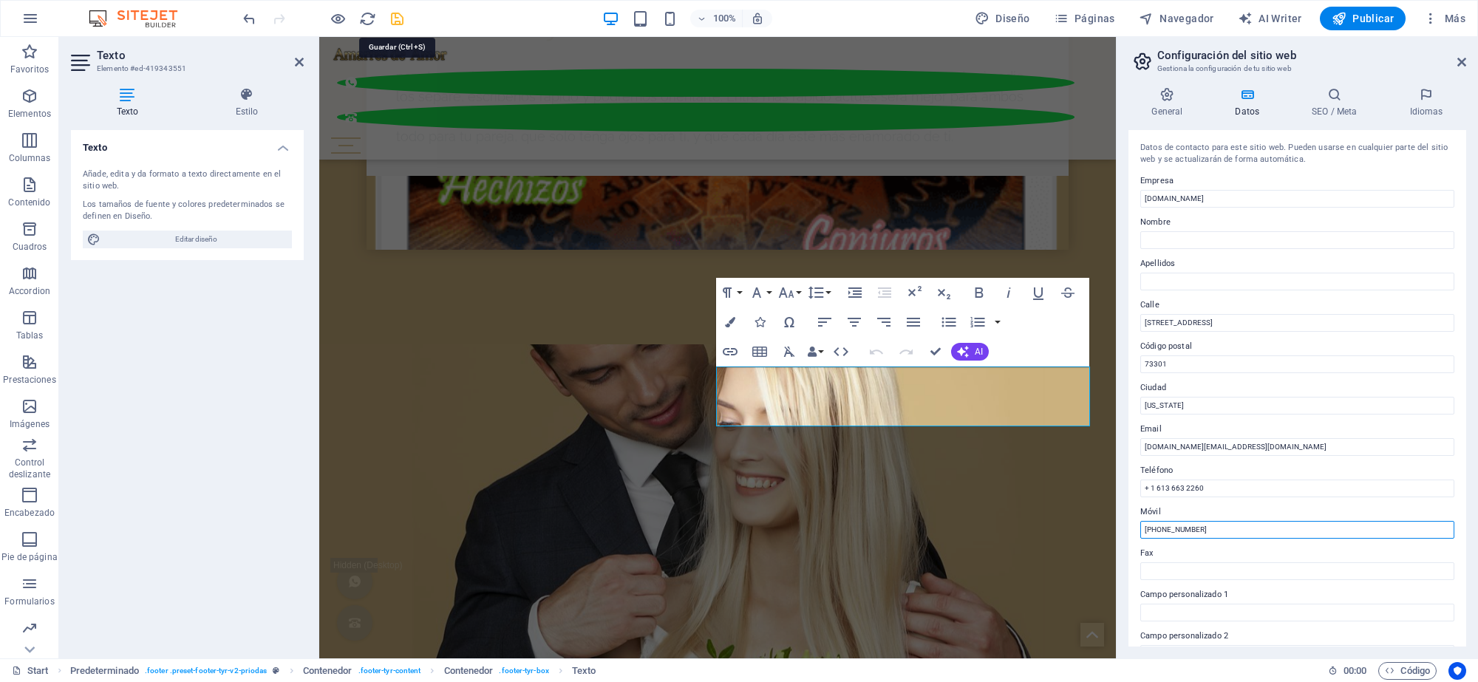
type input "+1 616 663 2260"
click at [396, 16] on body "amarresdeamortexas.fun Start Favoritos Elementos Columnas Contenido Cuadros Acc…" at bounding box center [739, 341] width 1478 height 682
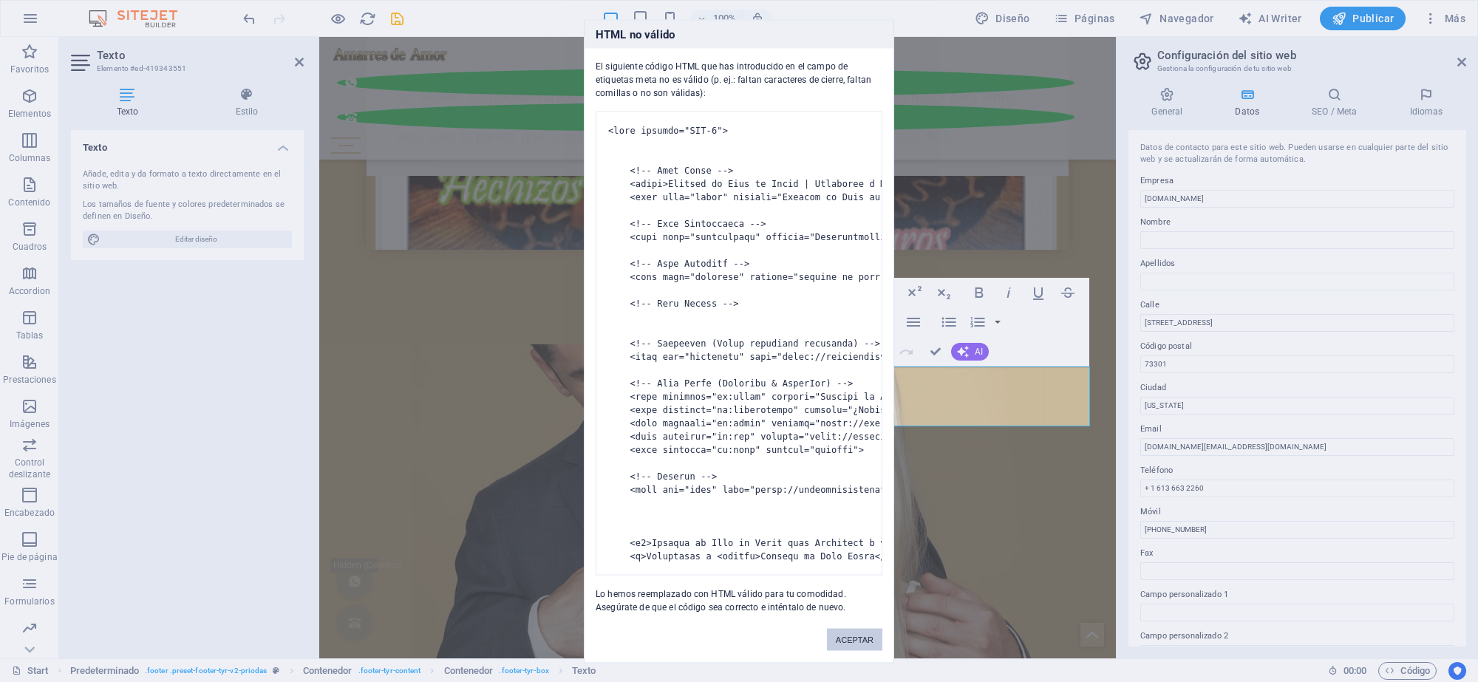
click at [861, 650] on button "ACEPTAR" at bounding box center [854, 639] width 55 height 22
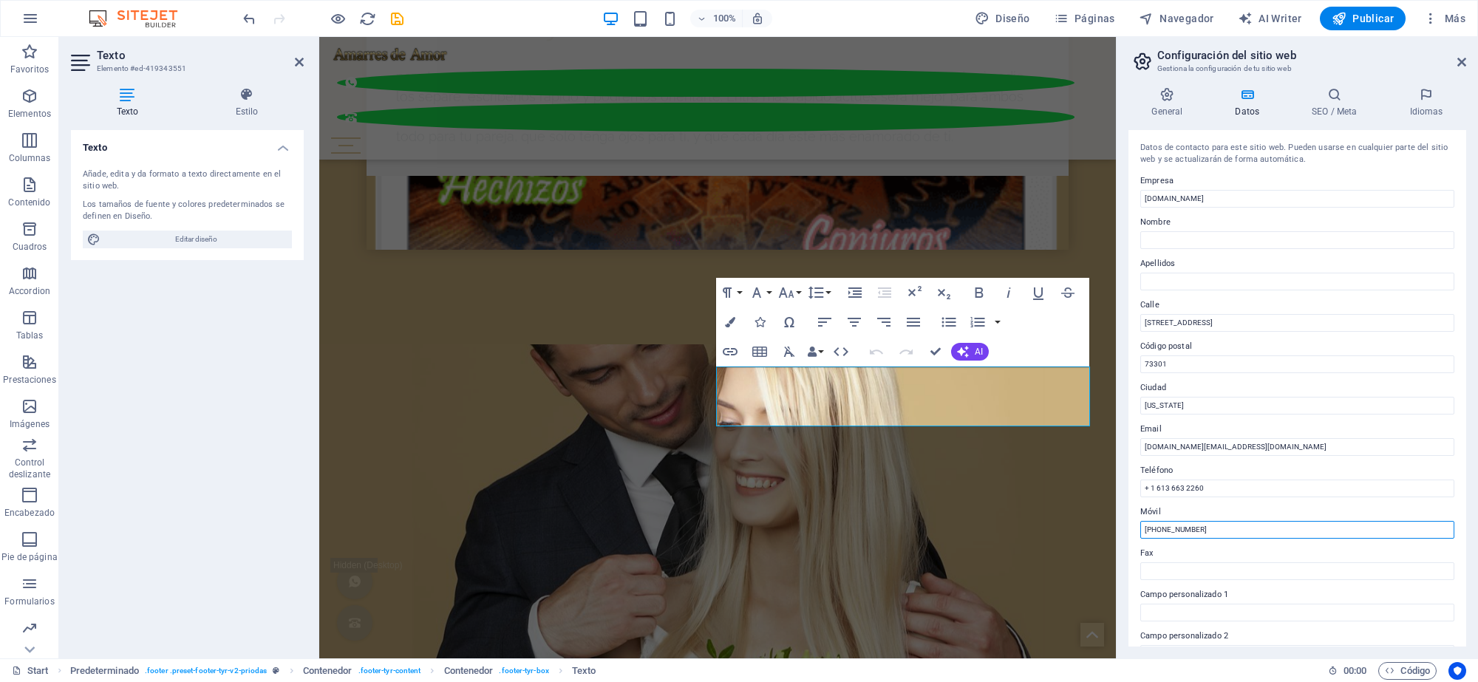
click at [1153, 532] on input "+1 616 663 2260" at bounding box center [1297, 530] width 314 height 18
drag, startPoint x: 396, startPoint y: 19, endPoint x: 486, endPoint y: 278, distance: 273.9
click at [396, 19] on icon "save" at bounding box center [397, 18] width 17 height 17
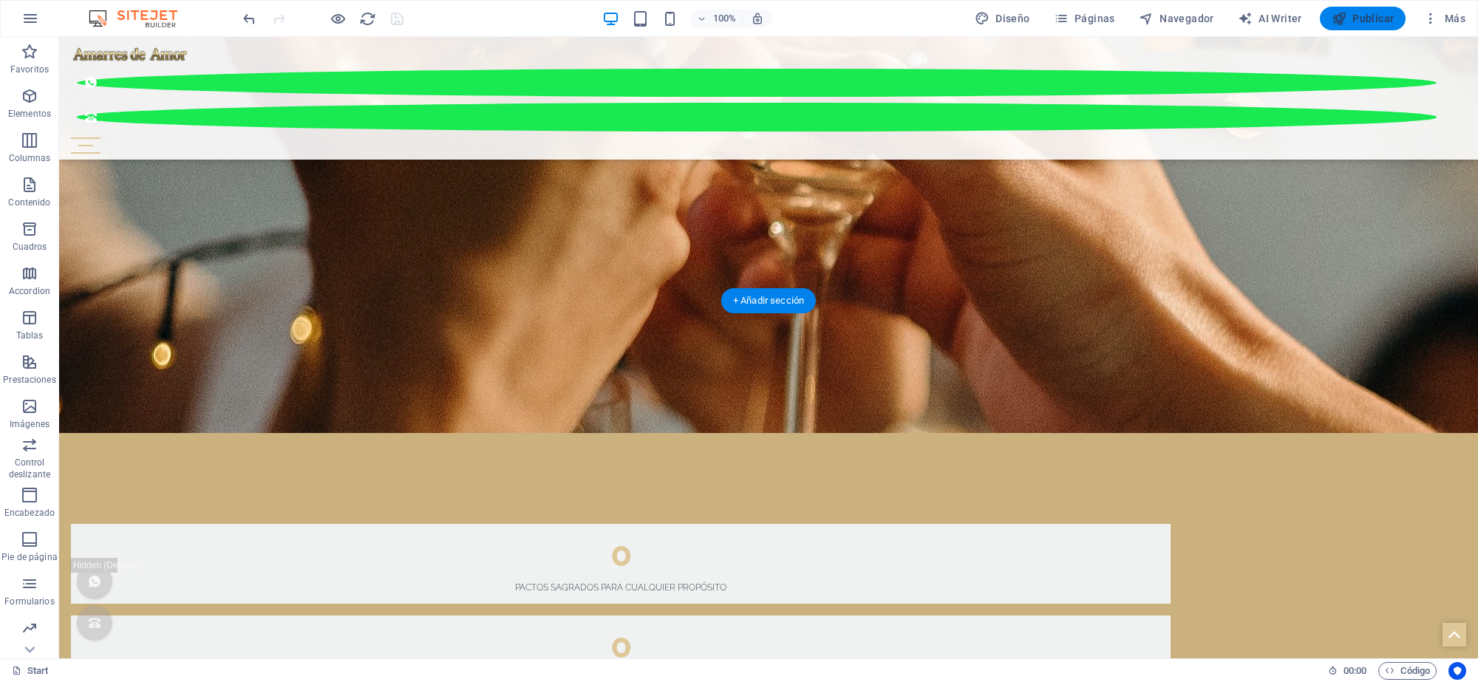
scroll to position [4049, 0]
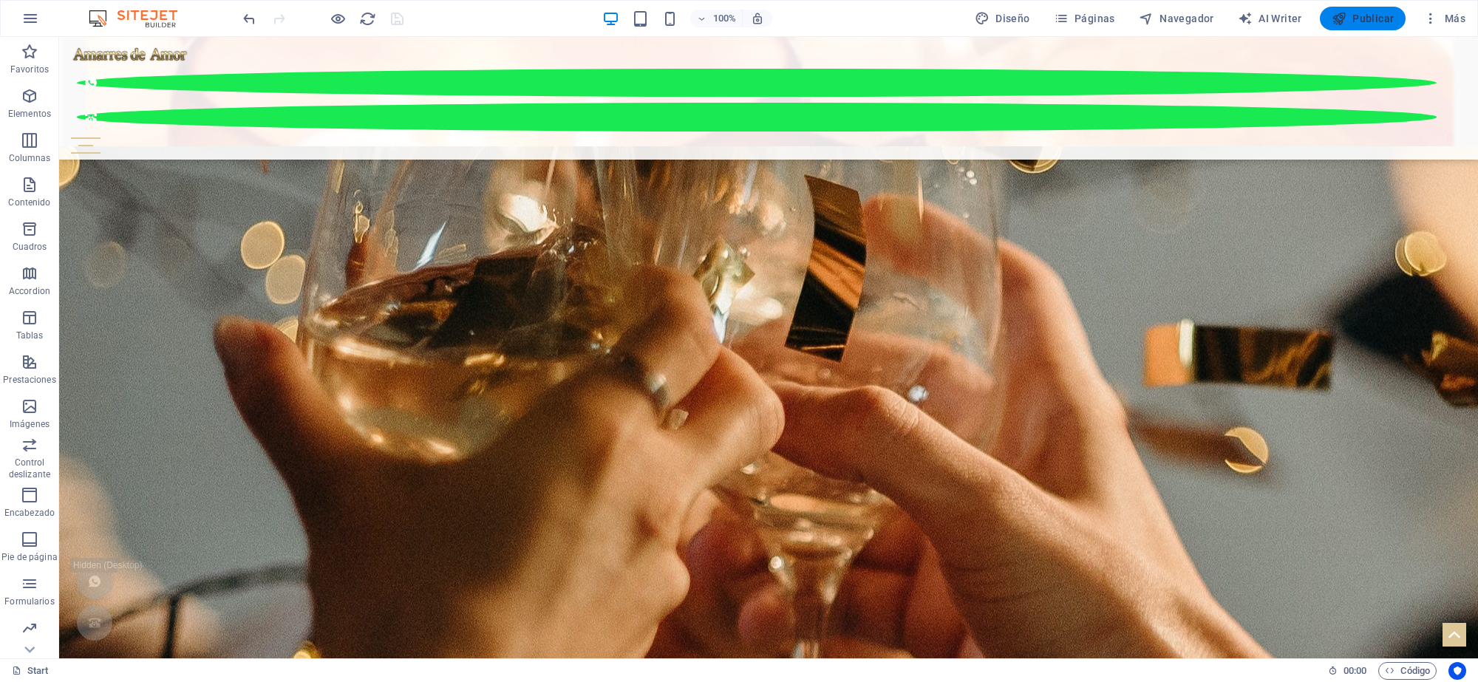
drag, startPoint x: 1376, startPoint y: 12, endPoint x: 1368, endPoint y: 23, distance: 13.3
click at [1375, 12] on span "Publicar" at bounding box center [1362, 18] width 63 height 15
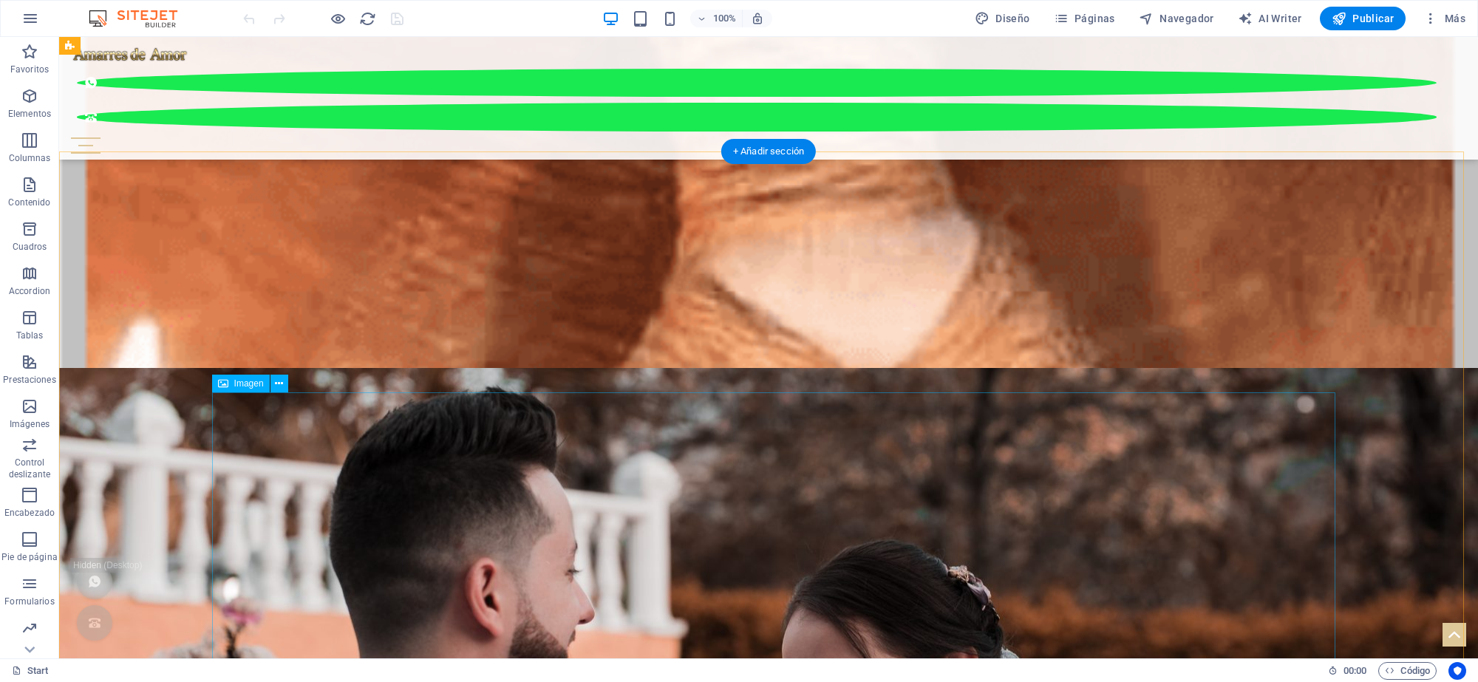
scroll to position [2440, 0]
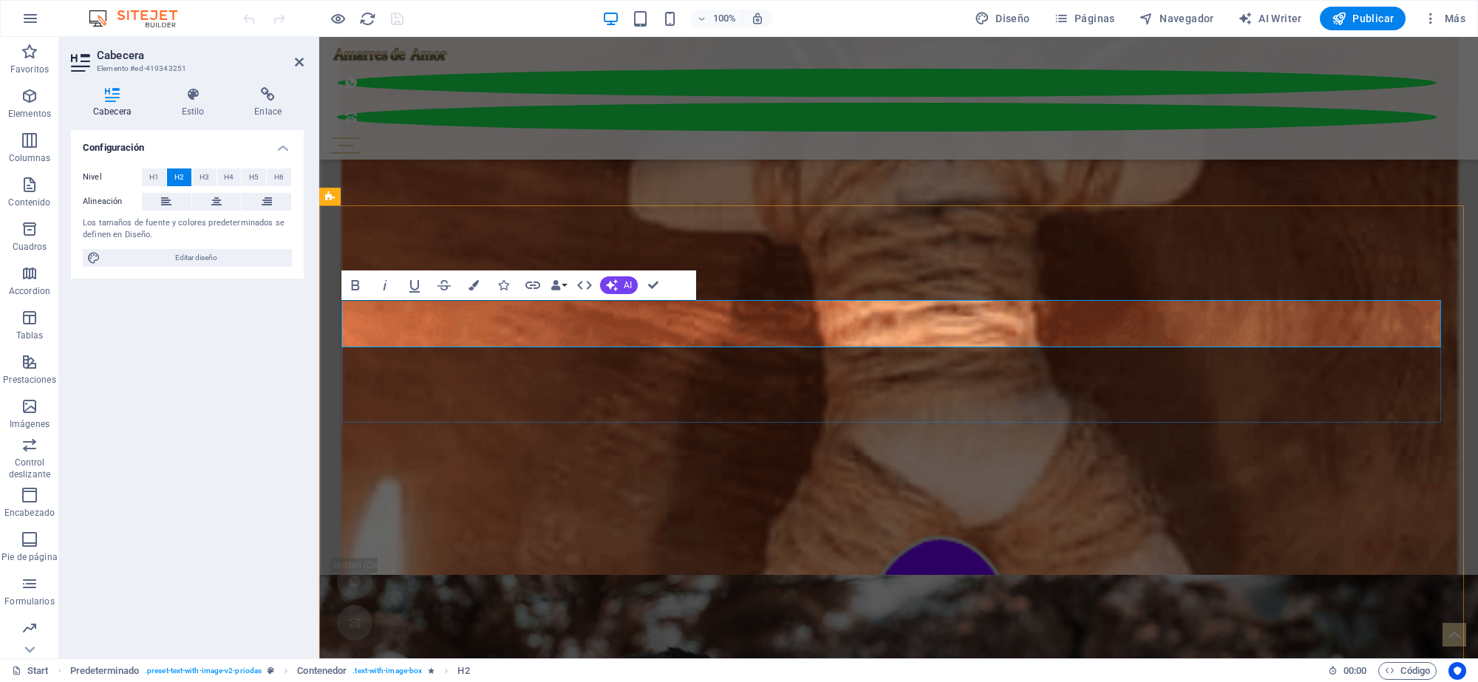
drag, startPoint x: 966, startPoint y: 327, endPoint x: 955, endPoint y: 326, distance: 11.1
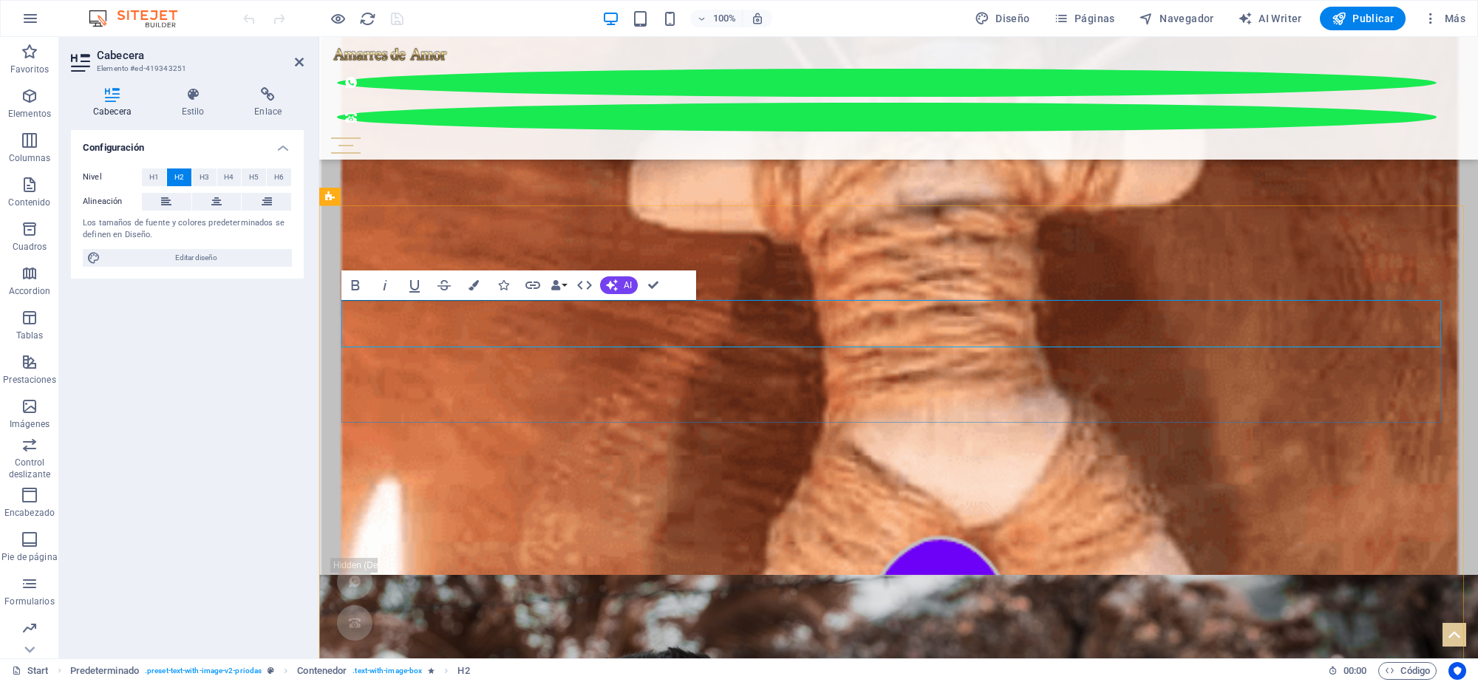
drag, startPoint x: 980, startPoint y: 322, endPoint x: 969, endPoint y: 332, distance: 14.6
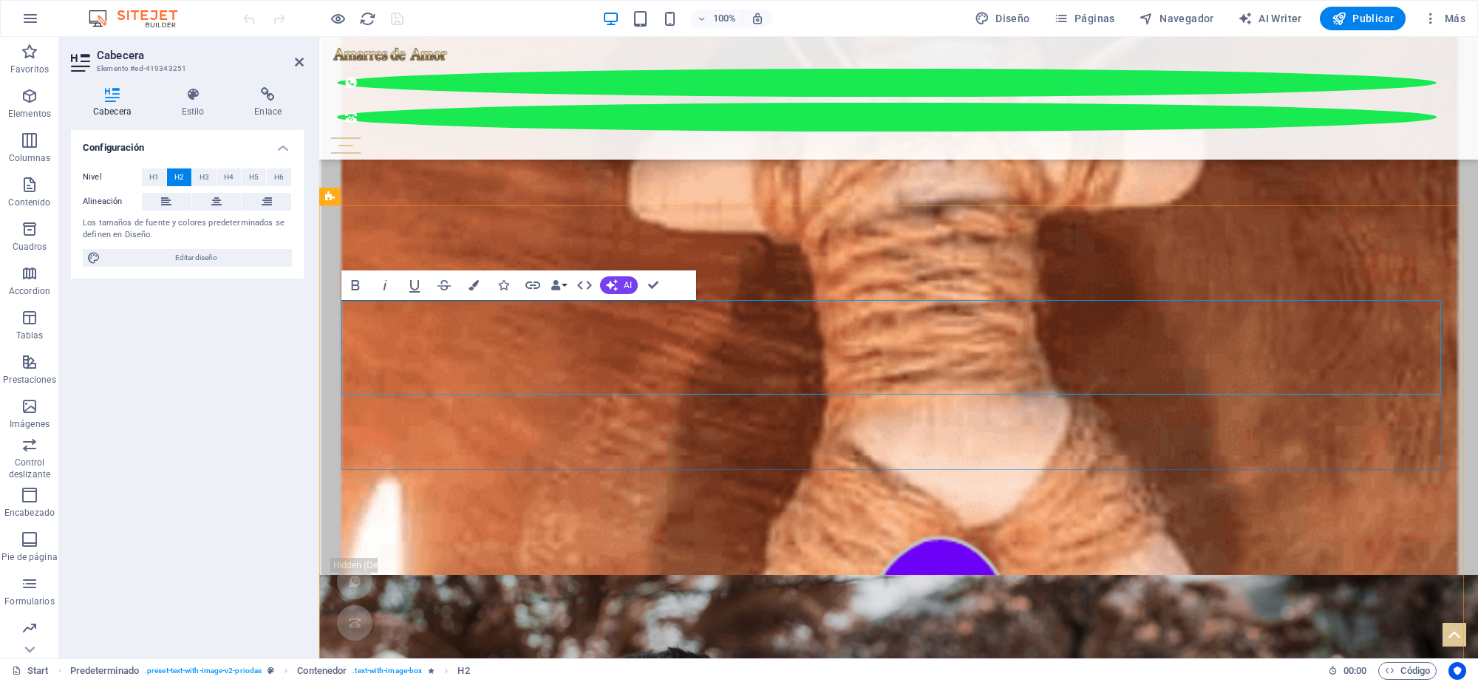
drag, startPoint x: 731, startPoint y: 216, endPoint x: 1089, endPoint y: 386, distance: 395.9
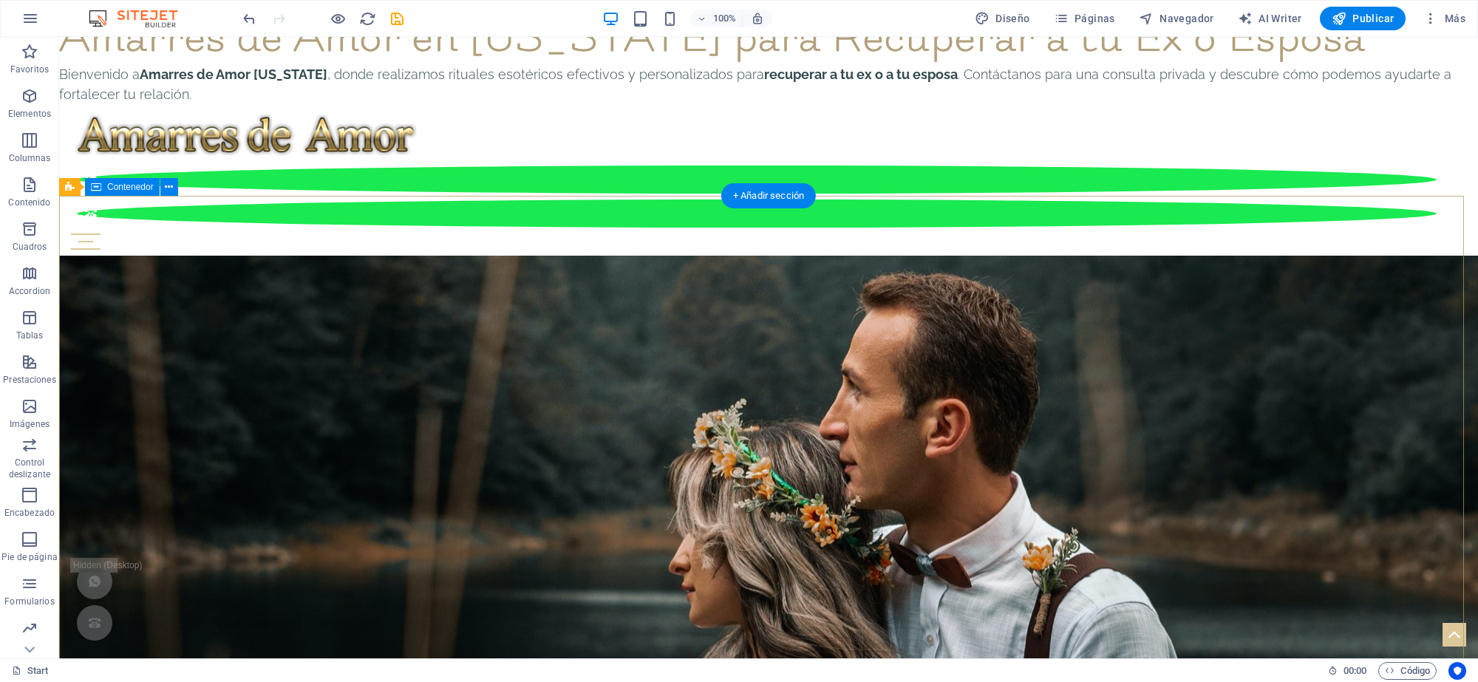
scroll to position [0, 0]
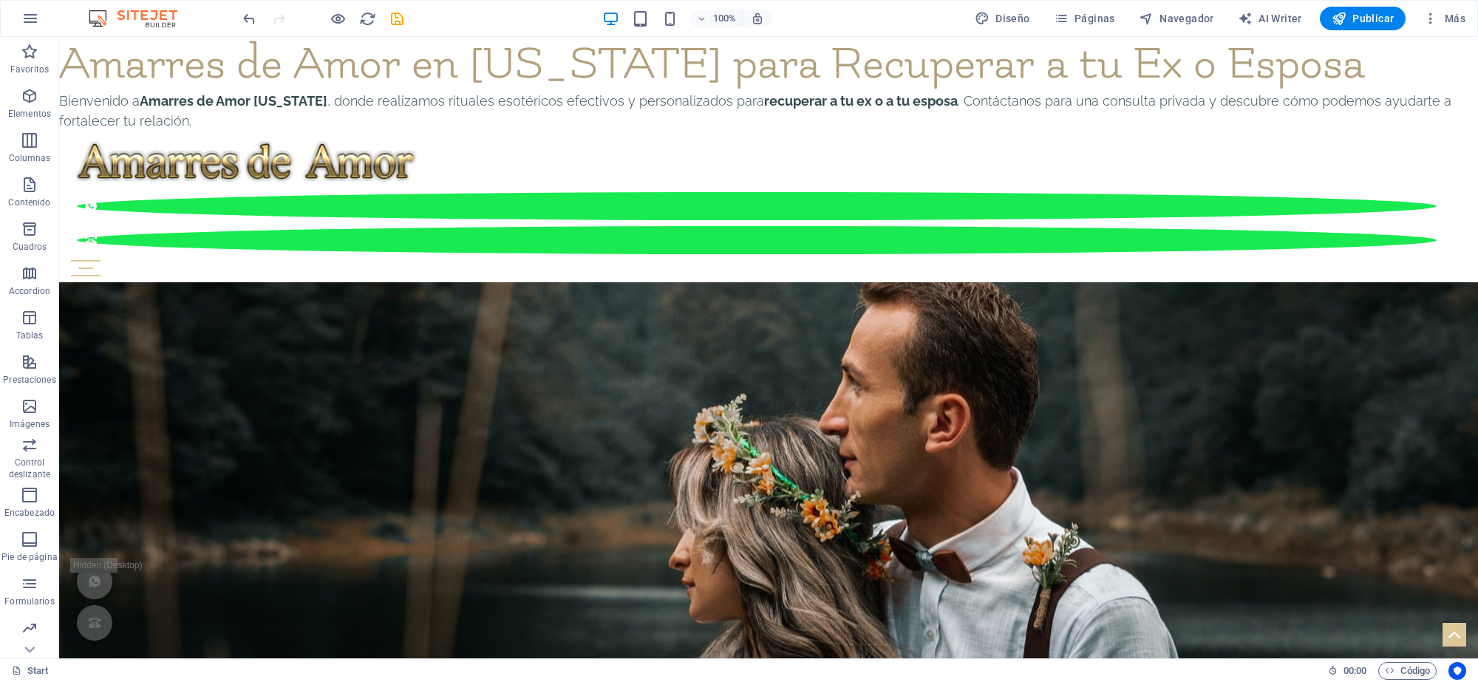
click at [142, 101] on strong "Amarres de Amor [US_STATE]" at bounding box center [234, 101] width 188 height 16
click at [519, 78] on h1 "Amarres de Amor en [US_STATE] para Recuperar a tu Ex o Esposa" at bounding box center [768, 64] width 1419 height 54
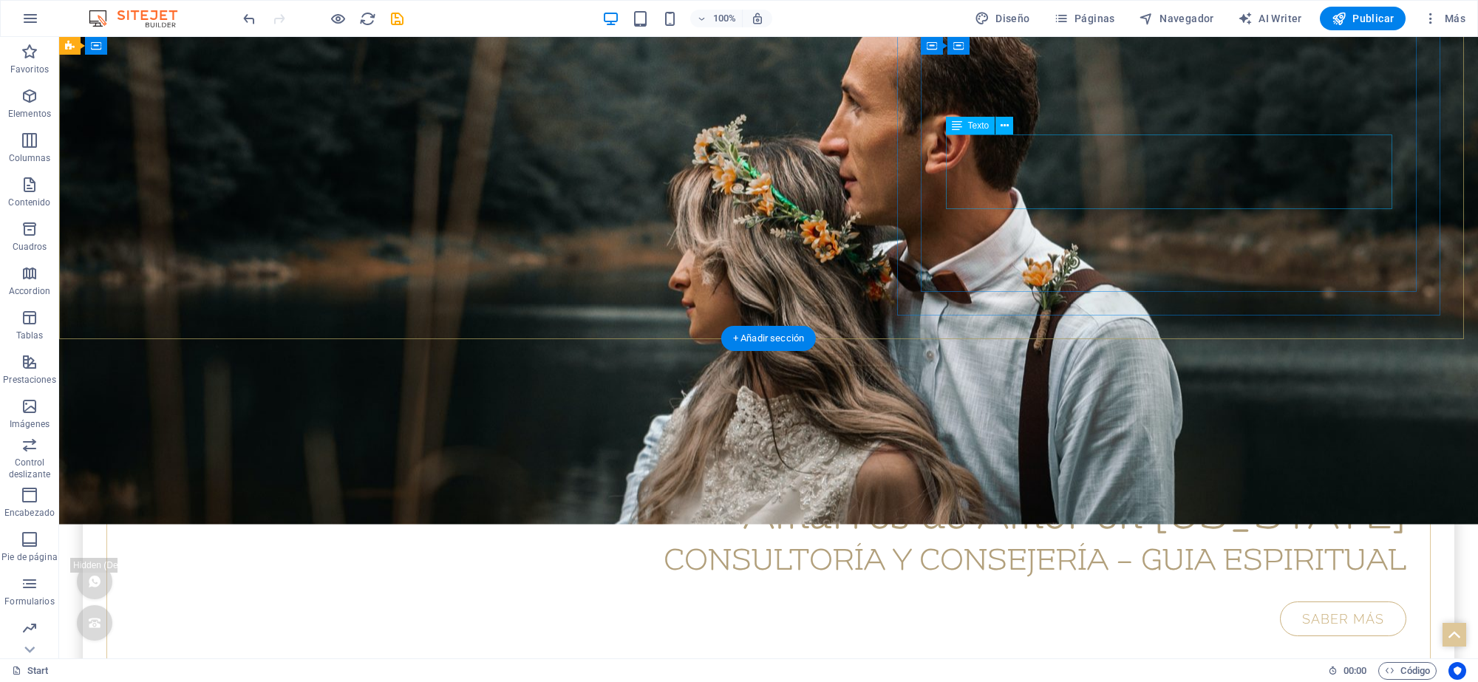
scroll to position [369, 0]
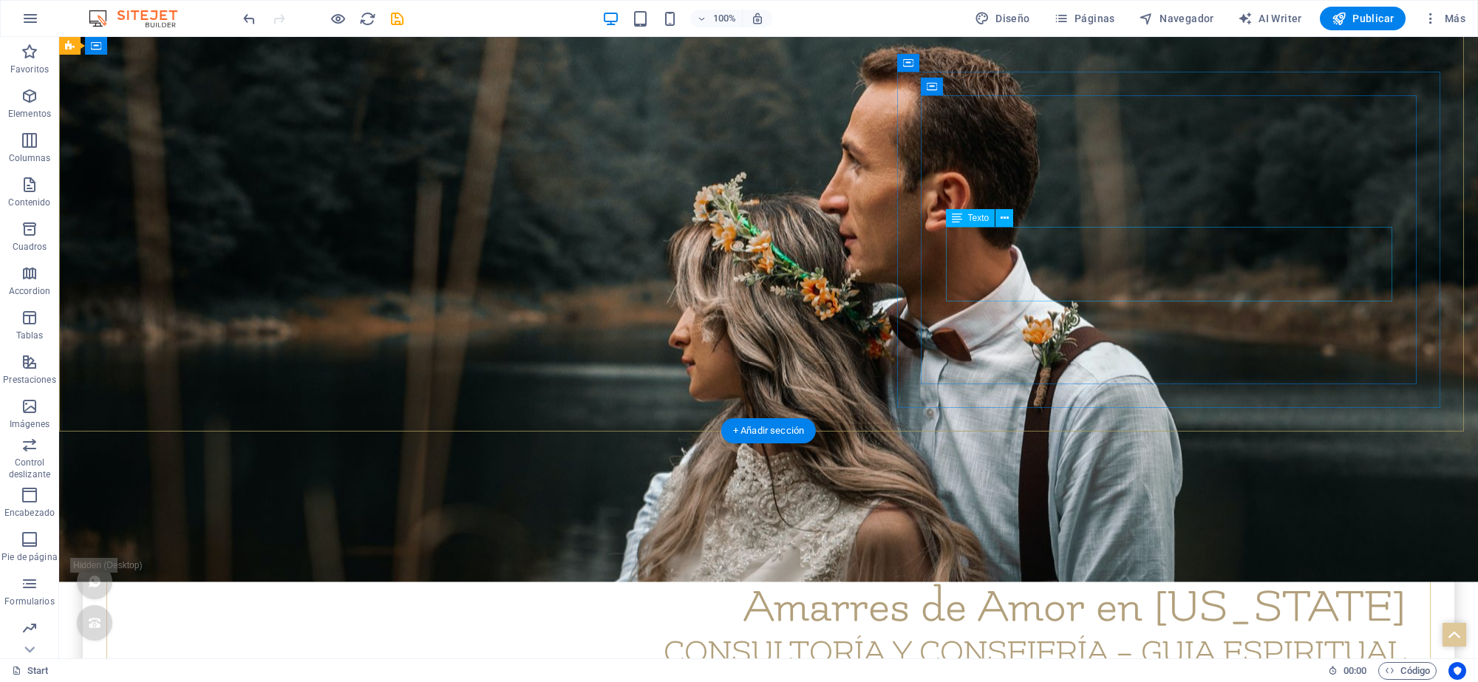
click at [1144, 634] on div "CONSULTORÍA Y CONSEJERÍA – GUIA ESPIRITUAL" at bounding box center [768, 653] width 1275 height 38
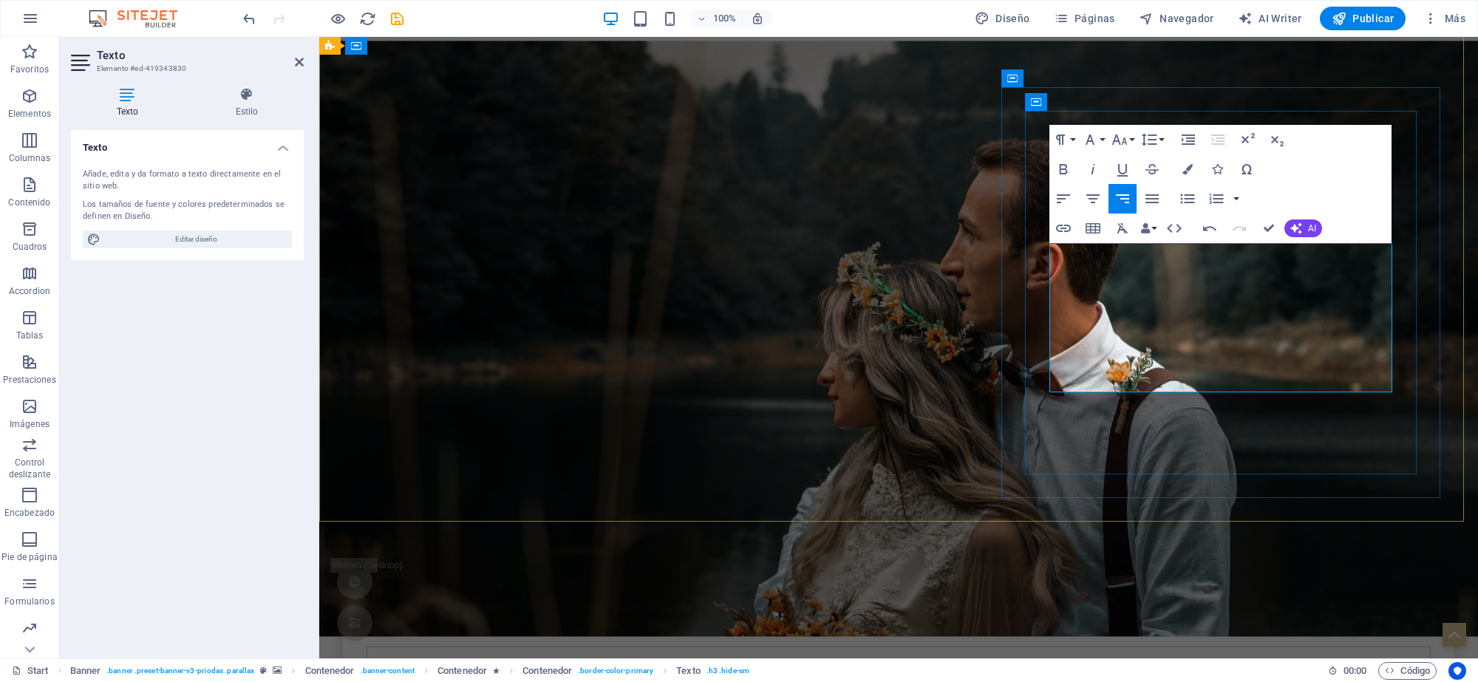
scroll to position [294, 0]
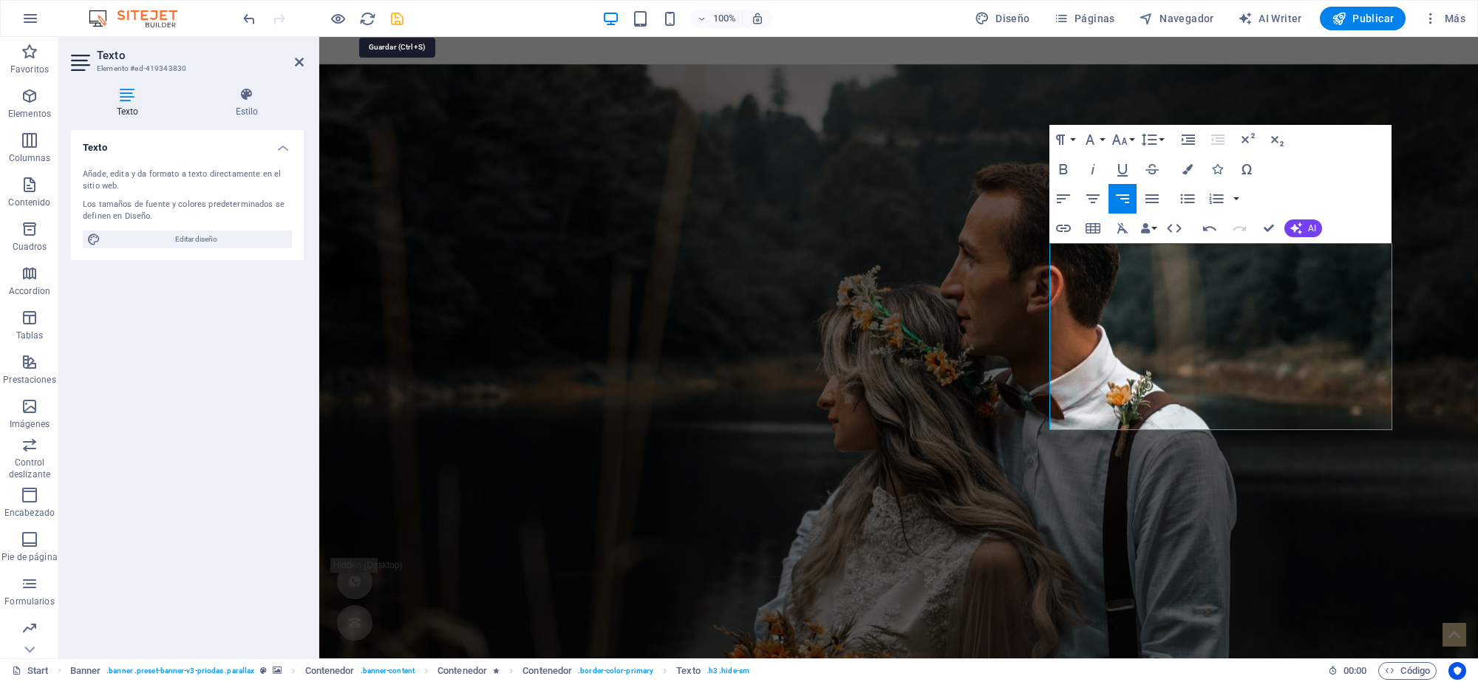
click at [396, 19] on icon "save" at bounding box center [397, 18] width 17 height 17
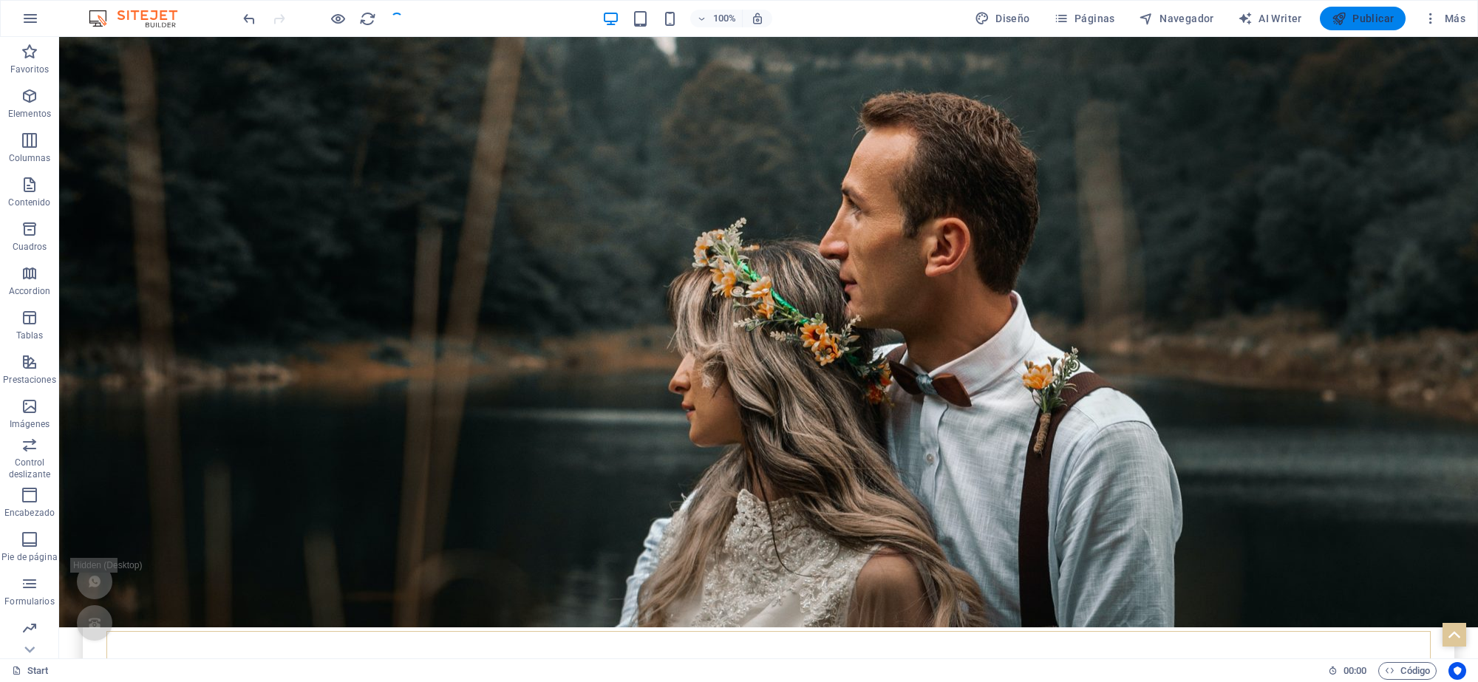
click at [1375, 16] on span "Publicar" at bounding box center [1362, 18] width 63 height 15
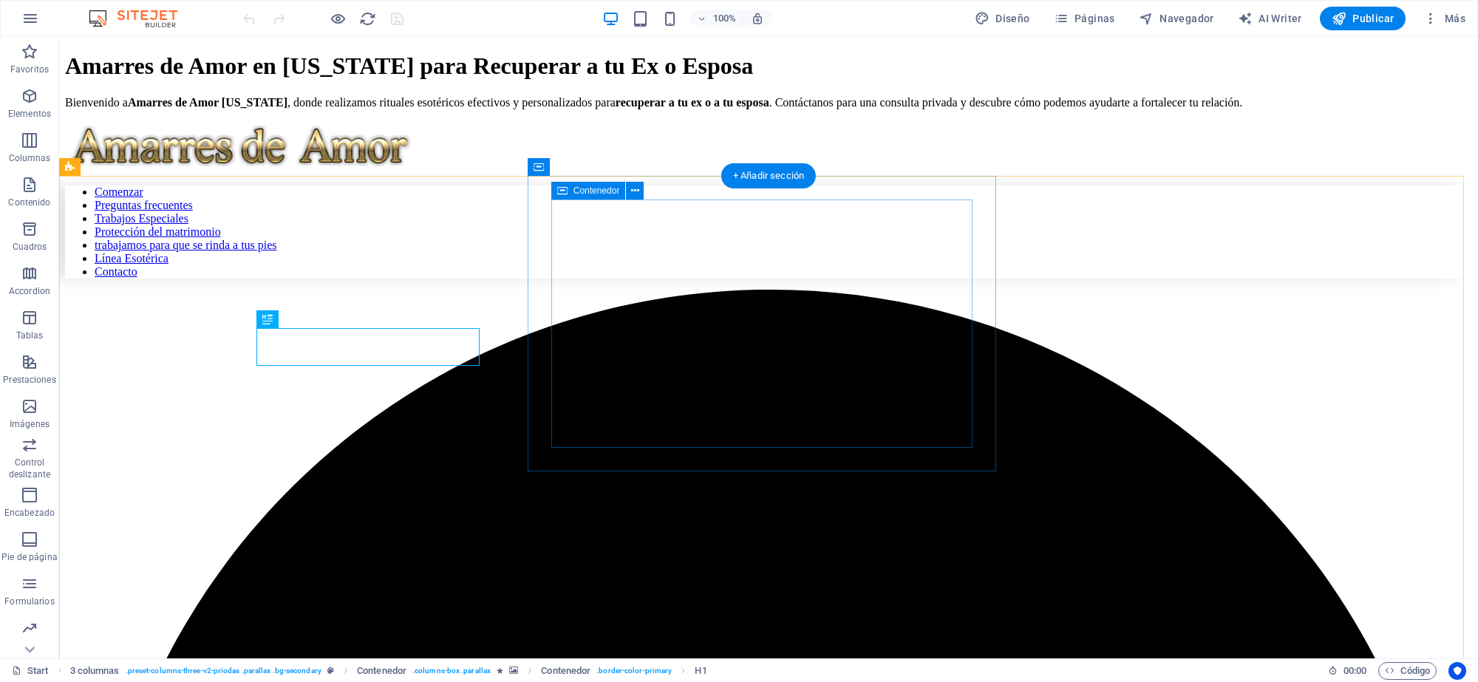
scroll to position [593, 0]
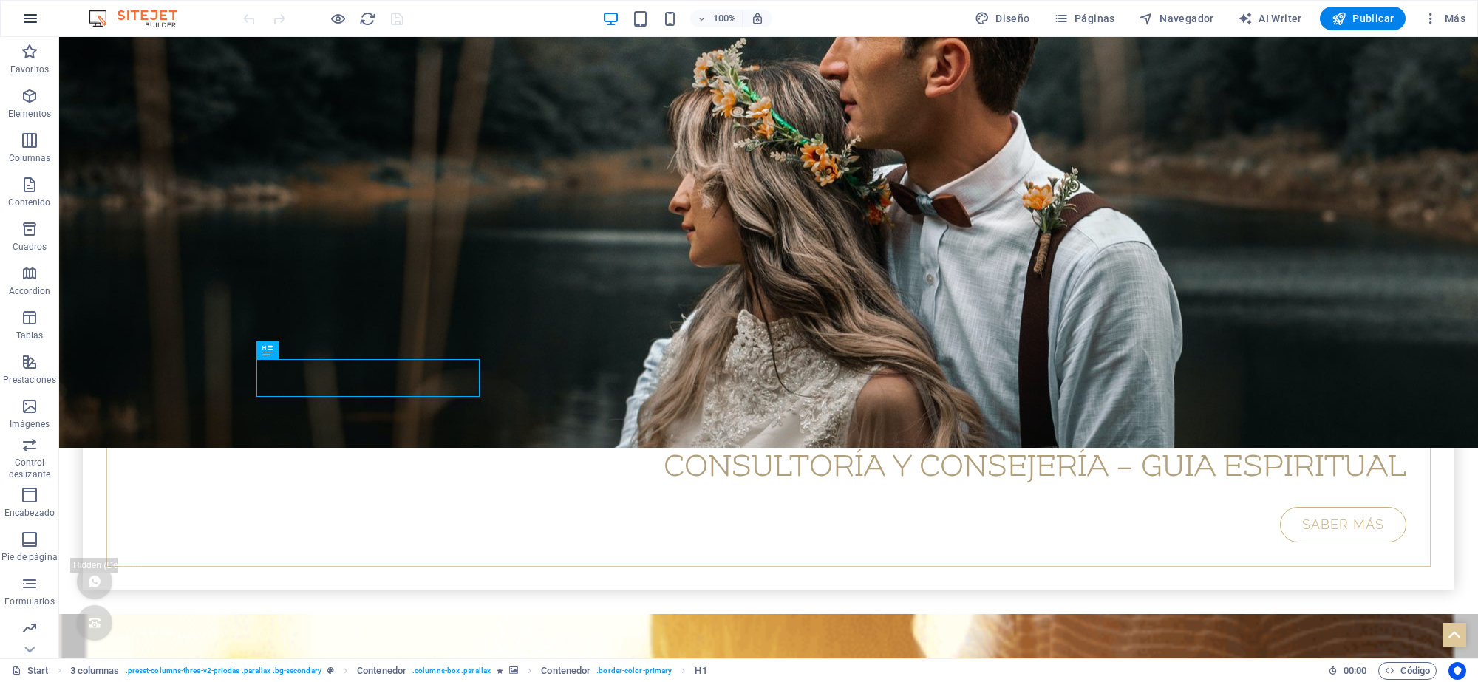
click at [35, 24] on icon "button" at bounding box center [30, 19] width 18 height 18
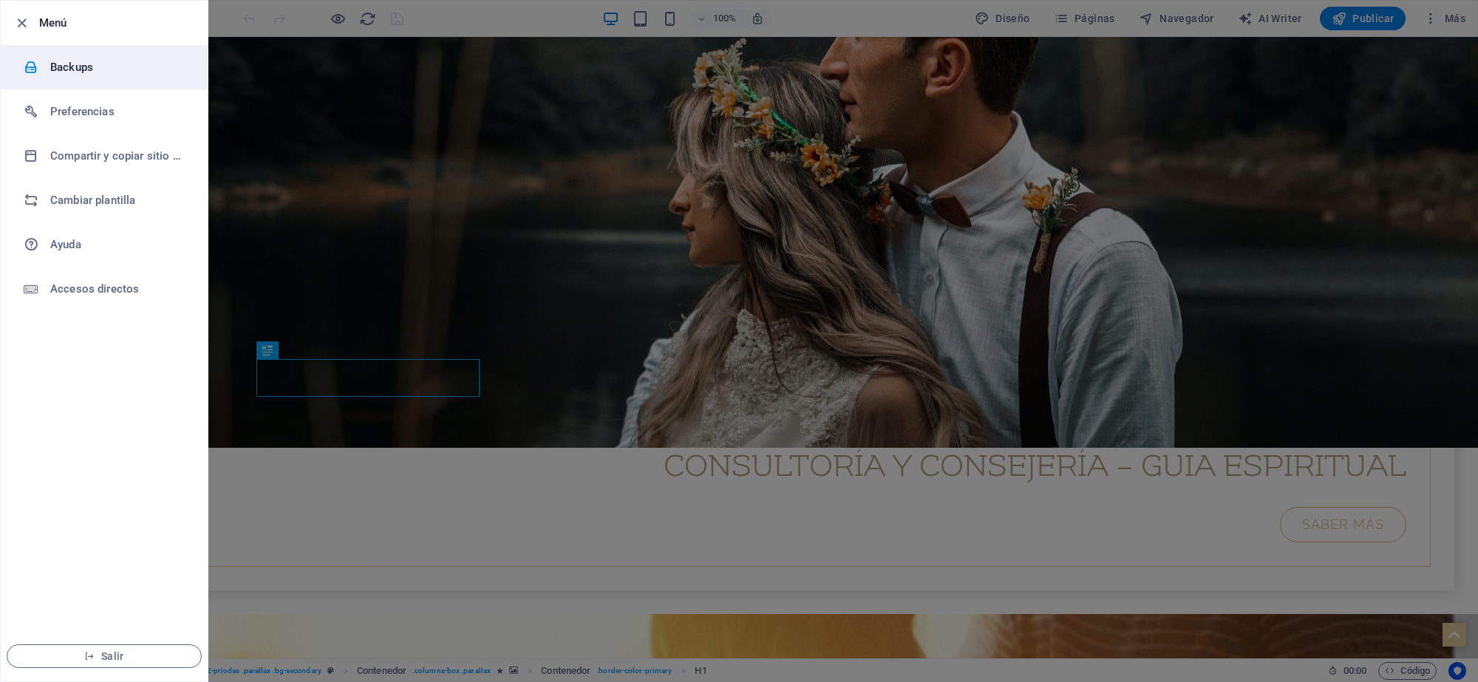
click at [90, 64] on h6 "Backups" at bounding box center [118, 67] width 137 height 18
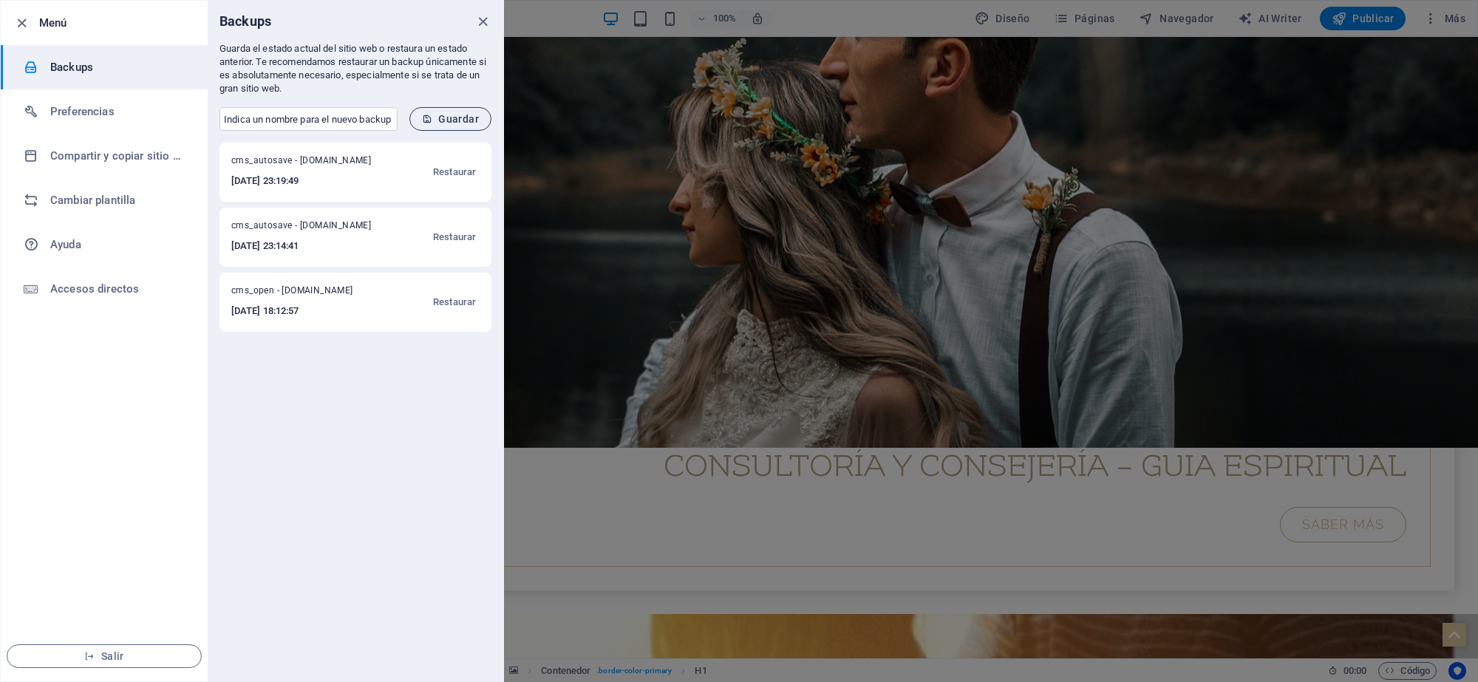
click at [454, 120] on span "Guardar" at bounding box center [450, 119] width 57 height 12
